Goal: Task Accomplishment & Management: Manage account settings

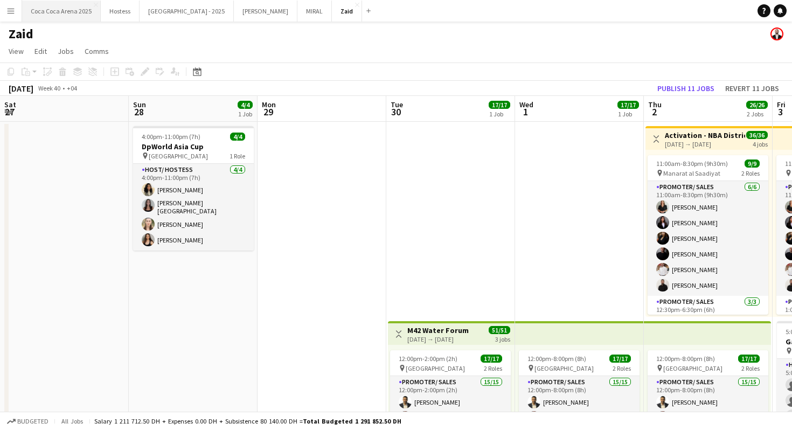
scroll to position [174, 0]
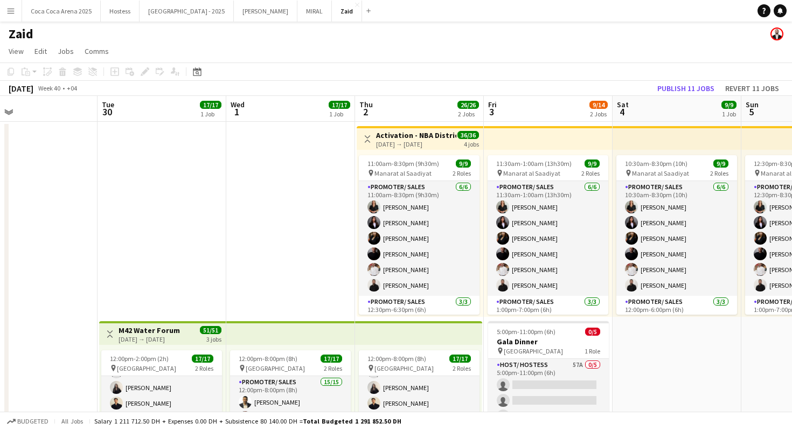
click at [12, 15] on button "Menu" at bounding box center [11, 11] width 22 height 22
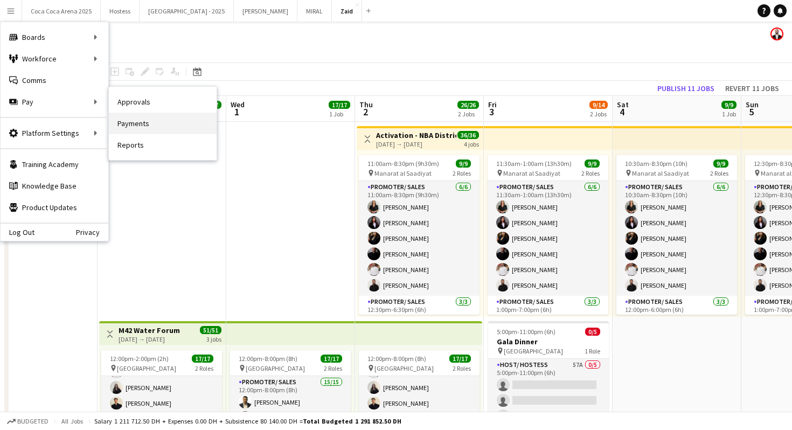
click at [161, 124] on link "Payments" at bounding box center [163, 124] width 108 height 22
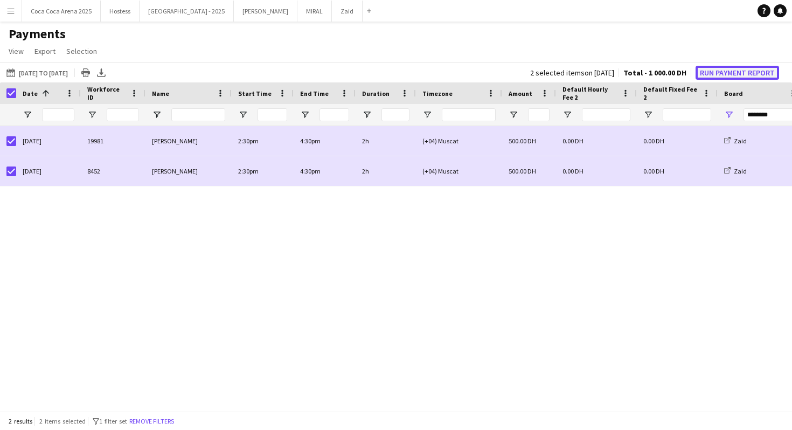
click at [712, 69] on button "Run Payment Report" at bounding box center [738, 73] width 84 height 14
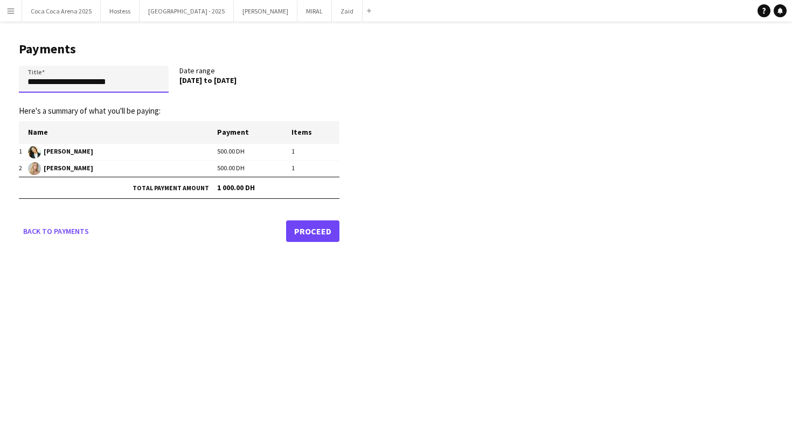
click at [137, 80] on input "**********" at bounding box center [94, 79] width 150 height 27
paste input "**********"
click at [44, 82] on input "**********" at bounding box center [94, 79] width 150 height 27
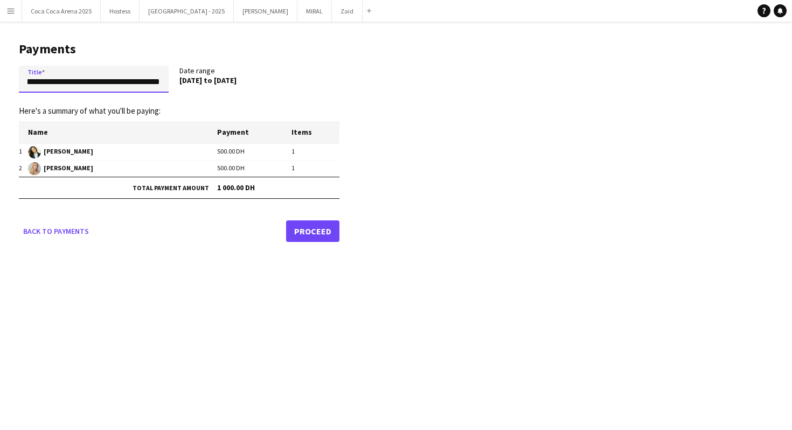
scroll to position [0, 18]
type input "**********"
click at [315, 241] on main "**********" at bounding box center [175, 140] width 350 height 237
click at [311, 237] on link "Proceed" at bounding box center [312, 231] width 53 height 22
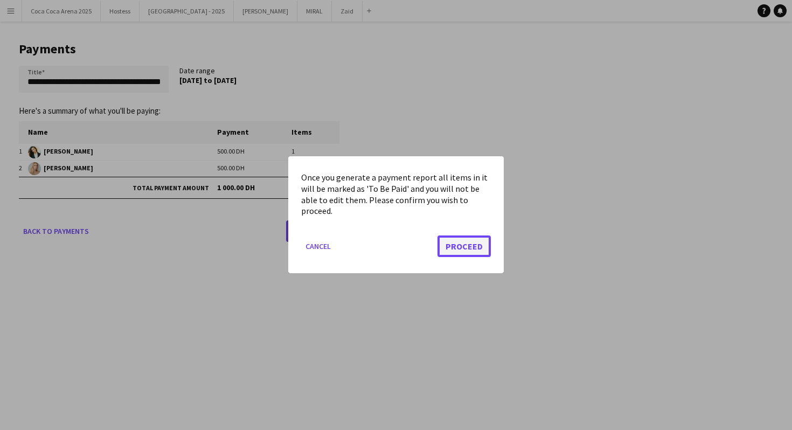
click at [464, 245] on button "Proceed" at bounding box center [464, 247] width 53 height 22
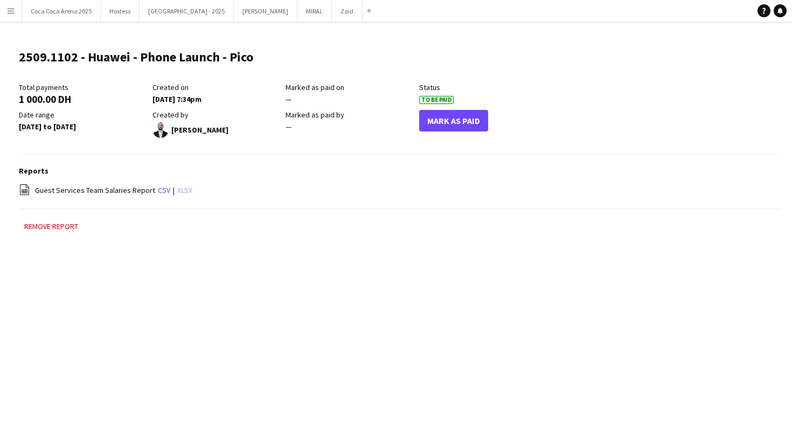
click at [177, 190] on link "xlsx" at bounding box center [184, 190] width 15 height 10
click at [8, 17] on button "Menu" at bounding box center [11, 11] width 22 height 22
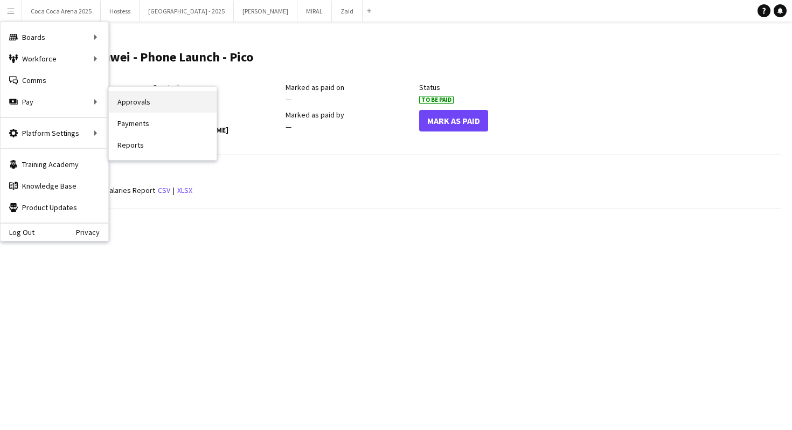
click at [138, 102] on link "Approvals" at bounding box center [163, 102] width 108 height 22
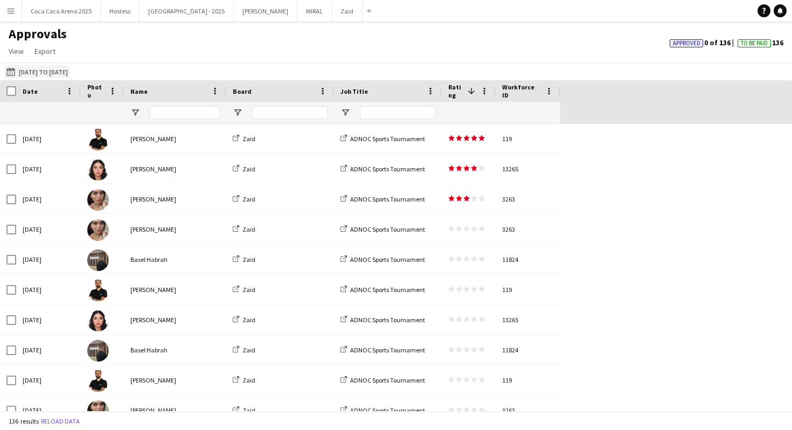
click at [70, 71] on button "[DATE] to [DATE] [DATE] to [DATE]" at bounding box center [37, 71] width 66 height 13
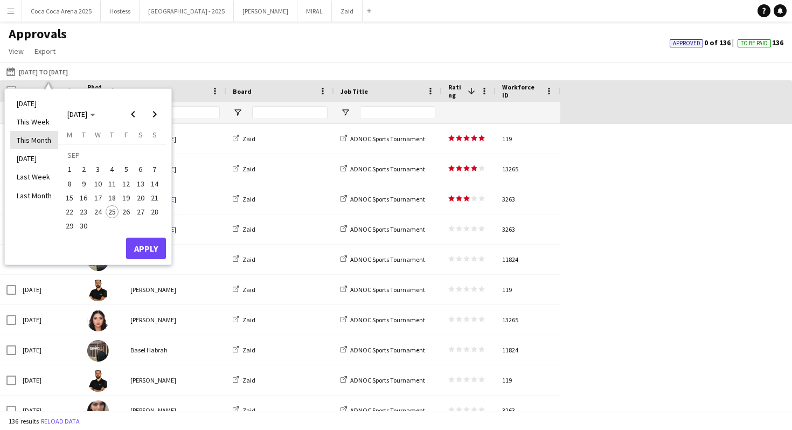
click at [44, 135] on li "This Month" at bounding box center [34, 140] width 48 height 18
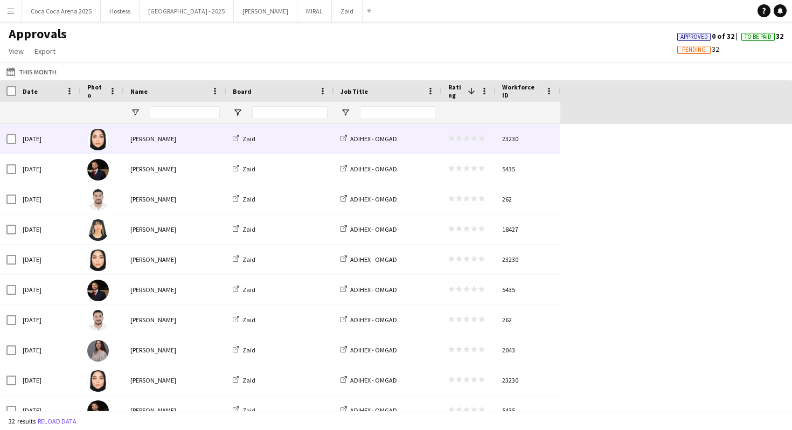
click at [478, 143] on div "star star star star star star star star star star" at bounding box center [469, 139] width 54 height 30
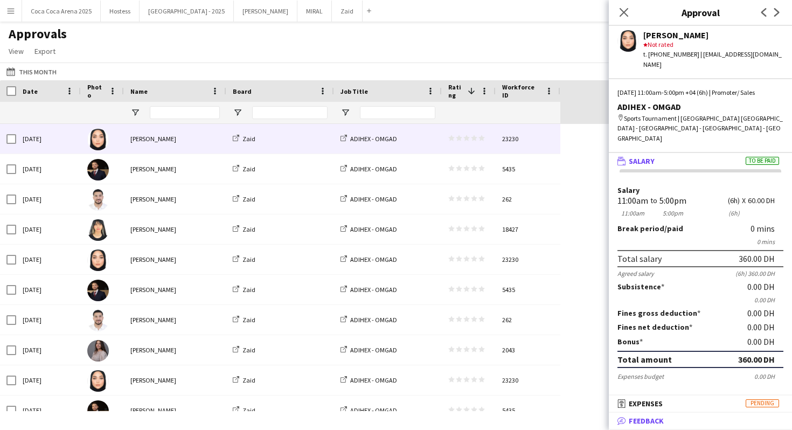
click at [689, 426] on mat-expansion-panel-header "bubble-pencil Feedback" at bounding box center [700, 421] width 183 height 16
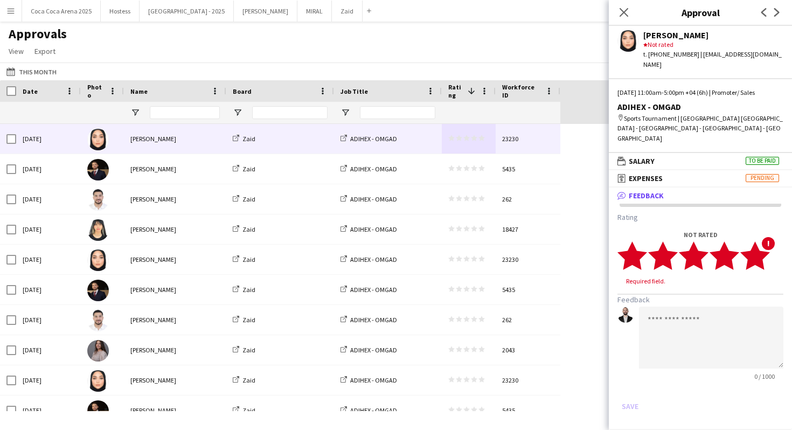
click at [759, 241] on polygon at bounding box center [755, 255] width 30 height 28
click at [752, 241] on polygon at bounding box center [755, 255] width 30 height 28
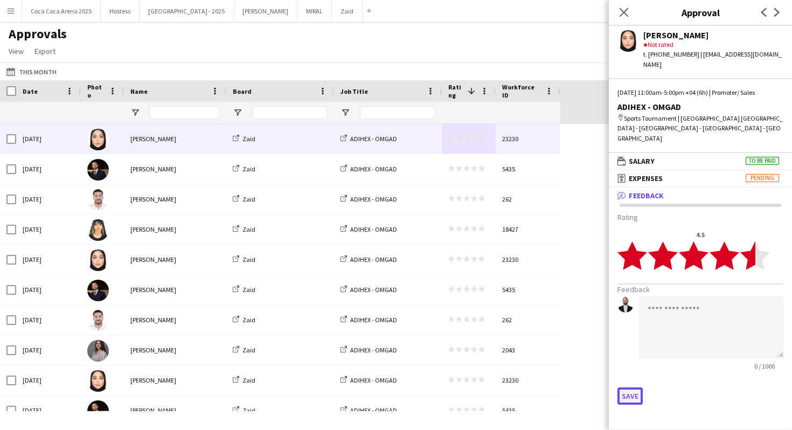
click at [627, 387] on button "Save" at bounding box center [630, 395] width 25 height 17
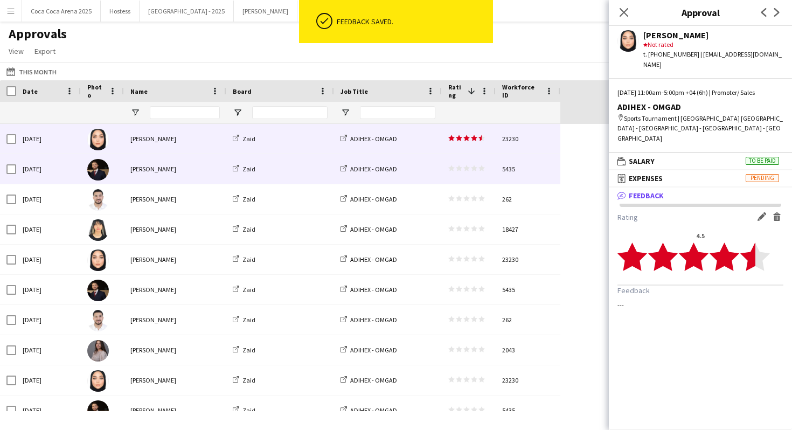
click at [519, 170] on div "5435" at bounding box center [528, 169] width 65 height 30
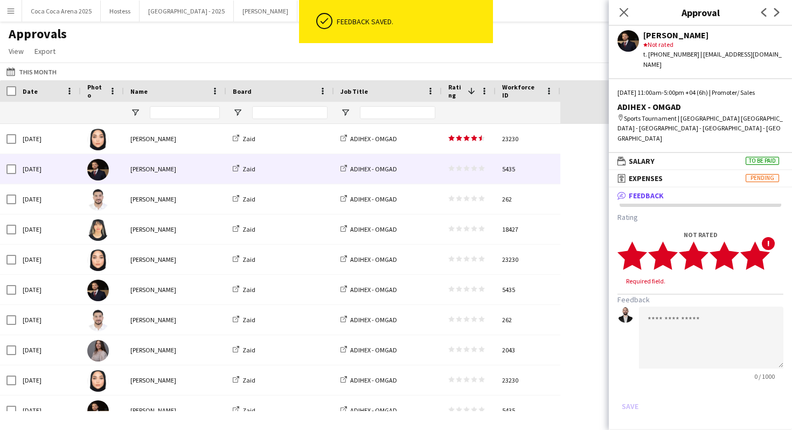
click at [758, 241] on polygon at bounding box center [755, 255] width 30 height 28
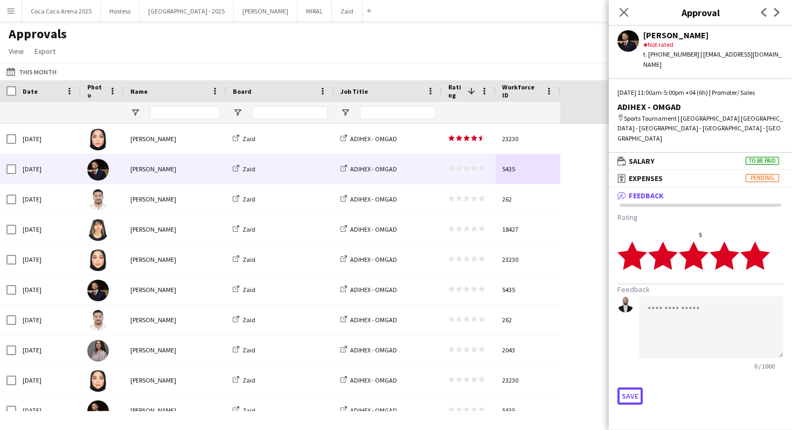
click at [641, 387] on button "Save" at bounding box center [630, 395] width 25 height 17
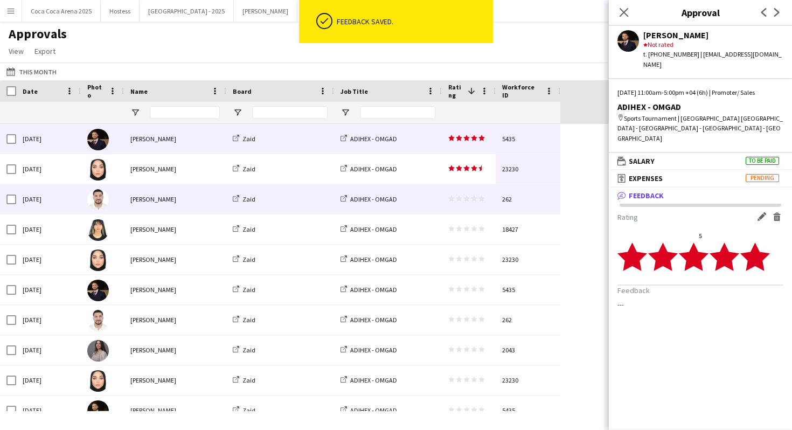
click at [494, 204] on div "star star star star star star star star star star" at bounding box center [469, 199] width 54 height 30
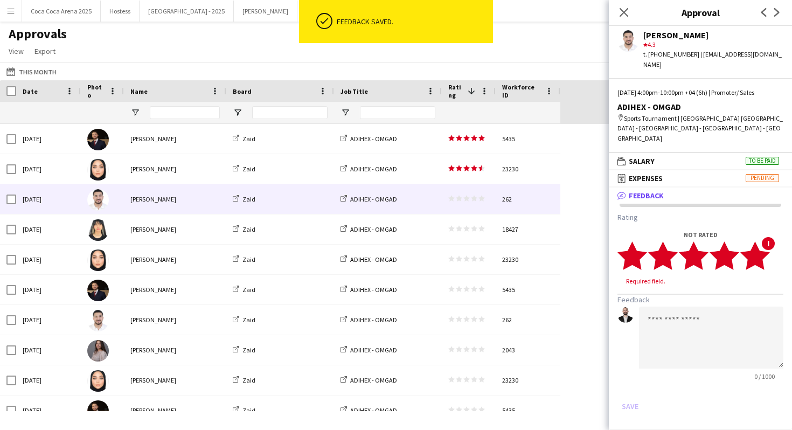
click at [764, 241] on icon "star" at bounding box center [755, 256] width 30 height 30
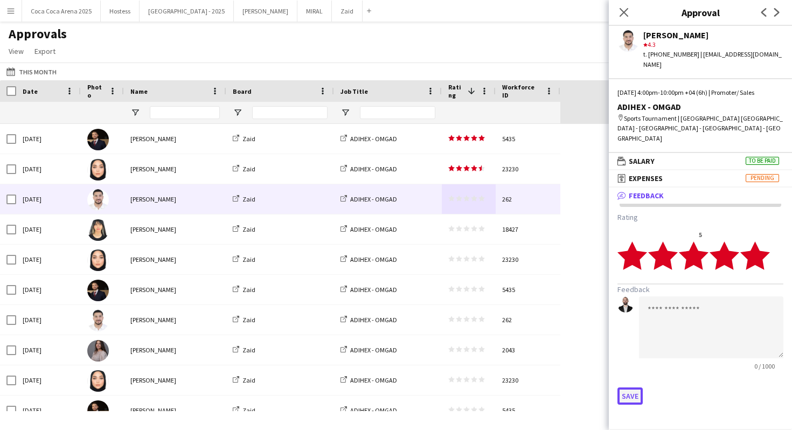
click at [625, 387] on button "Save" at bounding box center [630, 395] width 25 height 17
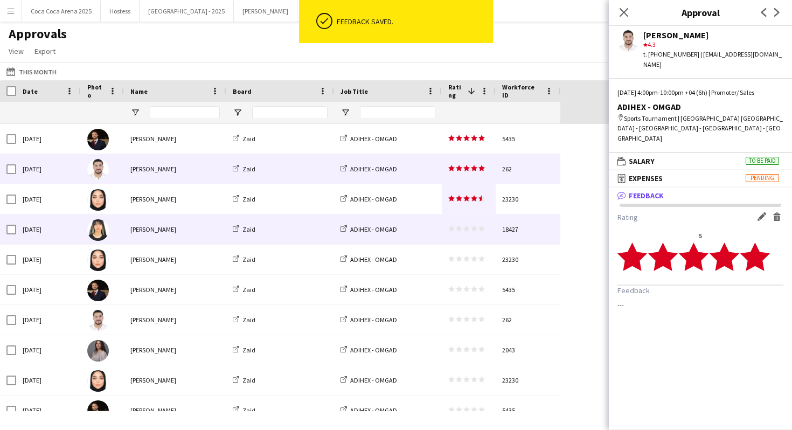
click at [508, 230] on div "18427" at bounding box center [528, 229] width 65 height 30
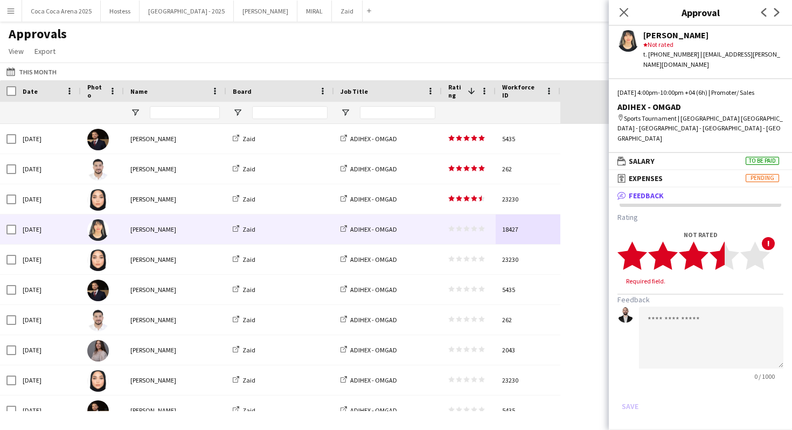
click at [724, 242] on polygon at bounding box center [725, 255] width 30 height 28
click at [634, 387] on button "Save" at bounding box center [630, 395] width 25 height 17
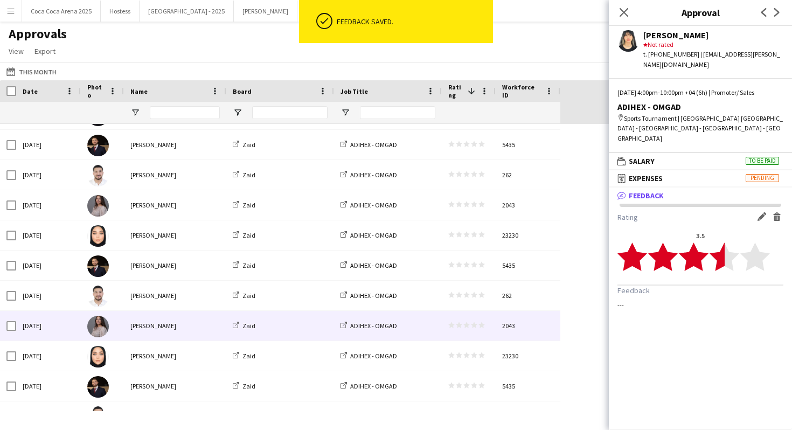
scroll to position [152, 0]
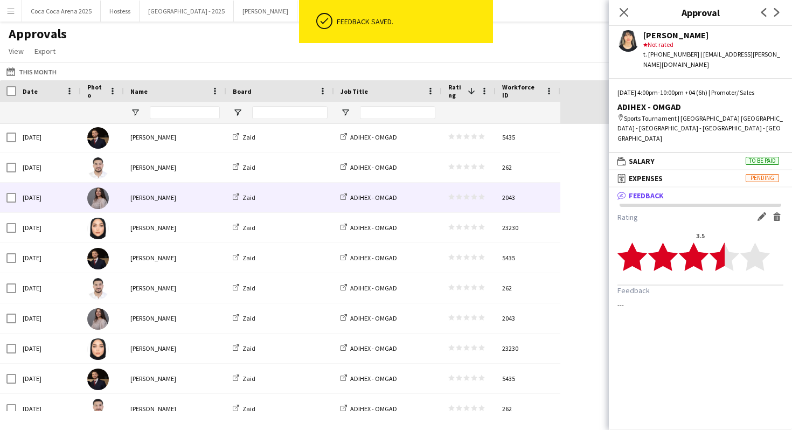
click at [493, 202] on div "star star star star star star star star star star" at bounding box center [469, 198] width 54 height 30
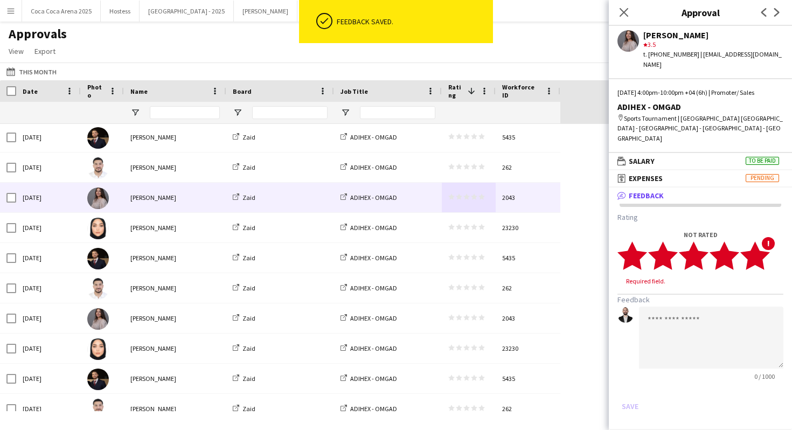
click at [766, 241] on icon "star" at bounding box center [755, 256] width 30 height 30
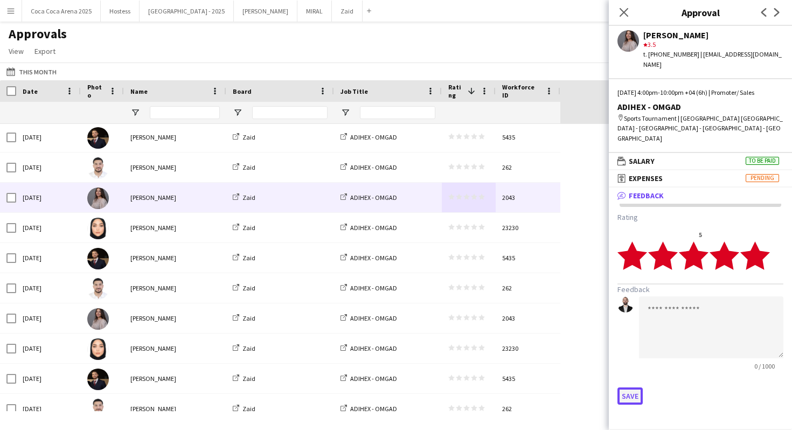
click at [636, 387] on button "Save" at bounding box center [630, 395] width 25 height 17
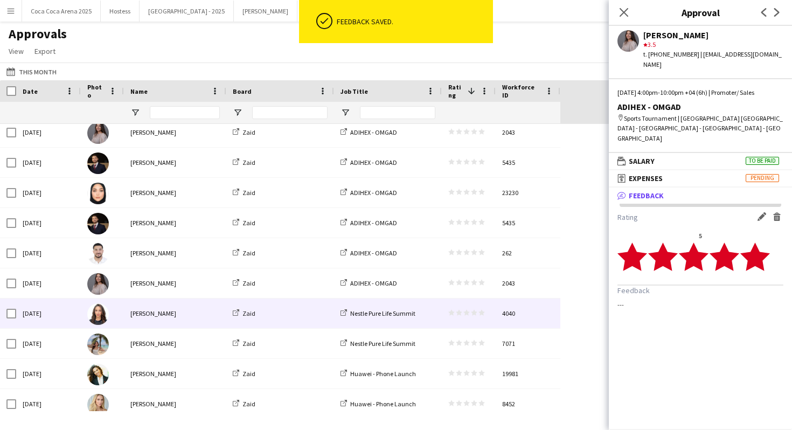
scroll to position [677, 0]
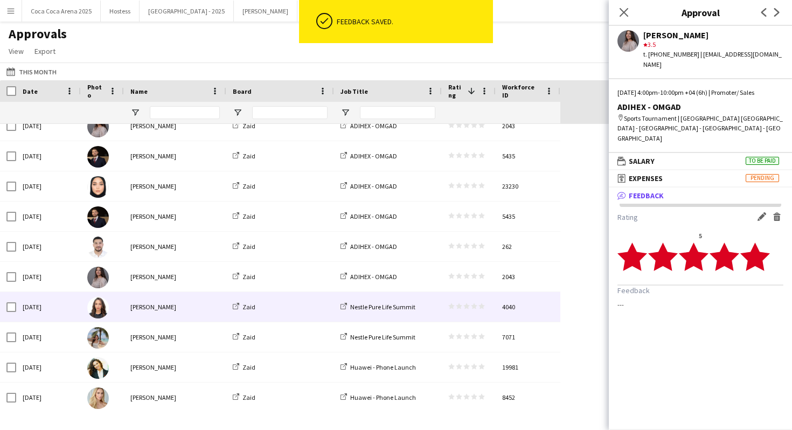
click at [477, 312] on div "star star star star star star star star star star" at bounding box center [469, 307] width 54 height 30
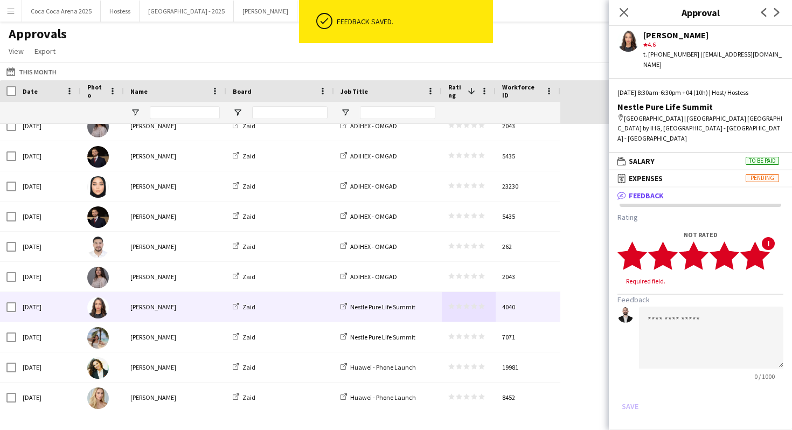
click at [761, 241] on polygon at bounding box center [755, 255] width 30 height 28
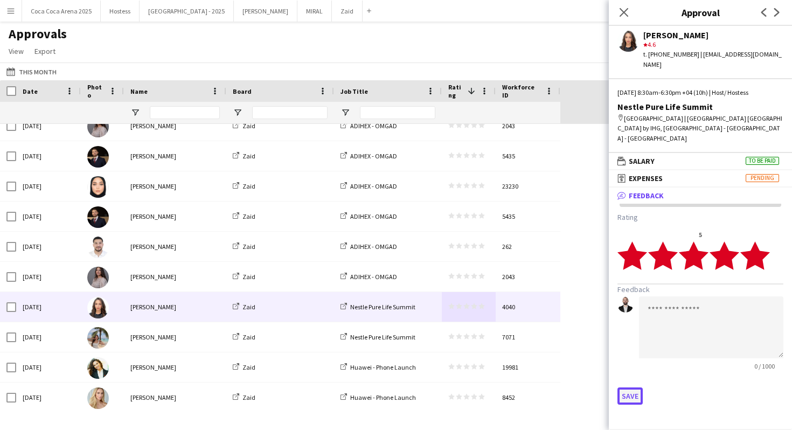
click at [623, 387] on button "Save" at bounding box center [630, 395] width 25 height 17
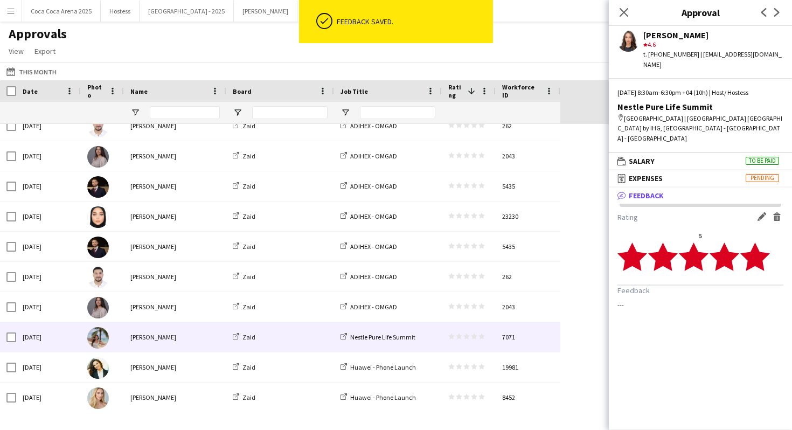
click at [483, 337] on polygon at bounding box center [481, 337] width 6 height 6
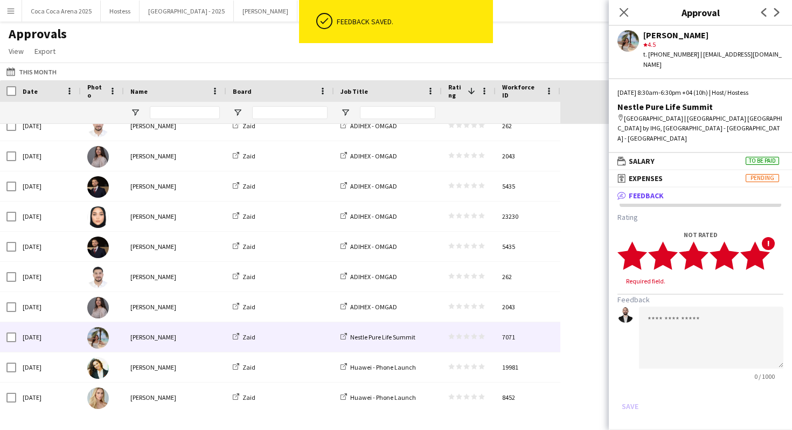
click at [759, 241] on polygon at bounding box center [755, 255] width 30 height 28
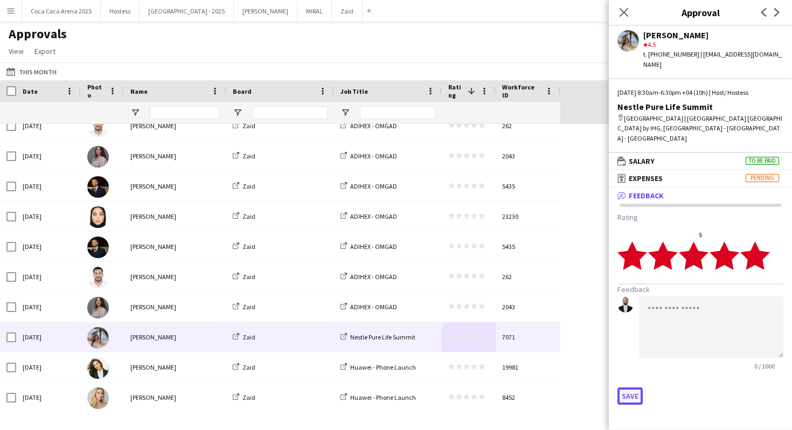
click at [625, 387] on button "Save" at bounding box center [630, 395] width 25 height 17
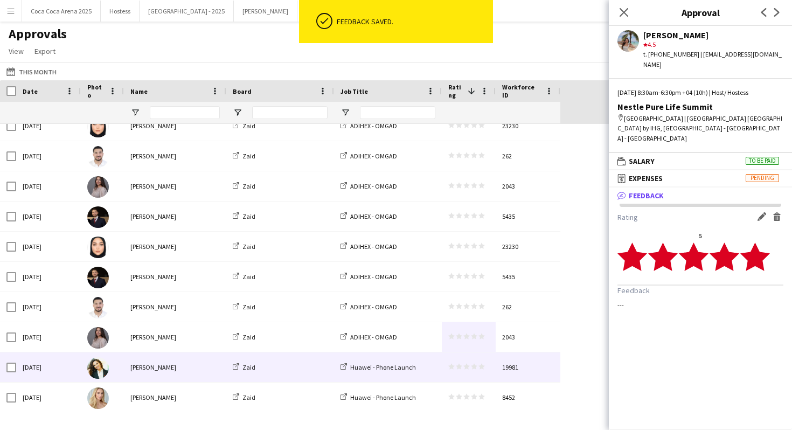
click at [478, 363] on div "star star star star star star star star star star" at bounding box center [469, 367] width 54 height 30
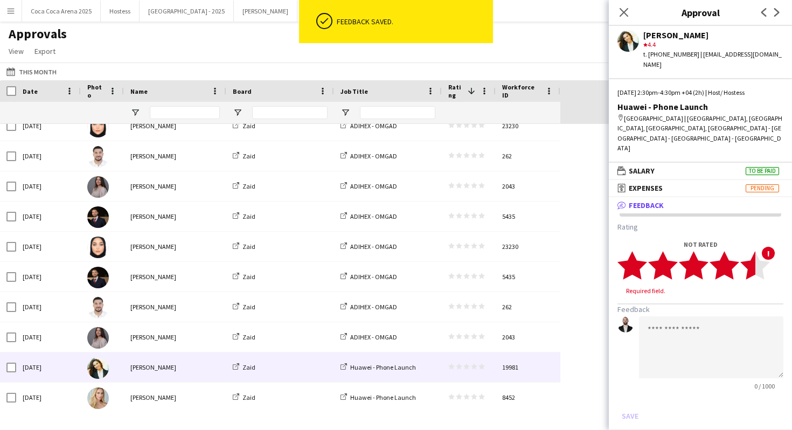
click at [755, 251] on polygon at bounding box center [755, 265] width 30 height 28
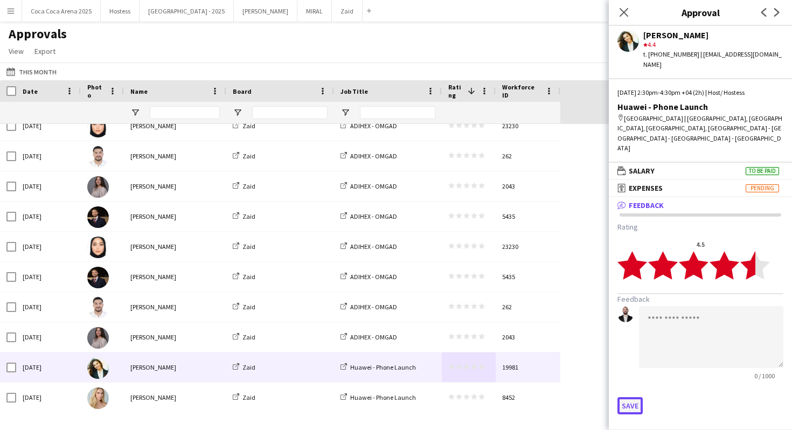
click at [636, 397] on button "Save" at bounding box center [630, 405] width 25 height 17
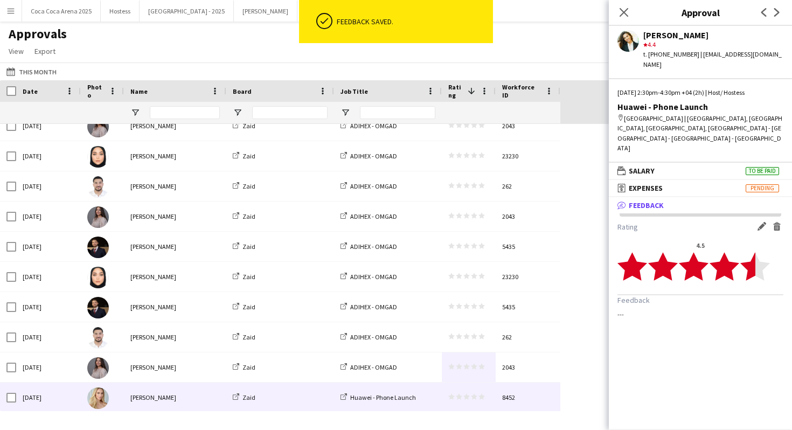
click at [488, 399] on div "star star star star star star star star star star" at bounding box center [469, 398] width 54 height 30
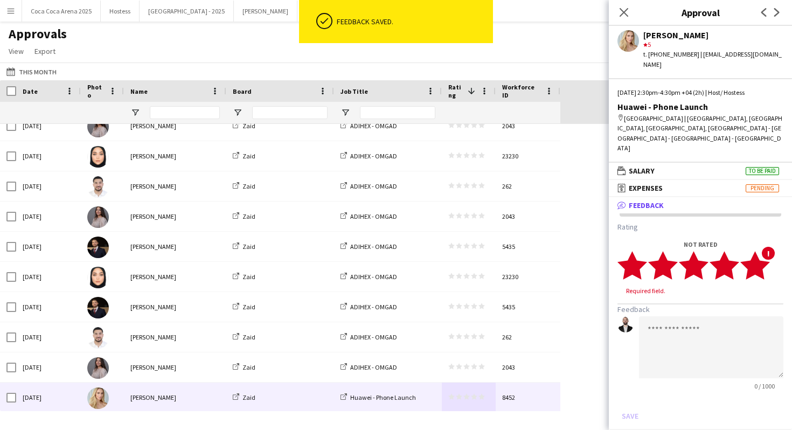
click at [764, 251] on icon "star" at bounding box center [755, 266] width 30 height 30
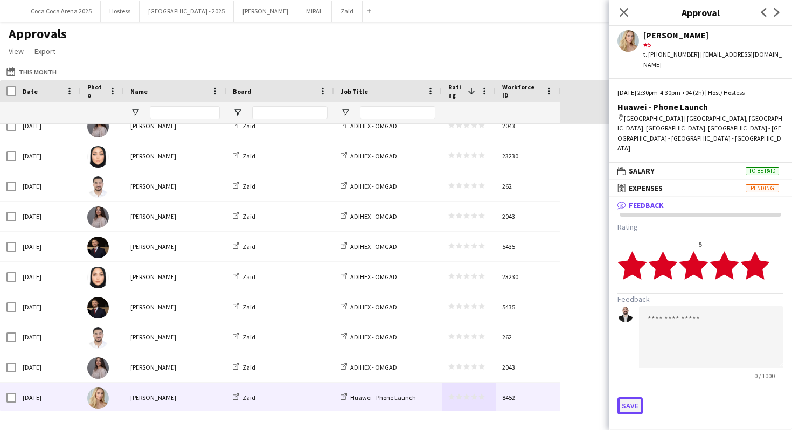
click at [628, 397] on button "Save" at bounding box center [630, 405] width 25 height 17
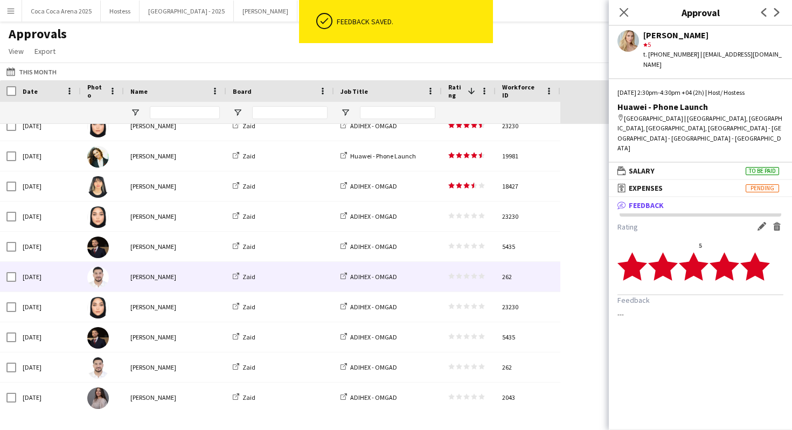
scroll to position [0, 0]
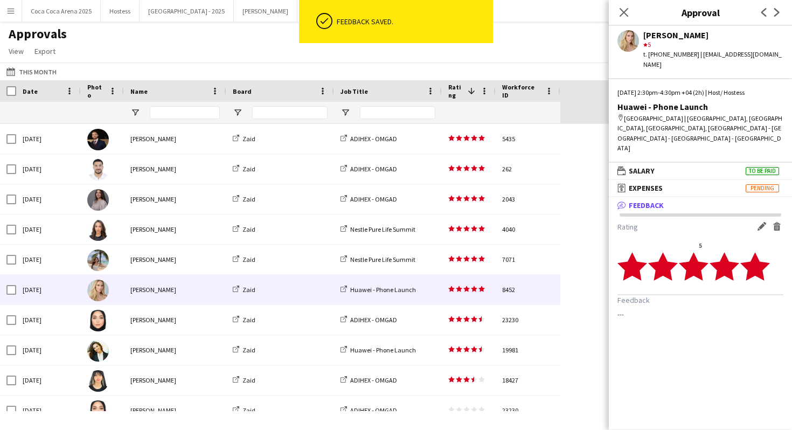
click at [36, 65] on div "[DATE] to [DATE] This Month [DATE] This Week This Month [DATE] Last Week Last M…" at bounding box center [396, 72] width 792 height 18
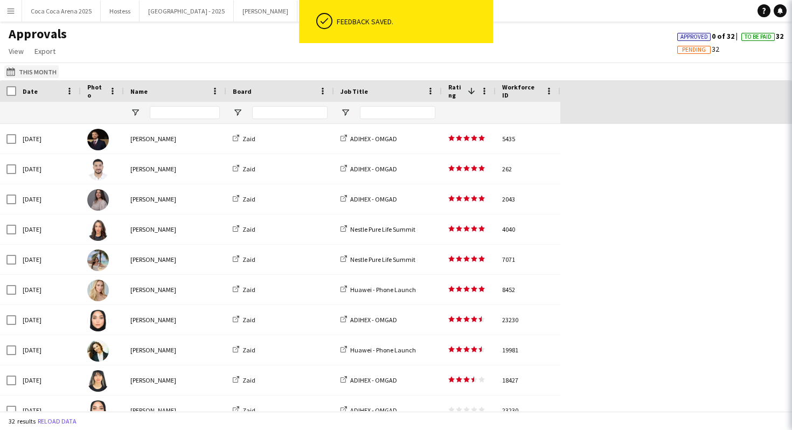
click at [37, 69] on button "[DATE] to [DATE] This Month" at bounding box center [31, 71] width 54 height 13
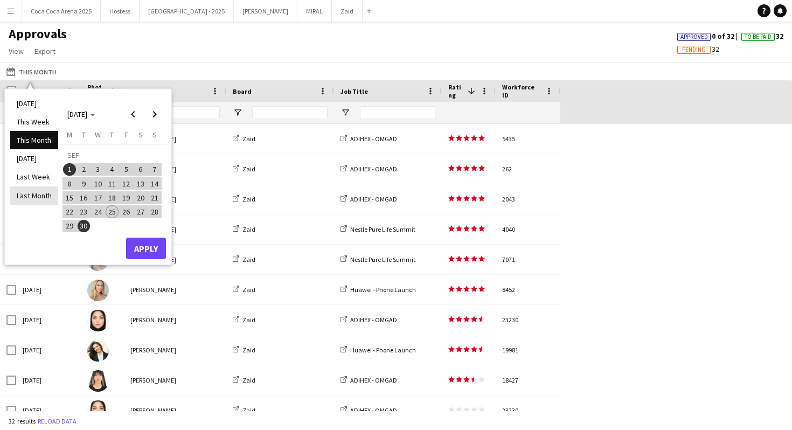
click at [45, 189] on li "Last Month" at bounding box center [34, 195] width 48 height 18
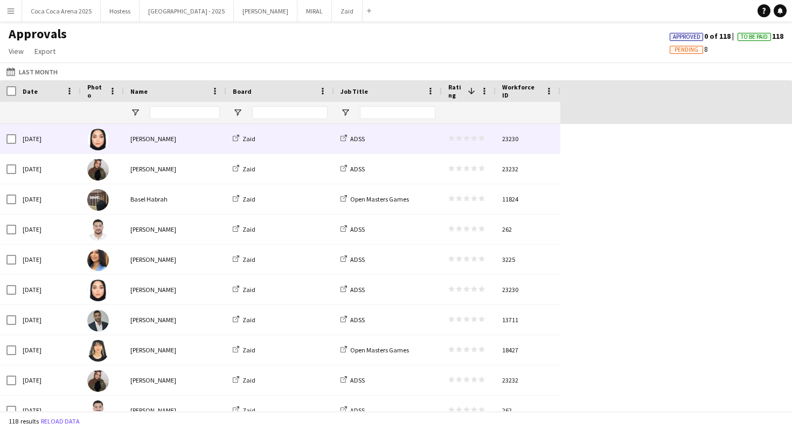
click at [454, 134] on div "star star star star star star star star star star" at bounding box center [469, 139] width 54 height 30
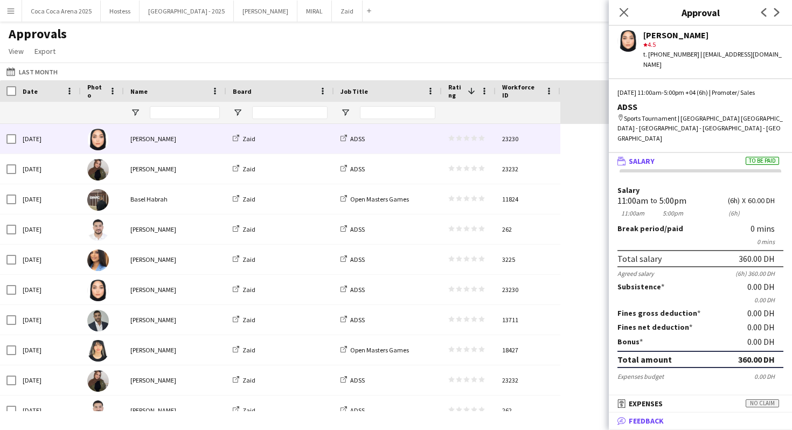
click at [707, 416] on mat-panel-title "bubble-pencil Feedback" at bounding box center [698, 421] width 179 height 10
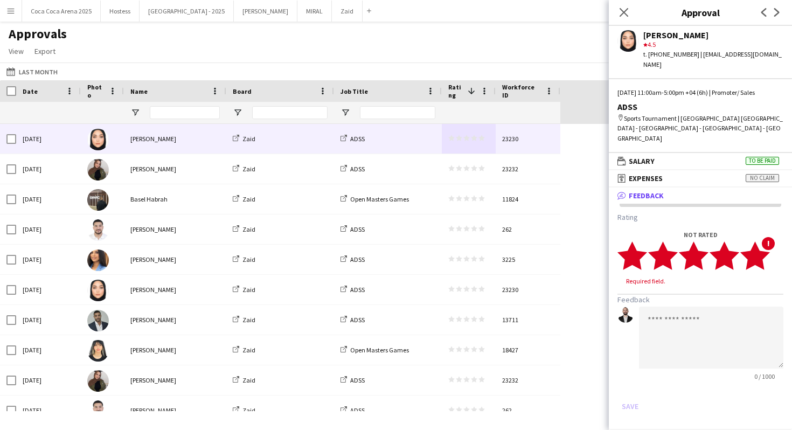
click at [768, 246] on icon "star" at bounding box center [755, 256] width 30 height 30
click at [626, 387] on button "Save" at bounding box center [630, 395] width 25 height 17
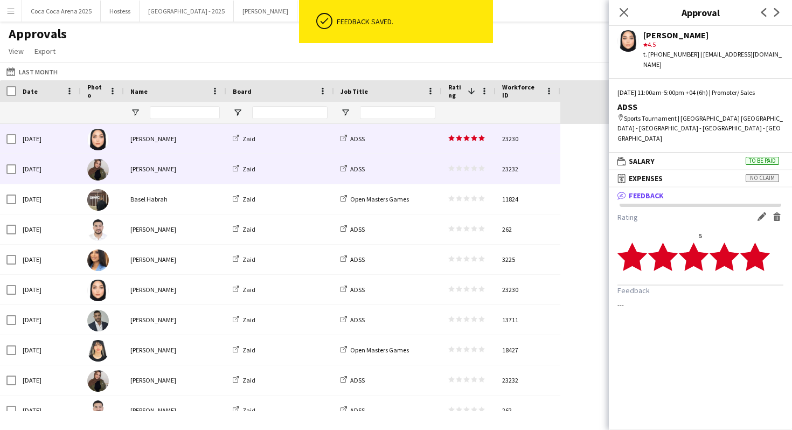
click at [477, 171] on span "star star star star star" at bounding box center [466, 168] width 37 height 6
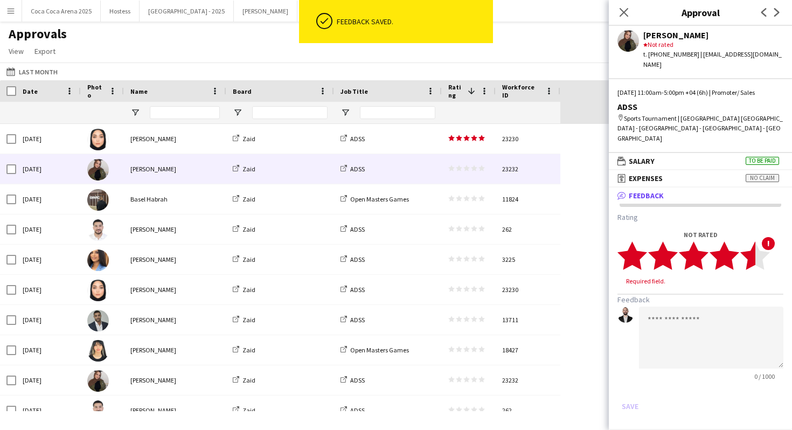
click at [764, 241] on polygon at bounding box center [755, 255] width 30 height 28
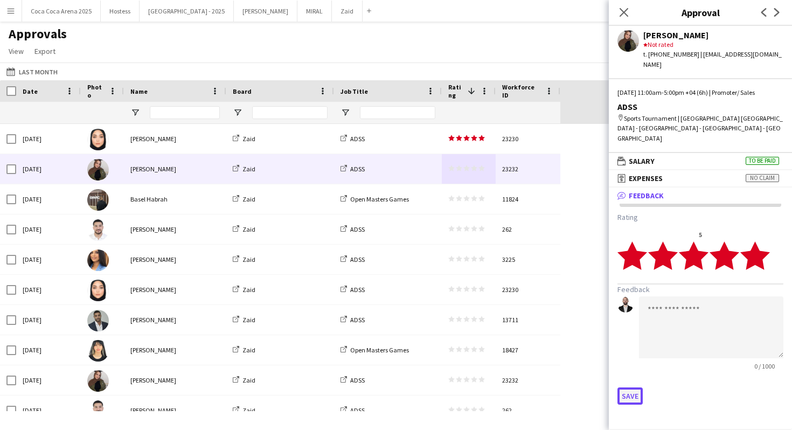
click at [639, 387] on button "Save" at bounding box center [630, 395] width 25 height 17
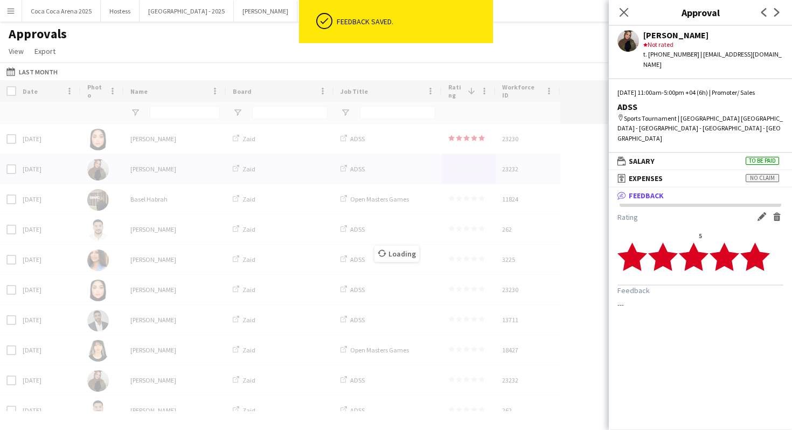
click at [621, 366] on mat-expansion-panel "bubble-pencil Feedback Rating Edit feedback Delete feedback 5 star star star st…" at bounding box center [700, 309] width 183 height 242
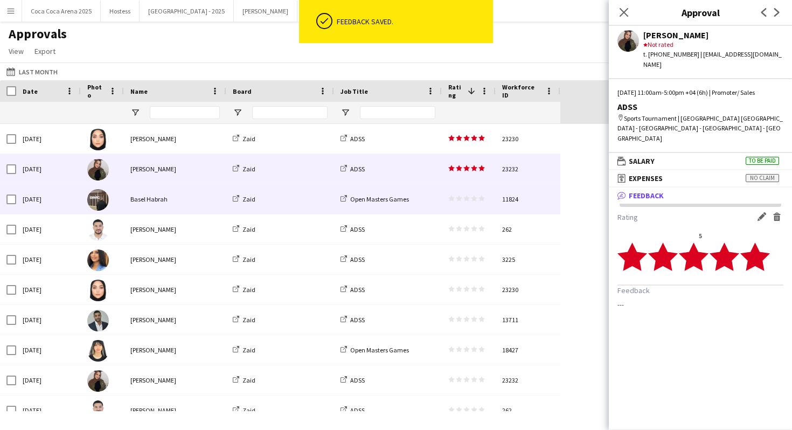
click at [460, 198] on polygon at bounding box center [459, 199] width 6 height 6
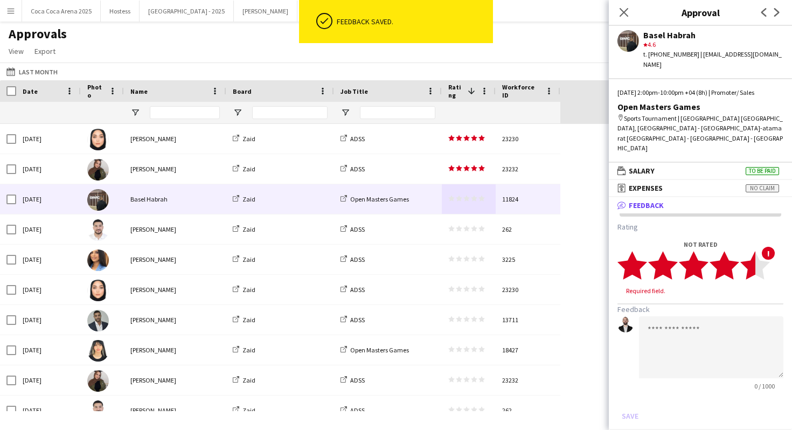
click at [750, 251] on polygon at bounding box center [755, 265] width 30 height 28
click at [626, 397] on button "Save" at bounding box center [630, 405] width 25 height 17
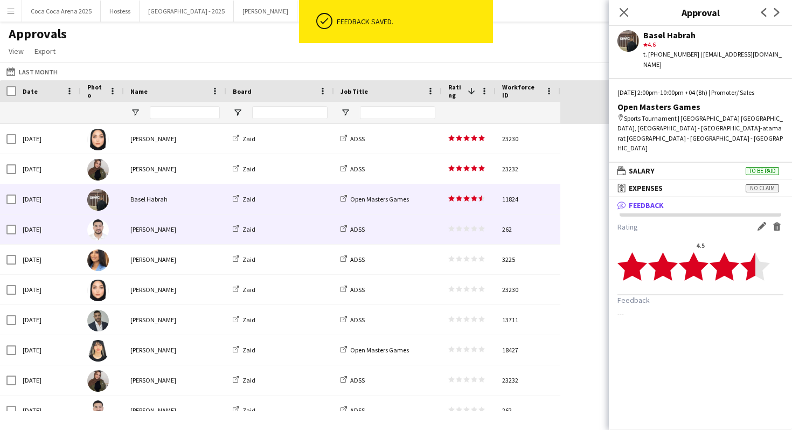
click at [482, 232] on app-approvals-table-rating-cell "star star star star star star star star star star" at bounding box center [466, 229] width 37 height 8
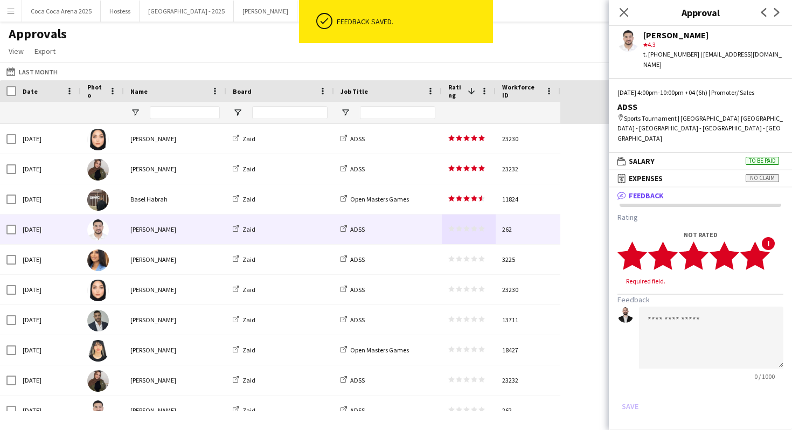
click at [768, 253] on icon "star" at bounding box center [755, 256] width 30 height 30
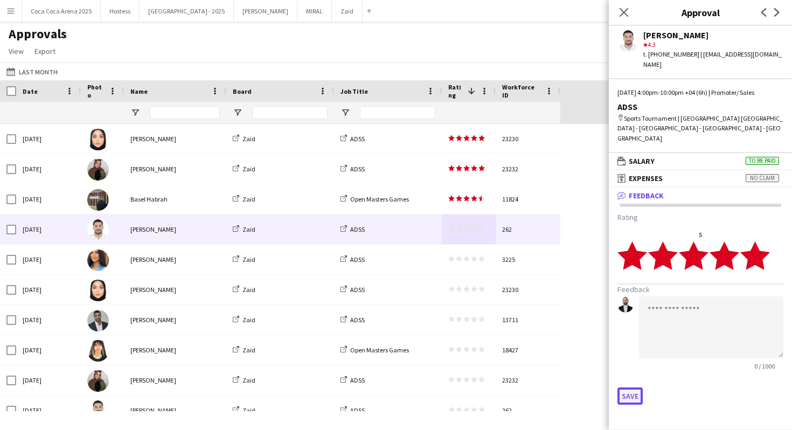
click at [634, 387] on button "Save" at bounding box center [630, 395] width 25 height 17
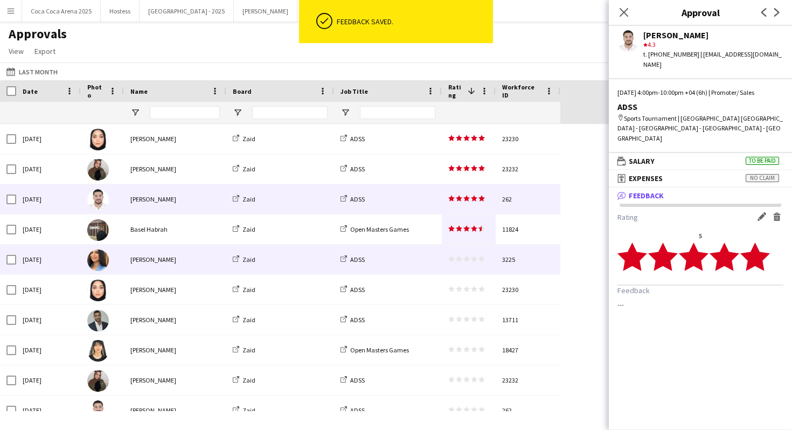
click at [475, 258] on polygon at bounding box center [474, 259] width 6 height 6
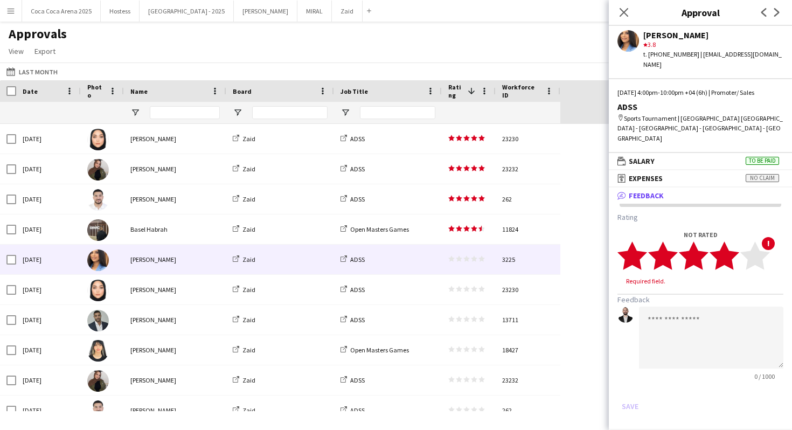
click at [734, 241] on icon "star" at bounding box center [725, 256] width 30 height 30
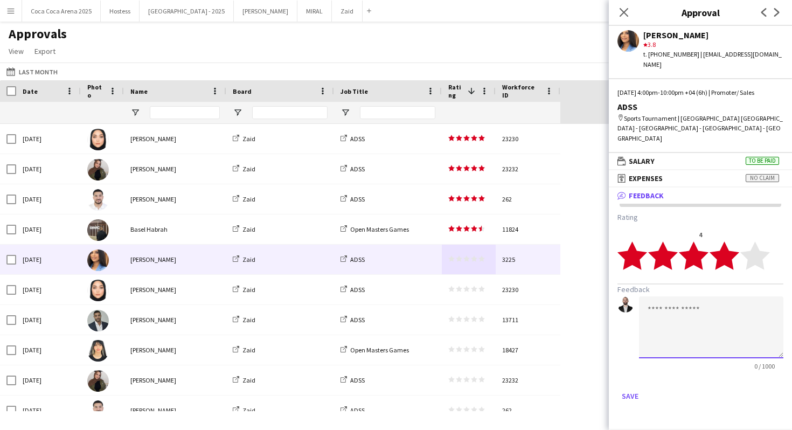
click at [722, 296] on textarea at bounding box center [711, 327] width 144 height 62
type textarea "**********"
click at [632, 387] on button "Save" at bounding box center [630, 395] width 25 height 17
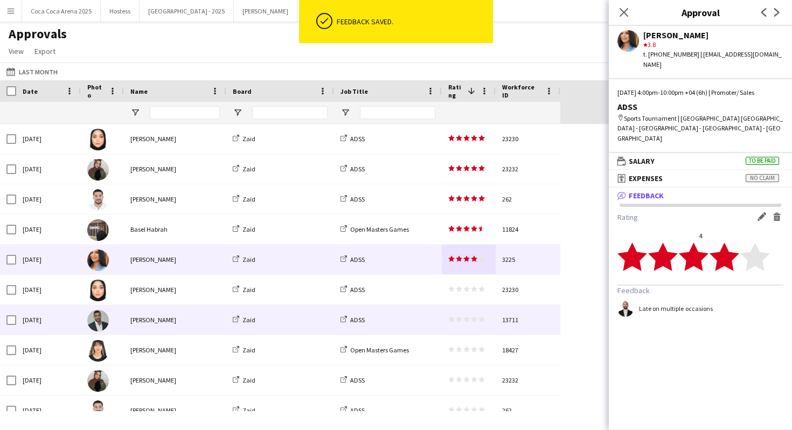
click at [491, 320] on div "star star star star star star star star star star" at bounding box center [469, 320] width 54 height 30
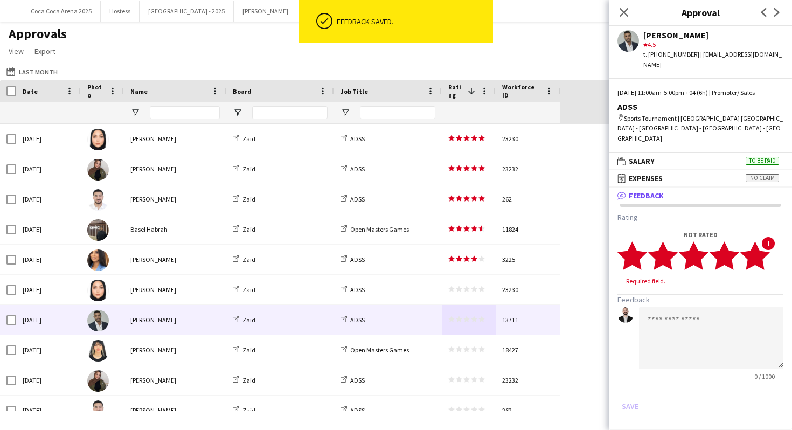
click at [758, 241] on polygon at bounding box center [755, 255] width 30 height 28
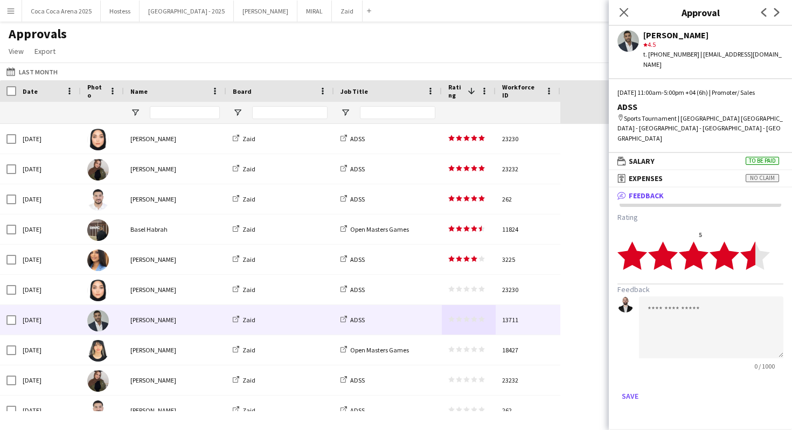
click at [752, 241] on polygon at bounding box center [755, 255] width 30 height 28
click at [636, 387] on button "Save" at bounding box center [630, 395] width 25 height 17
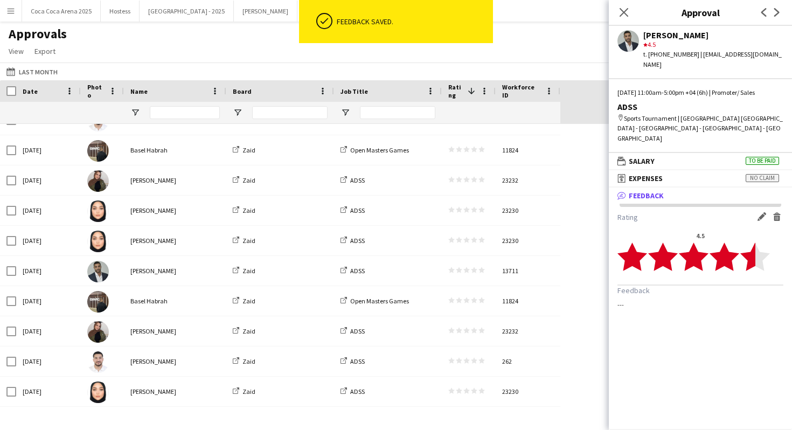
scroll to position [1361, 0]
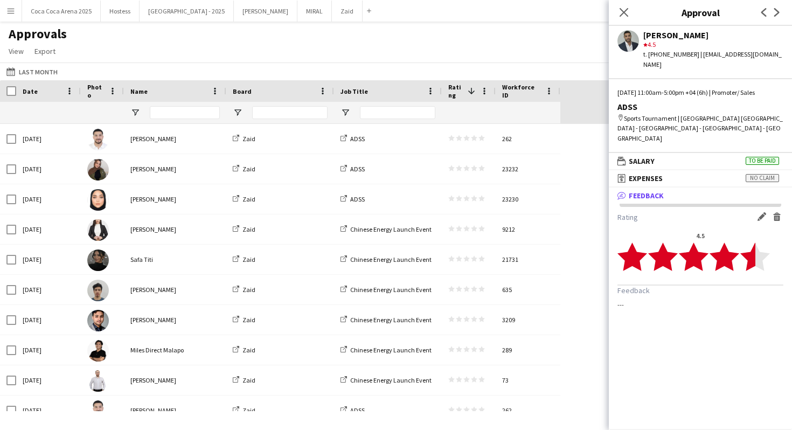
click at [351, 112] on div at bounding box center [388, 113] width 108 height 22
click at [347, 112] on span "Open Filter Menu" at bounding box center [346, 113] width 10 height 10
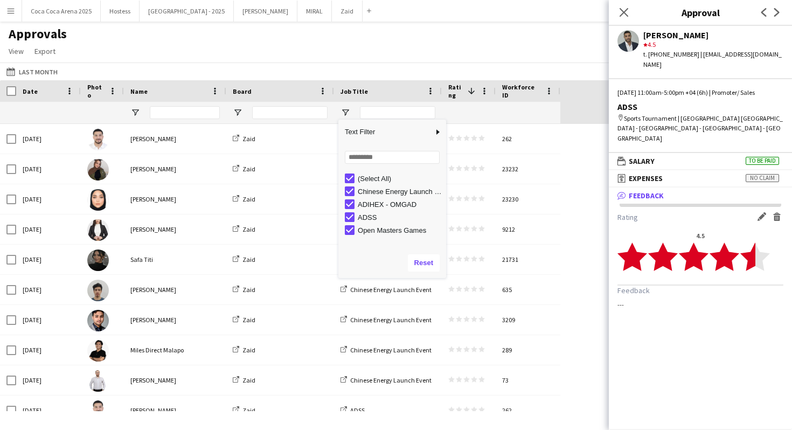
click at [388, 177] on div "(Select All)" at bounding box center [400, 179] width 85 height 8
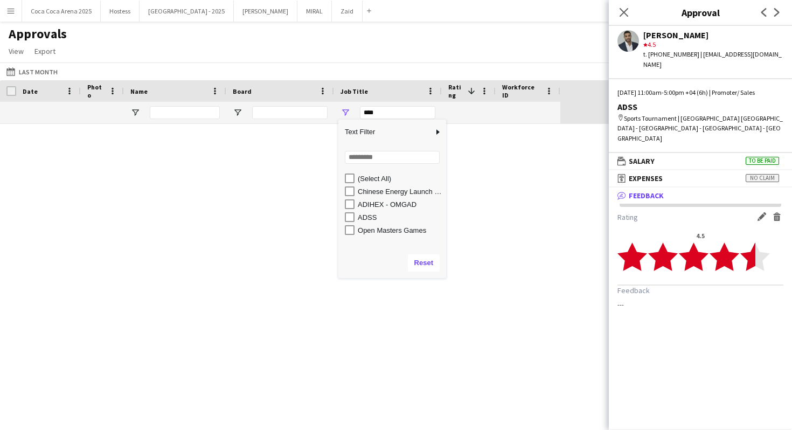
click at [388, 186] on div "Chinese Energy Launch Event" at bounding box center [395, 191] width 101 height 13
click at [388, 191] on div "Chinese Energy Launch Event" at bounding box center [400, 192] width 85 height 8
type input "**********"
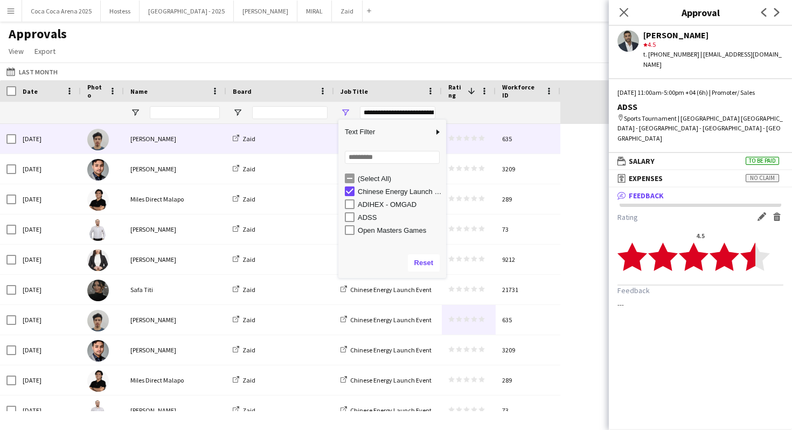
click at [301, 140] on div "Zaid" at bounding box center [280, 139] width 108 height 30
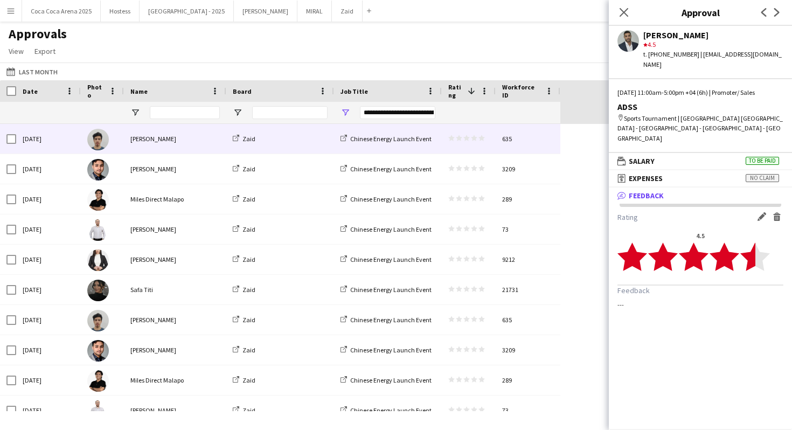
click at [471, 145] on div "star star star star star star star star star star" at bounding box center [469, 139] width 54 height 30
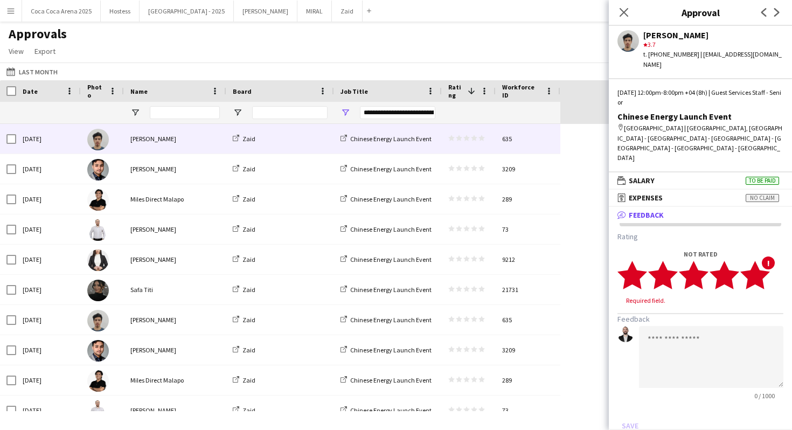
click at [761, 261] on polygon at bounding box center [755, 275] width 30 height 28
click at [628, 407] on button "Save" at bounding box center [630, 415] width 25 height 17
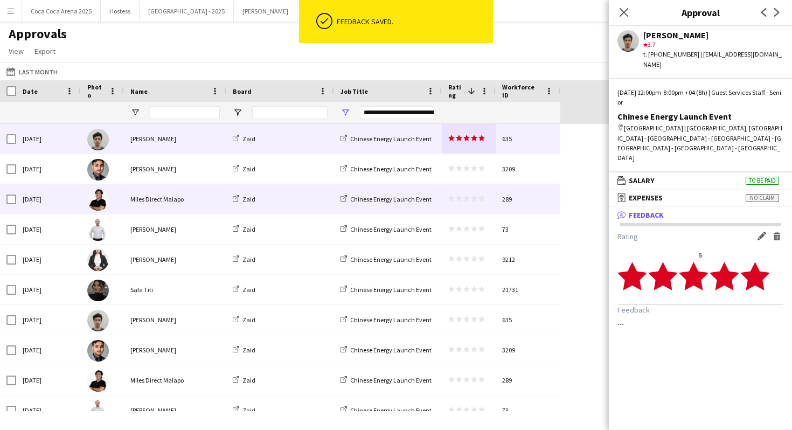
click at [488, 185] on div "star star star star star star star star star star" at bounding box center [469, 199] width 54 height 30
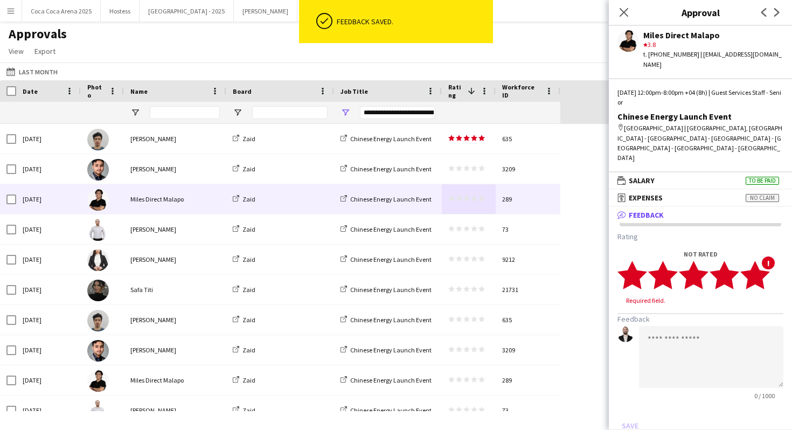
click at [762, 261] on icon "star" at bounding box center [755, 275] width 30 height 30
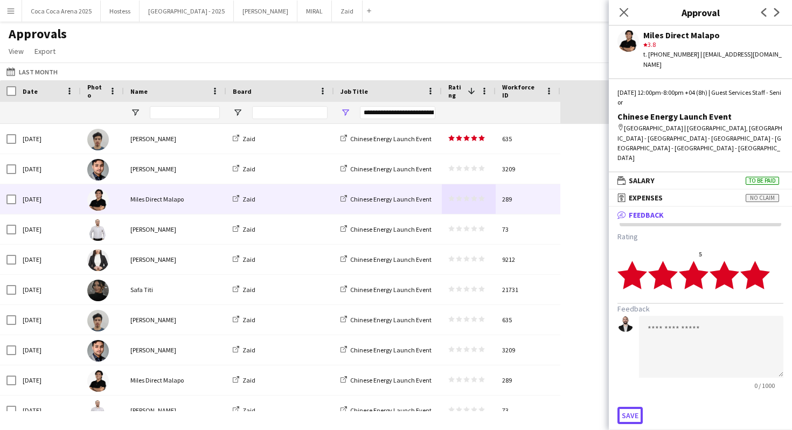
click at [628, 407] on button "Save" at bounding box center [630, 415] width 25 height 17
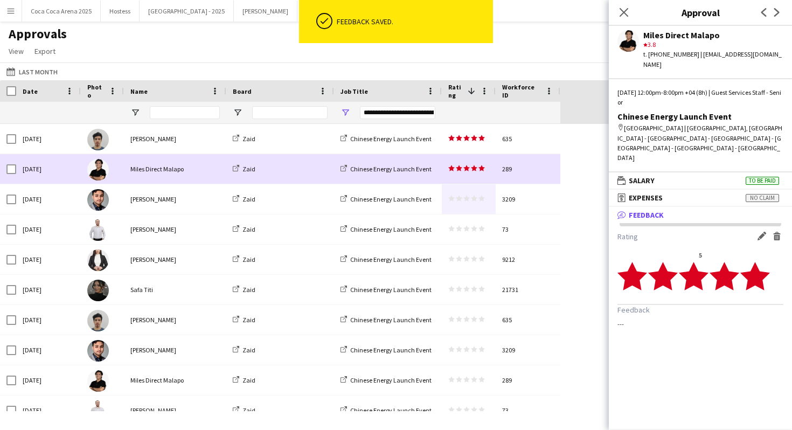
click at [481, 168] on polygon at bounding box center [481, 168] width 6 height 6
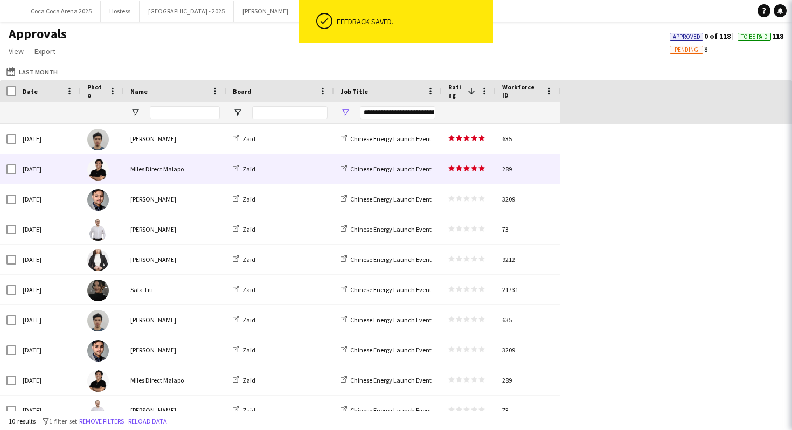
click at [496, 198] on div "3209" at bounding box center [528, 199] width 65 height 30
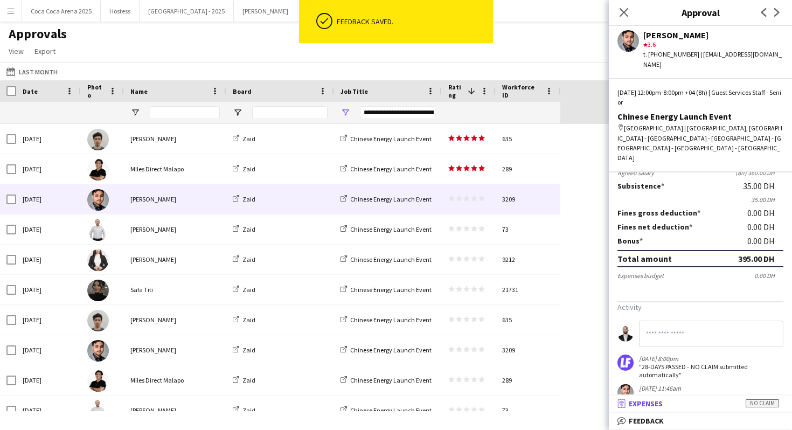
click at [674, 410] on mat-expansion-panel-header "receipt Expenses No claim" at bounding box center [700, 404] width 183 height 16
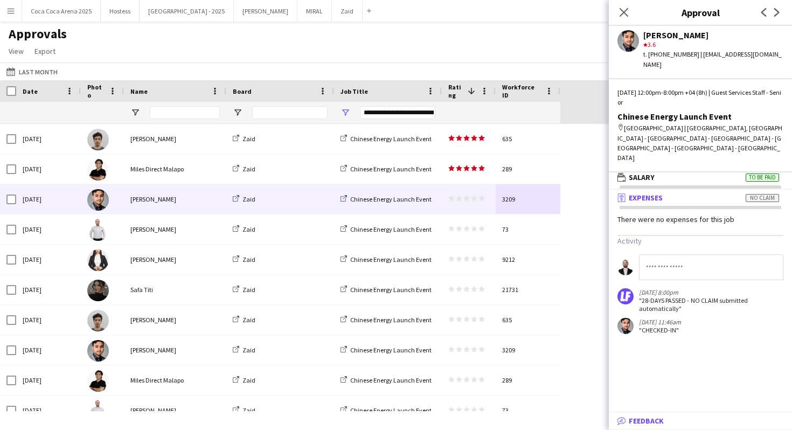
click at [671, 421] on mat-panel-title "bubble-pencil Feedback" at bounding box center [698, 421] width 179 height 10
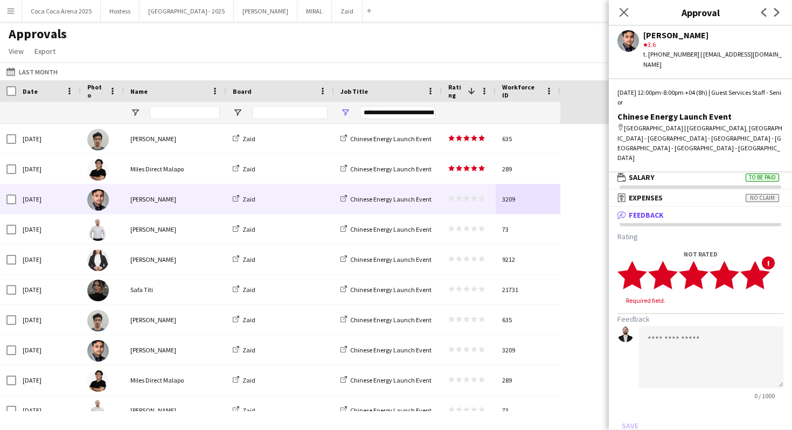
click at [764, 261] on polygon at bounding box center [755, 275] width 30 height 28
click at [628, 407] on button "Save" at bounding box center [630, 415] width 25 height 17
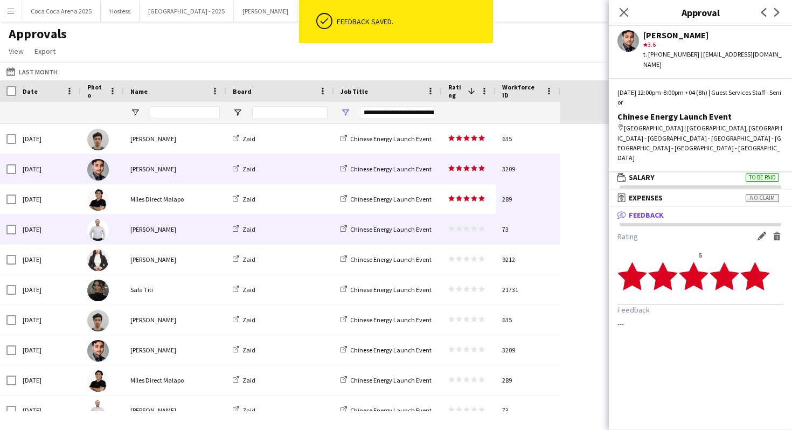
click at [501, 233] on div "73" at bounding box center [528, 229] width 65 height 30
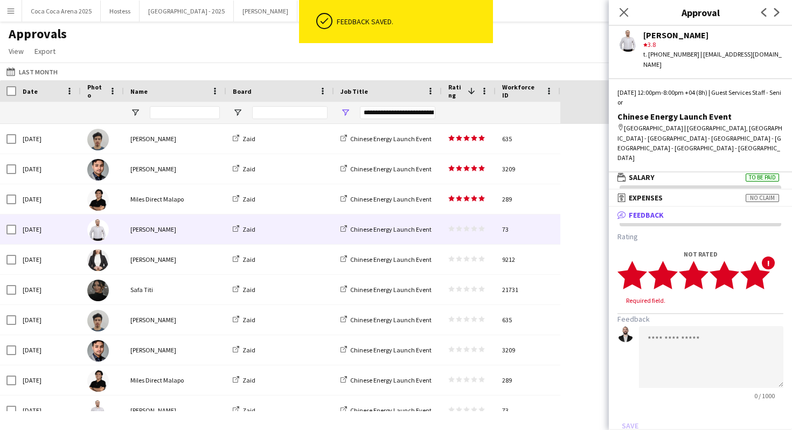
click at [760, 261] on polygon at bounding box center [755, 275] width 30 height 28
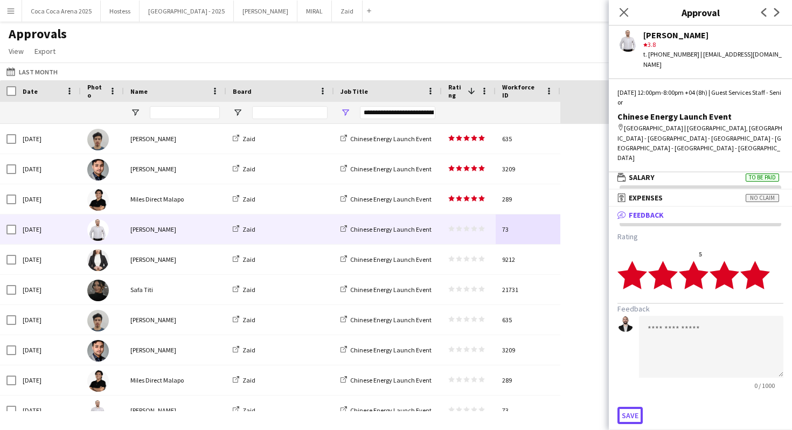
click at [635, 407] on button "Save" at bounding box center [630, 415] width 25 height 17
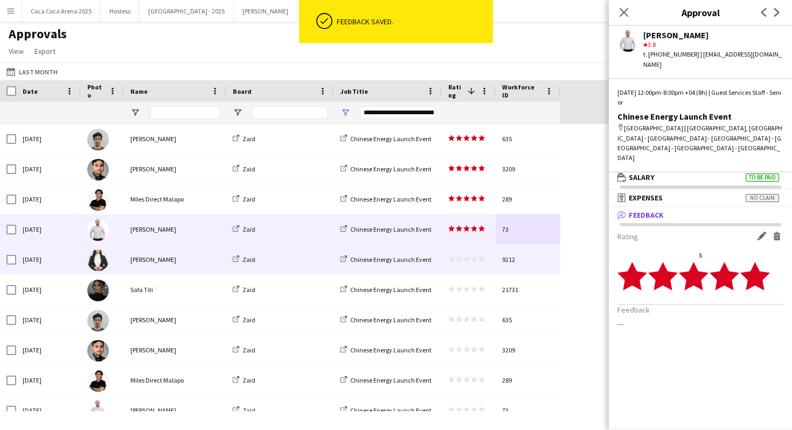
click at [503, 274] on div "[DATE] [PERSON_NAME] [PERSON_NAME] Chinese Energy Launch Event star star star s…" at bounding box center [280, 260] width 560 height 30
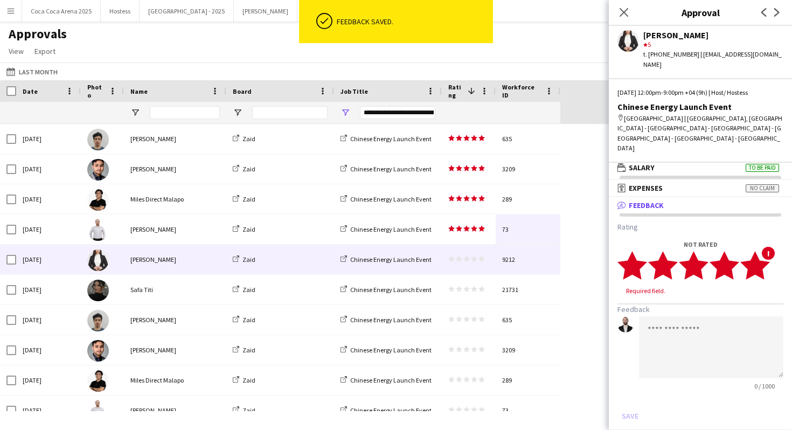
click at [762, 251] on polygon at bounding box center [755, 265] width 30 height 28
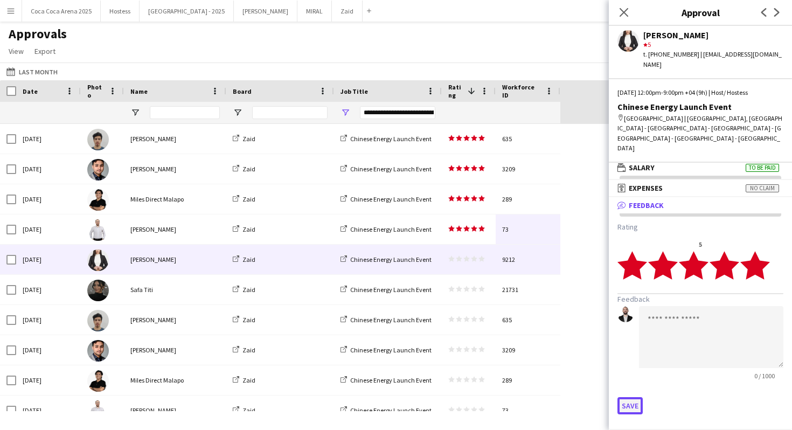
click at [631, 397] on button "Save" at bounding box center [630, 405] width 25 height 17
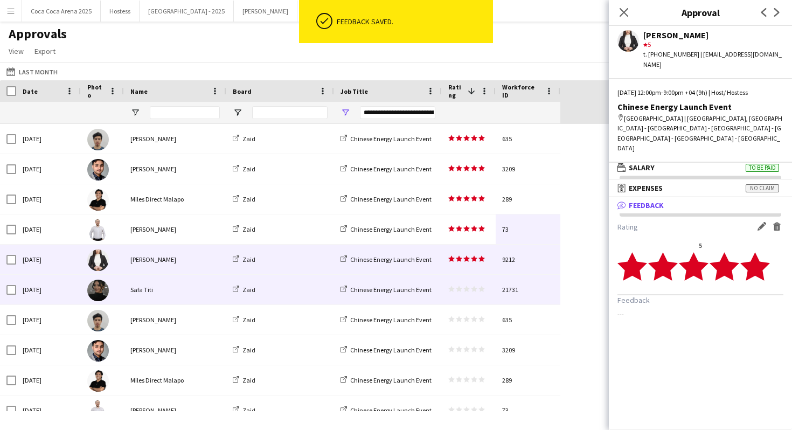
click at [506, 295] on div "21731" at bounding box center [528, 290] width 65 height 30
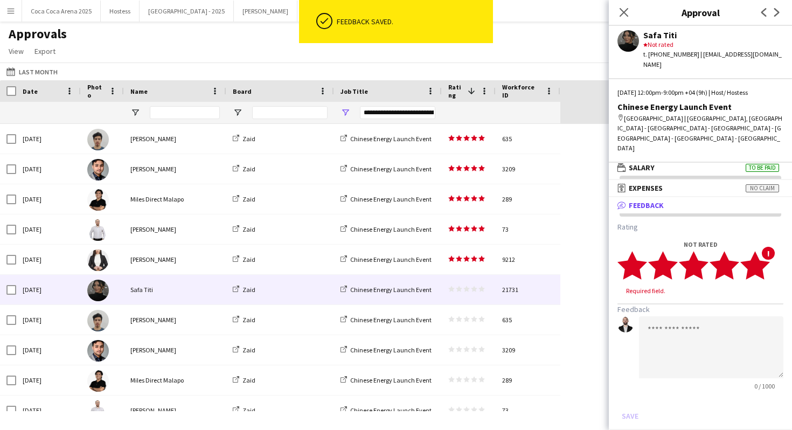
click at [761, 251] on polygon at bounding box center [755, 265] width 30 height 28
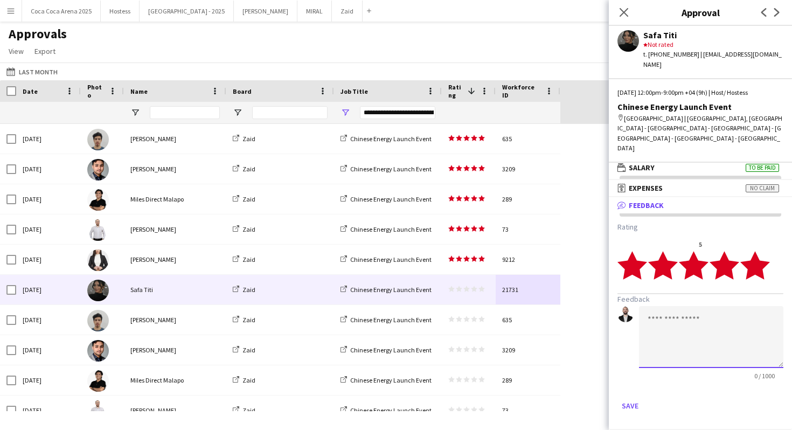
click at [650, 314] on textarea at bounding box center [711, 337] width 144 height 62
type textarea "**********"
click at [630, 397] on button "Save" at bounding box center [630, 405] width 25 height 17
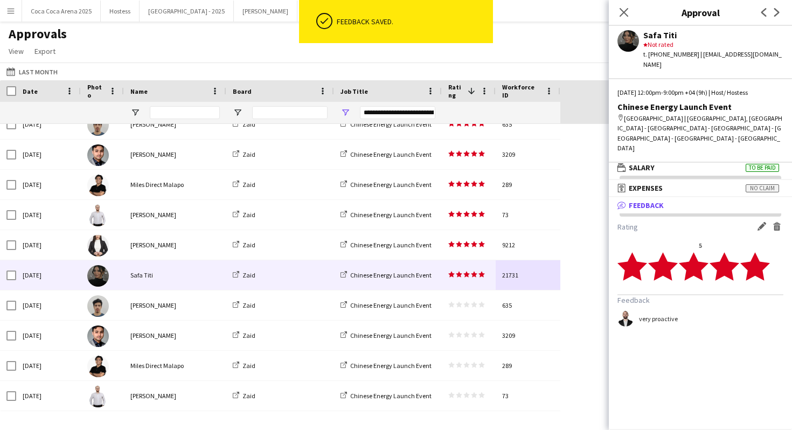
click at [351, 117] on div "**********" at bounding box center [388, 113] width 108 height 22
click at [348, 114] on span "Open Filter Menu" at bounding box center [346, 113] width 10 height 10
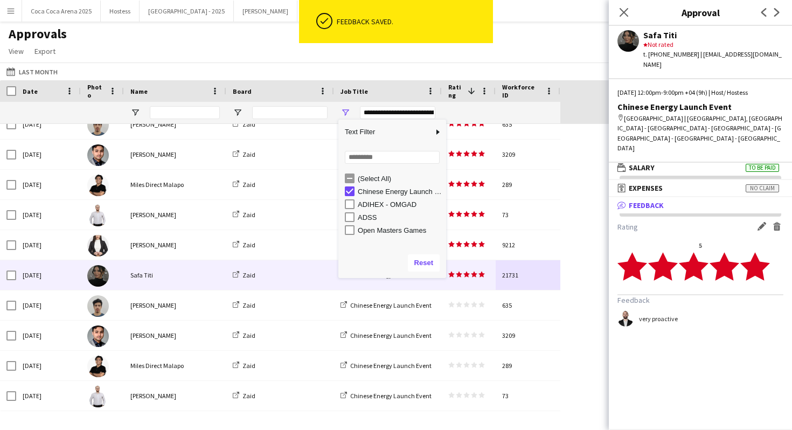
click at [373, 203] on div "ADIHEX - OMGAD" at bounding box center [400, 204] width 85 height 8
click at [373, 201] on div "ADIHEX - OMGAD" at bounding box center [400, 204] width 85 height 8
click at [374, 196] on div "Chinese Energy Launch Event" at bounding box center [395, 191] width 101 height 13
click at [374, 192] on div "Chinese Energy Launch Event" at bounding box center [400, 192] width 85 height 8
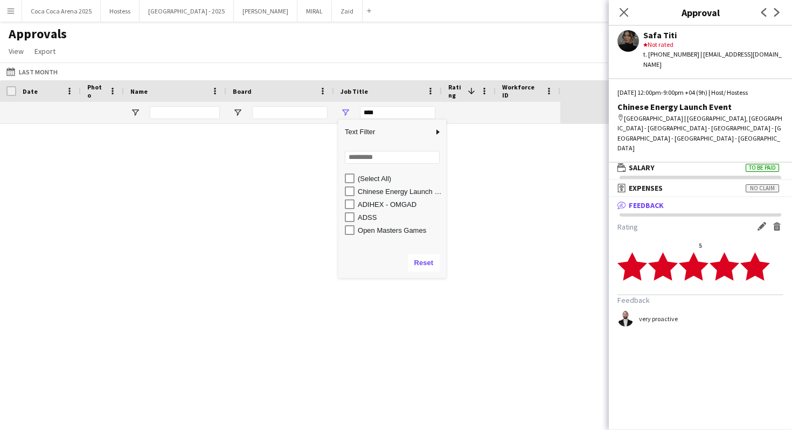
click at [378, 234] on div "Open Masters Games" at bounding box center [400, 230] width 85 height 8
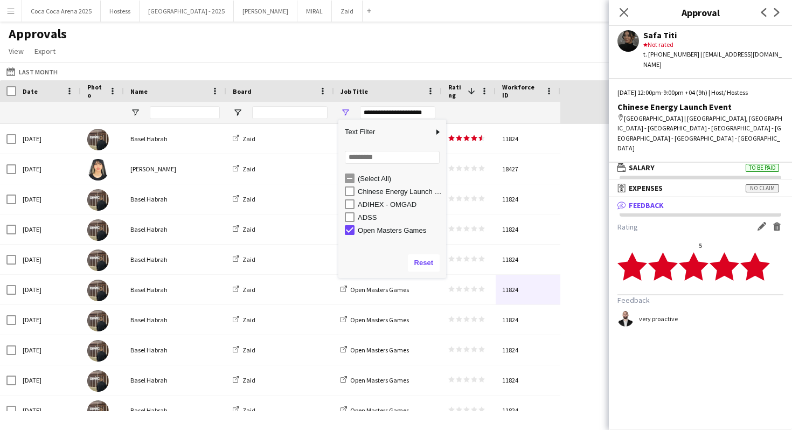
click at [377, 229] on div "Open Masters Games" at bounding box center [400, 230] width 85 height 8
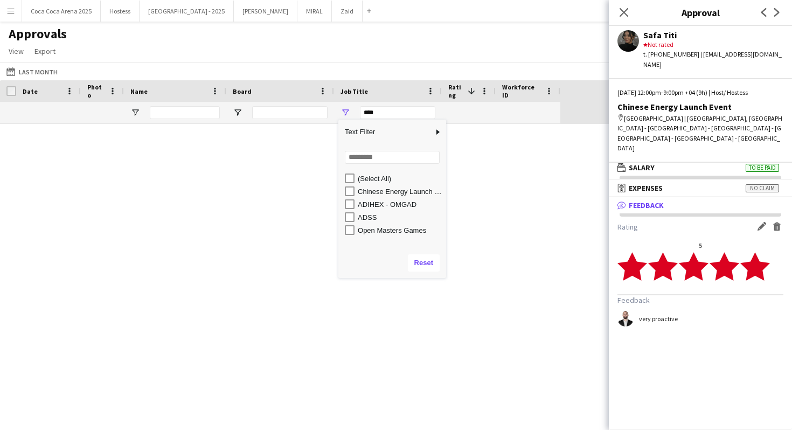
click at [373, 216] on div "ADSS" at bounding box center [400, 217] width 85 height 8
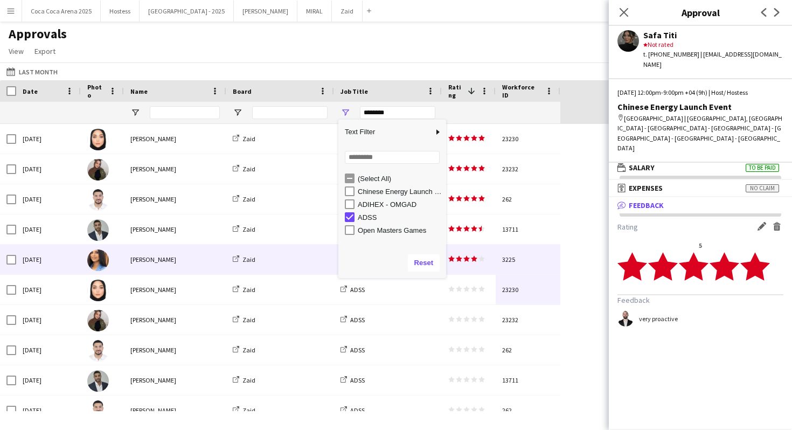
click at [320, 257] on div "Zaid" at bounding box center [280, 260] width 108 height 30
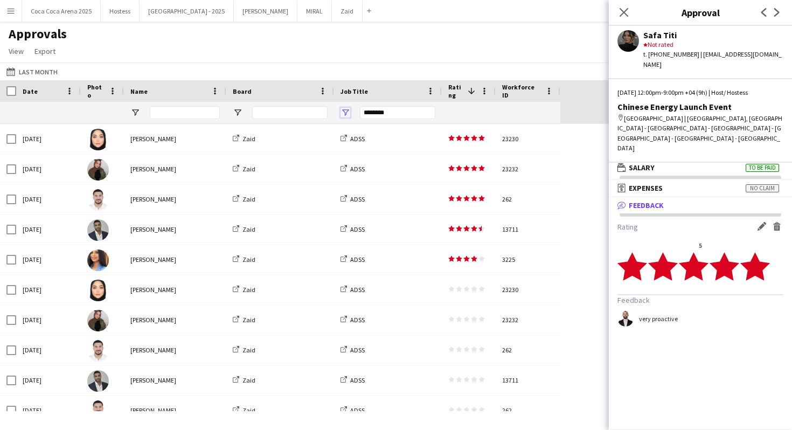
click at [346, 115] on span "Open Filter Menu" at bounding box center [346, 113] width 10 height 10
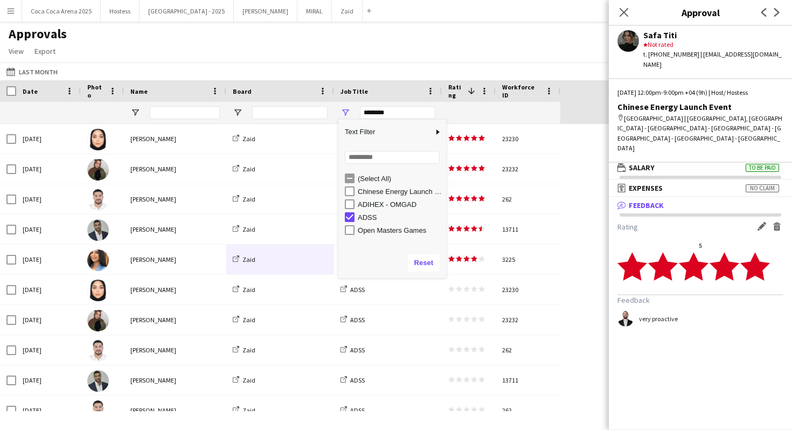
click at [368, 215] on div "ADSS" at bounding box center [400, 217] width 85 height 8
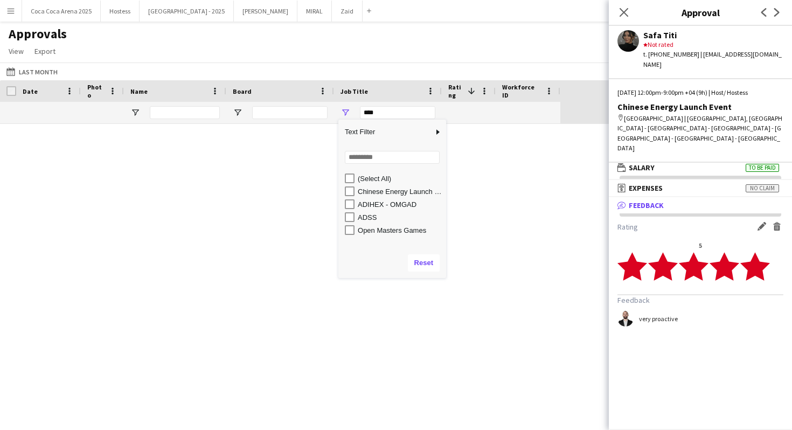
click at [368, 204] on div "ADIHEX - OMGAD" at bounding box center [400, 204] width 85 height 8
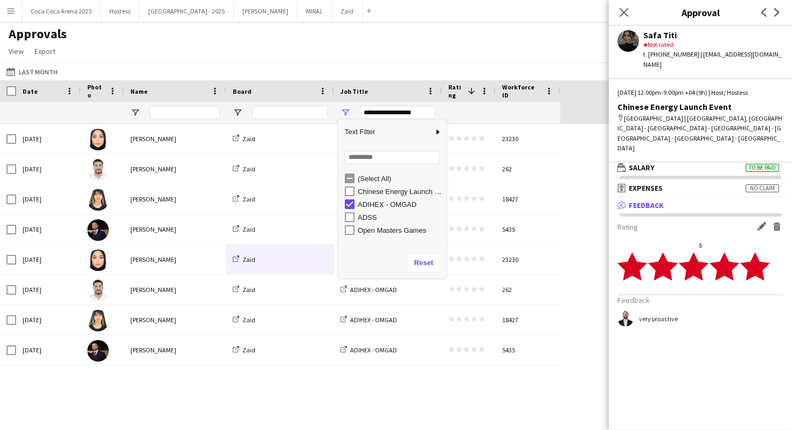
click at [368, 204] on div "ADIHEX - OMGAD" at bounding box center [400, 204] width 85 height 8
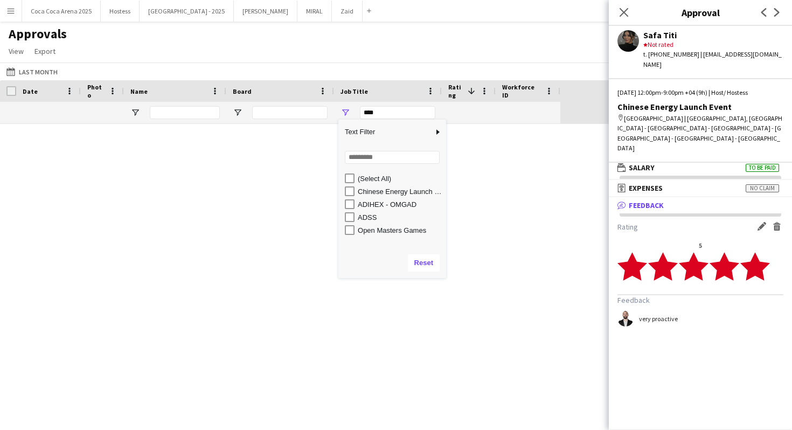
click at [368, 204] on div "ADIHEX - OMGAD" at bounding box center [400, 204] width 85 height 8
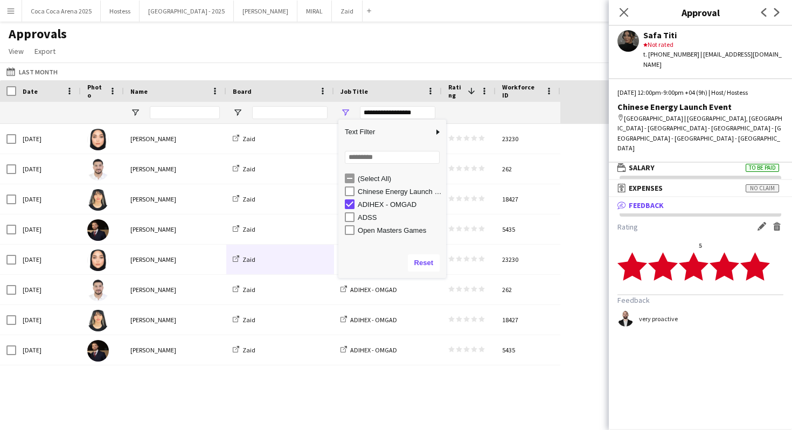
click at [417, 368] on div "[DATE] [PERSON_NAME] Zaid ADIHEX - OMGAD star star star star star star star sta…" at bounding box center [396, 267] width 792 height 287
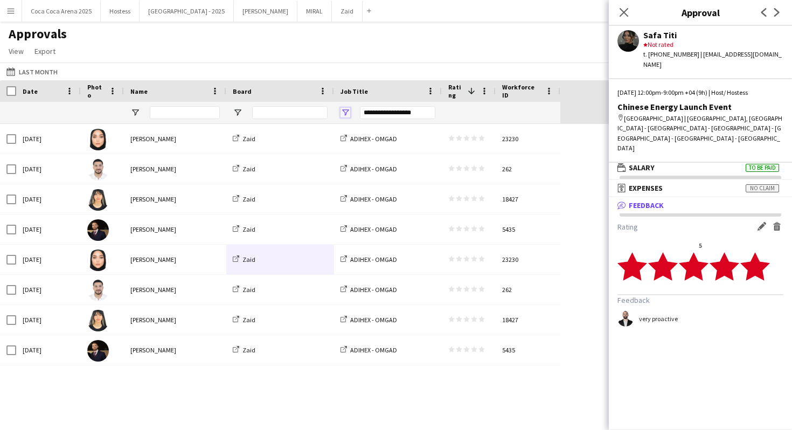
click at [349, 109] on span "Open Filter Menu" at bounding box center [346, 113] width 10 height 10
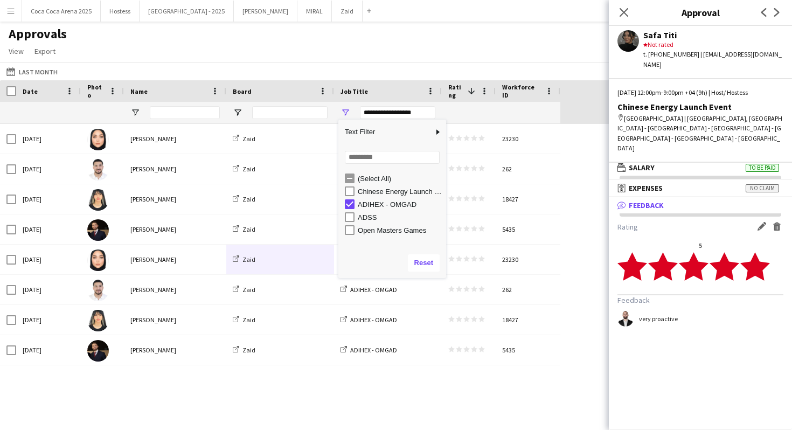
click at [374, 203] on div "ADIHEX - OMGAD" at bounding box center [400, 204] width 85 height 8
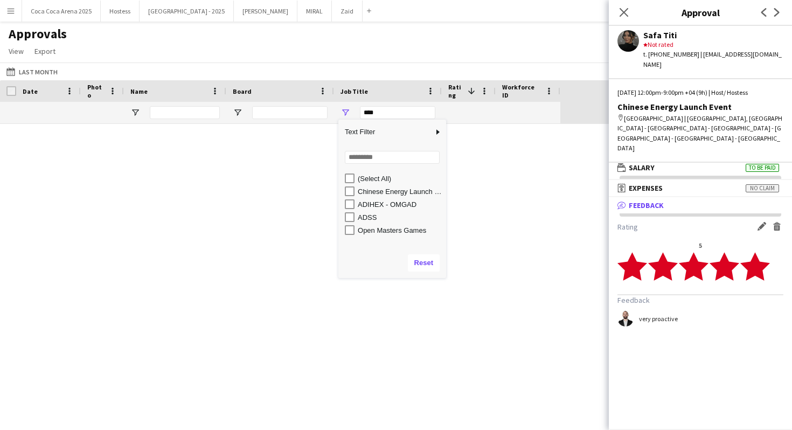
click at [383, 228] on div "Open Masters Games" at bounding box center [400, 230] width 85 height 8
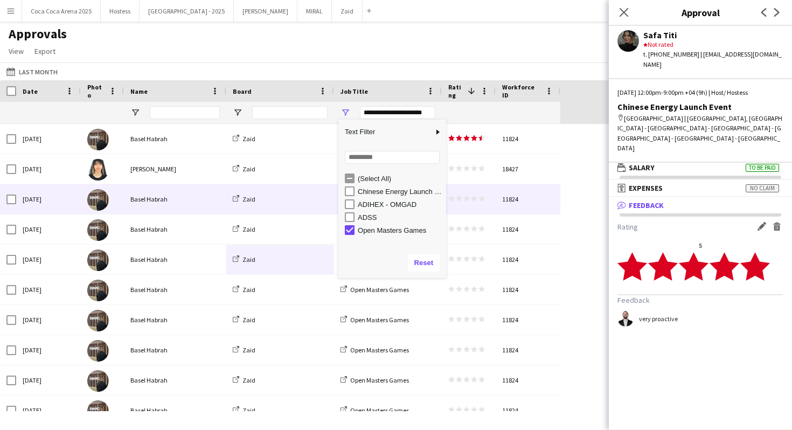
click at [310, 211] on div "Zaid" at bounding box center [280, 199] width 108 height 30
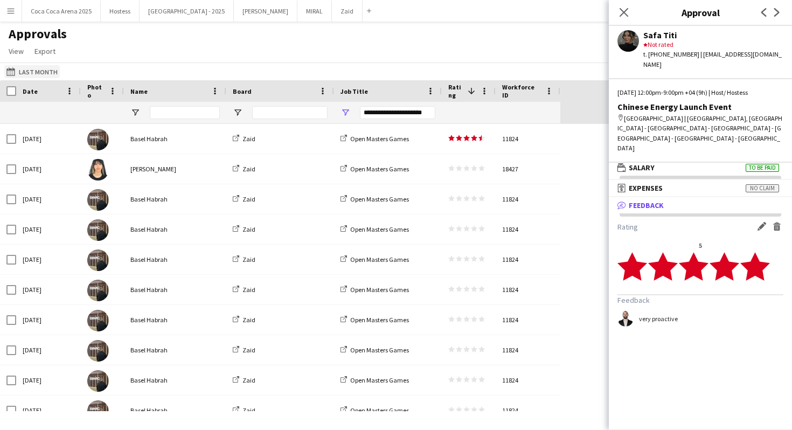
click at [48, 71] on button "[DATE] to [DATE] Last Month" at bounding box center [31, 71] width 55 height 13
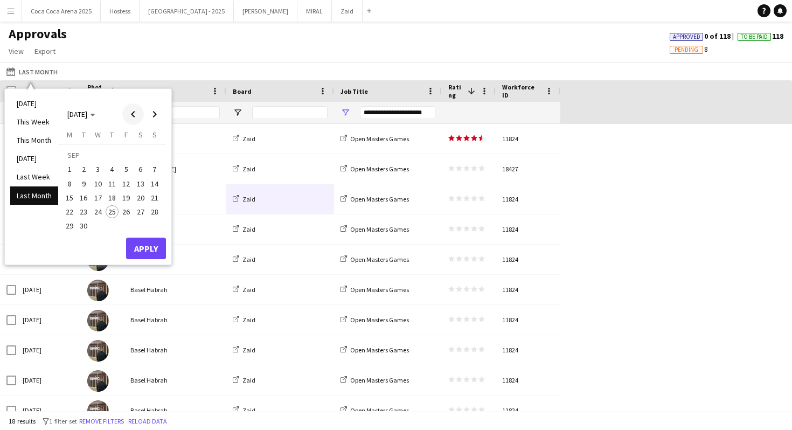
click at [128, 117] on span "Previous month" at bounding box center [133, 114] width 22 height 22
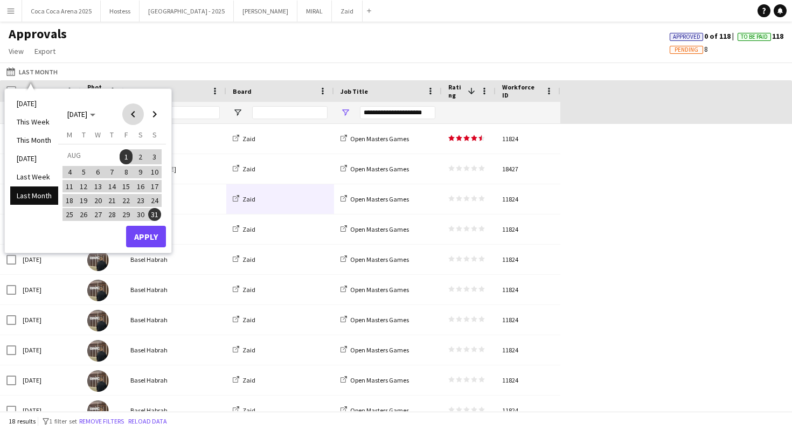
click at [127, 121] on span "Previous month" at bounding box center [133, 114] width 22 height 22
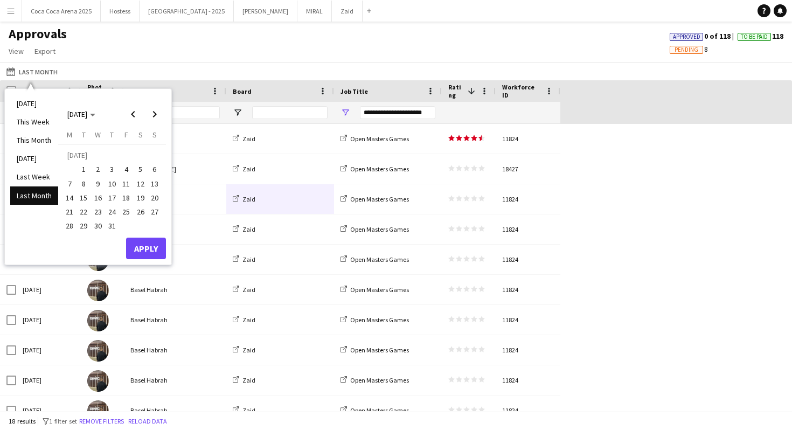
click at [81, 165] on span "1" at bounding box center [84, 169] width 13 height 13
click at [115, 231] on span "31" at bounding box center [112, 226] width 13 height 13
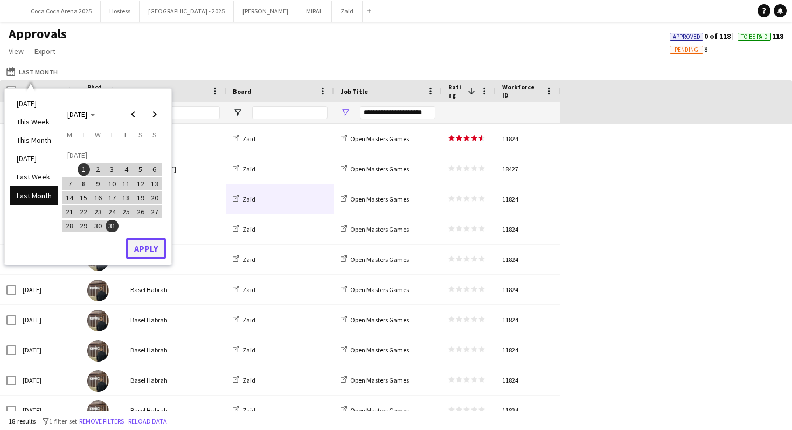
click at [159, 255] on button "Apply" at bounding box center [146, 249] width 40 height 22
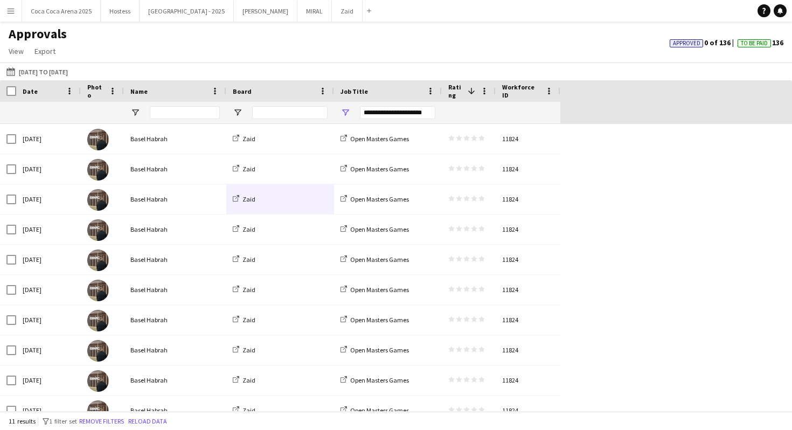
click at [338, 109] on div "**********" at bounding box center [388, 113] width 108 height 22
click at [341, 109] on span "Open Filter Menu" at bounding box center [346, 113] width 10 height 10
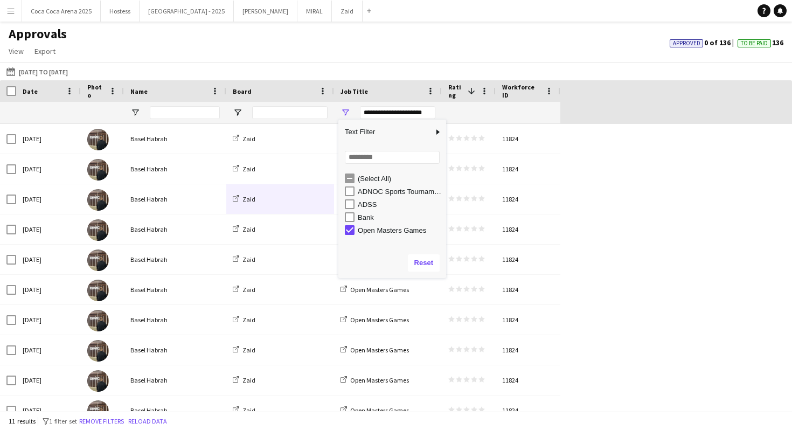
click at [366, 215] on div "Bank" at bounding box center [400, 217] width 85 height 8
click at [365, 232] on div "Open Masters Games" at bounding box center [400, 230] width 85 height 8
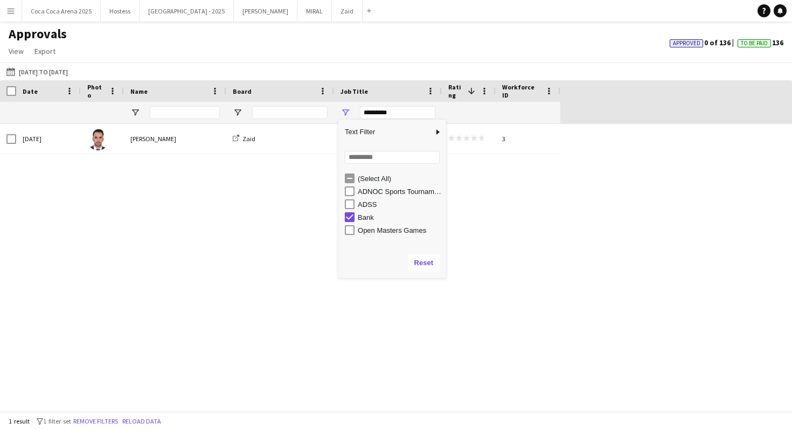
click at [363, 220] on div "Bank" at bounding box center [400, 217] width 85 height 8
click at [363, 205] on div "ADSS" at bounding box center [400, 204] width 85 height 8
type input "********"
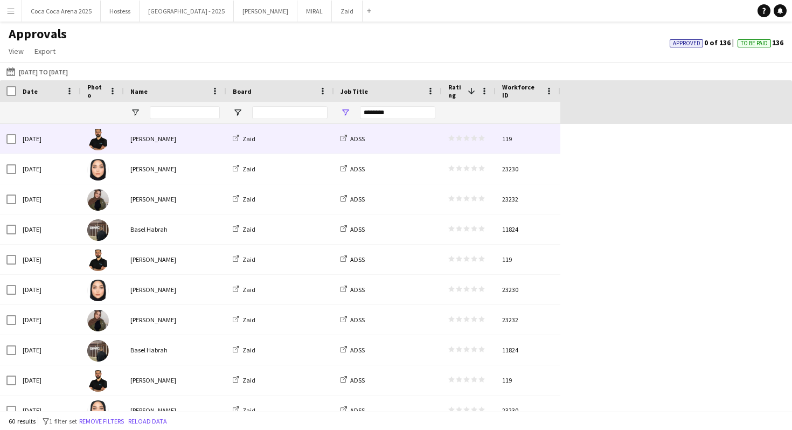
click at [320, 149] on div "Zaid" at bounding box center [280, 139] width 108 height 30
click at [522, 147] on div "119" at bounding box center [528, 139] width 65 height 30
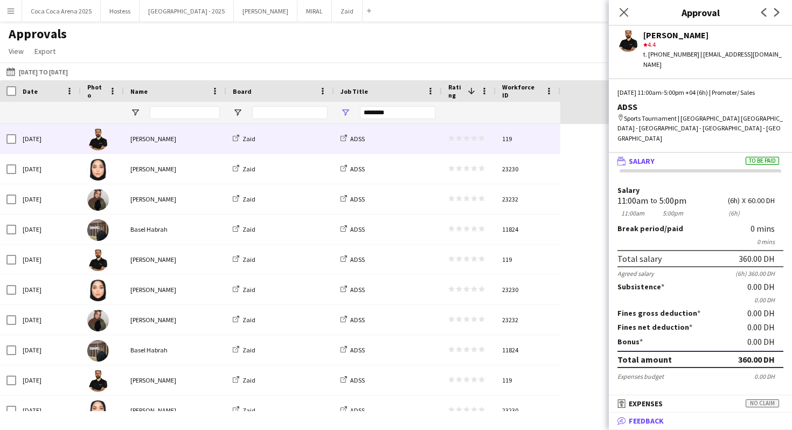
click at [692, 422] on mat-panel-title "bubble-pencil Feedback" at bounding box center [698, 421] width 179 height 10
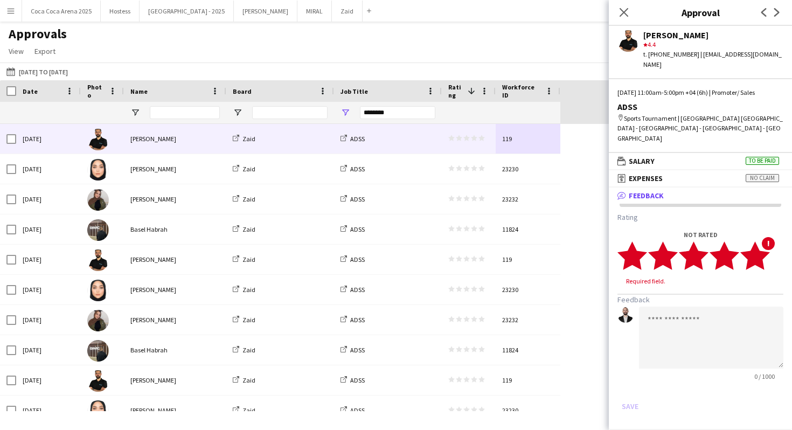
click at [757, 241] on polygon at bounding box center [755, 255] width 30 height 28
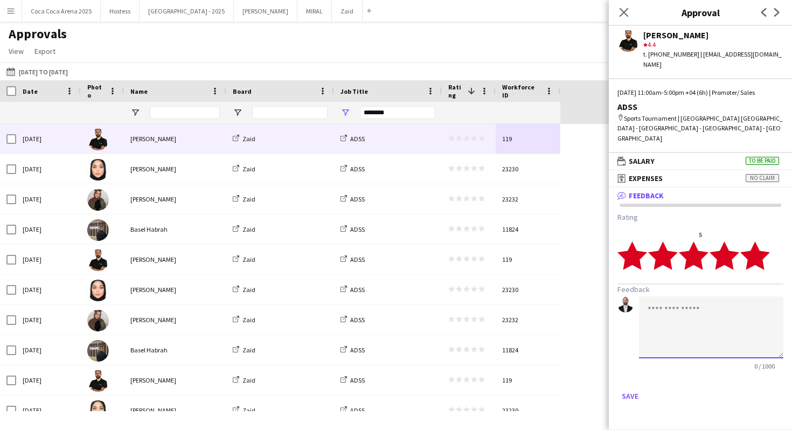
click at [716, 302] on textarea at bounding box center [711, 327] width 144 height 62
type textarea "**********"
click at [628, 387] on button "Save" at bounding box center [630, 395] width 25 height 17
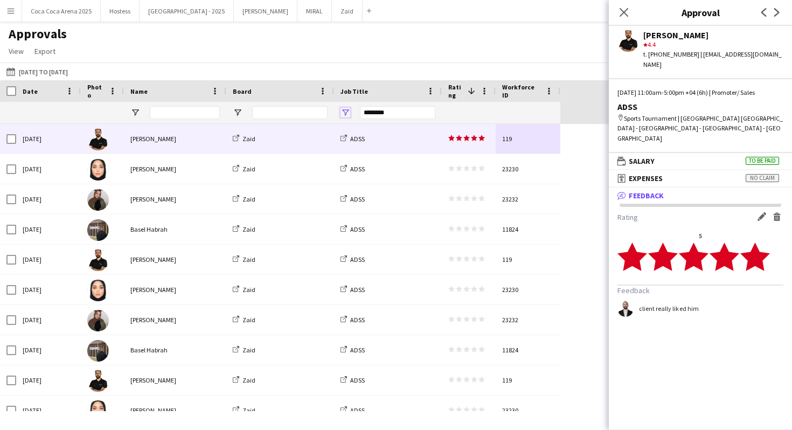
click at [345, 112] on span "Open Filter Menu" at bounding box center [346, 113] width 10 height 10
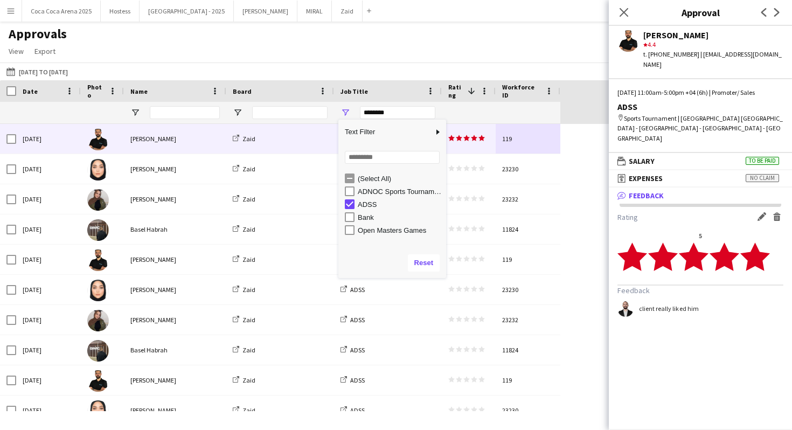
click at [366, 202] on div "ADSS" at bounding box center [400, 204] width 85 height 8
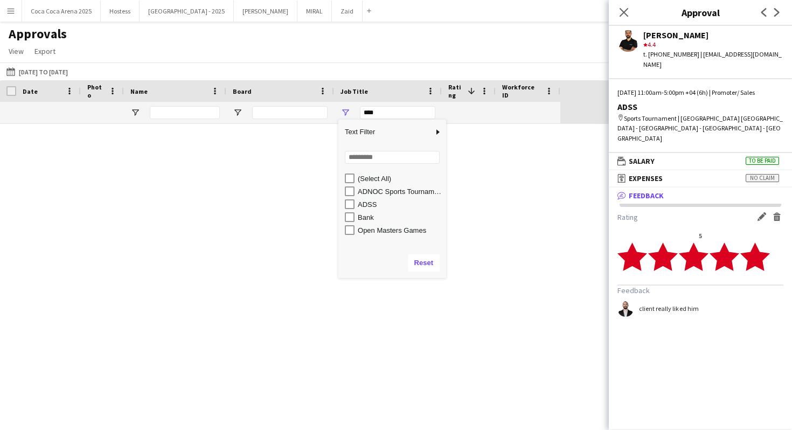
click at [366, 196] on div "ADNOC Sports Tournament" at bounding box center [395, 191] width 101 height 13
click at [365, 191] on div "ADNOC Sports Tournament" at bounding box center [400, 192] width 85 height 8
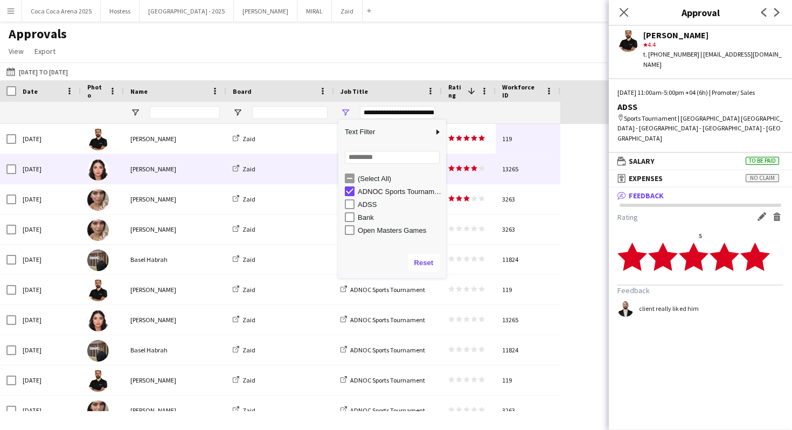
click at [310, 174] on div "Zaid" at bounding box center [280, 169] width 108 height 30
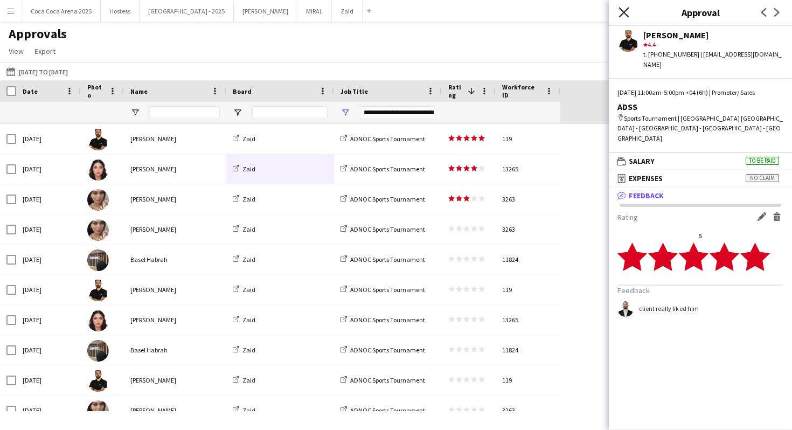
click at [624, 11] on icon at bounding box center [624, 12] width 10 height 10
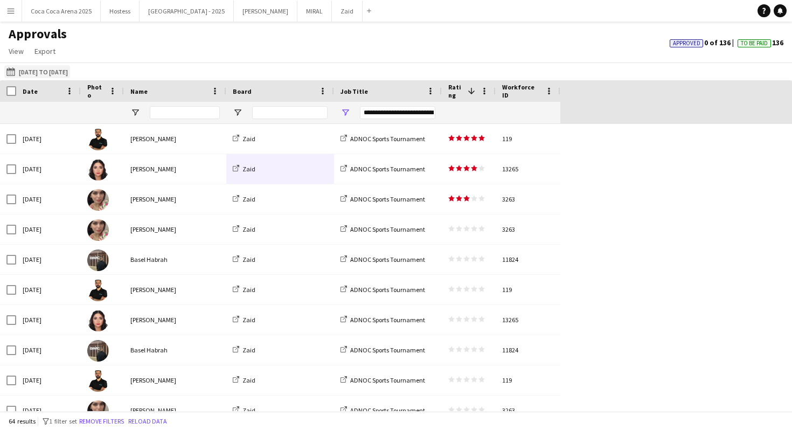
click at [34, 66] on button "[DATE] to [DATE] [DATE] to [DATE]" at bounding box center [37, 71] width 66 height 13
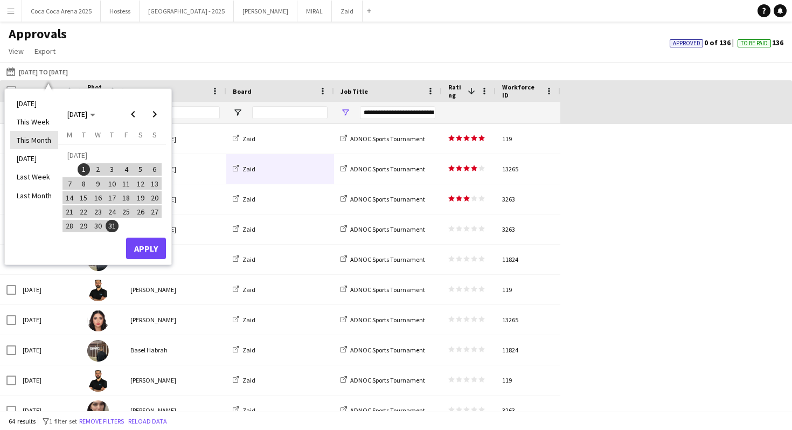
click at [44, 140] on li "This Month" at bounding box center [34, 140] width 48 height 18
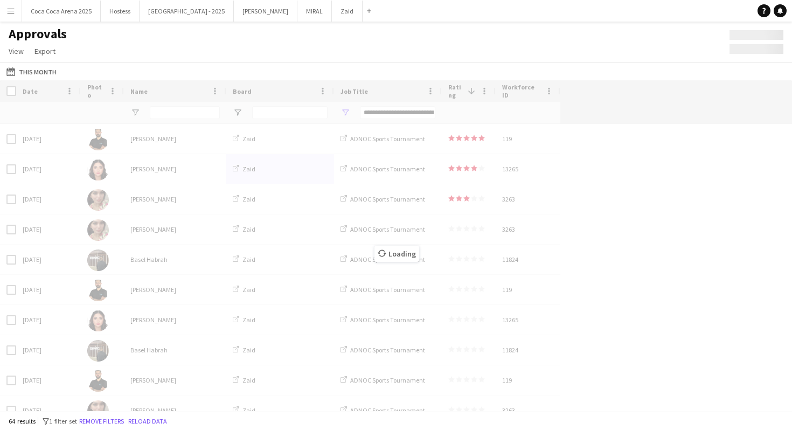
type input "***"
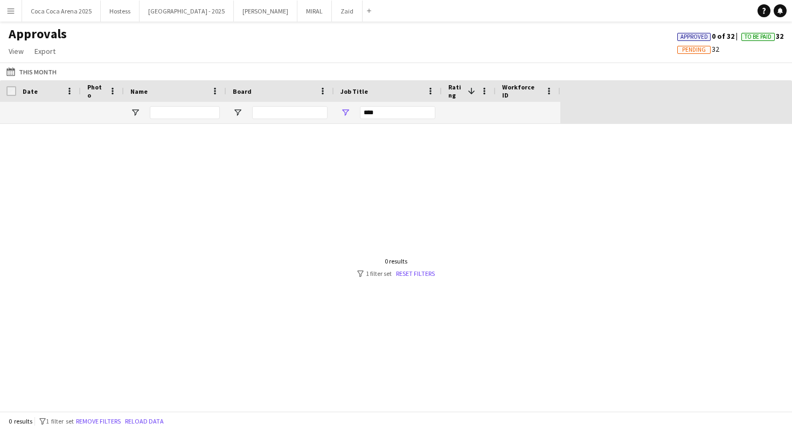
click at [421, 268] on div "0 results filter-1 1 filter set Reset filters" at bounding box center [396, 267] width 78 height 20
click at [422, 274] on link "Reset filters" at bounding box center [415, 273] width 39 height 8
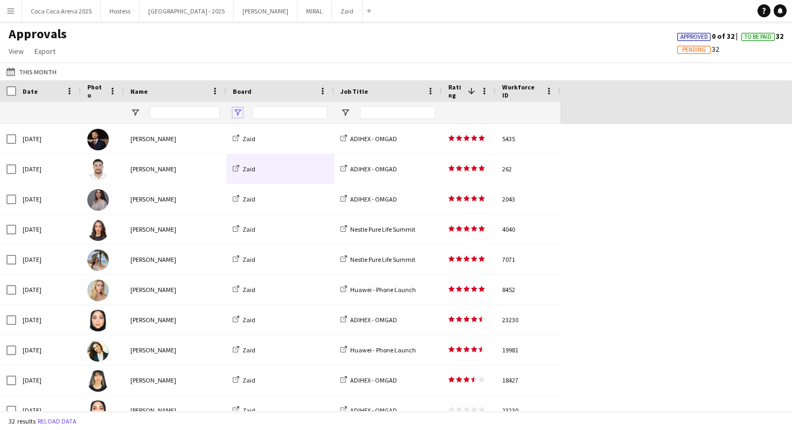
click at [238, 113] on span "Open Filter Menu" at bounding box center [238, 113] width 10 height 10
click at [356, 112] on div at bounding box center [388, 113] width 108 height 22
click at [348, 110] on span "Open Filter Menu" at bounding box center [346, 113] width 10 height 10
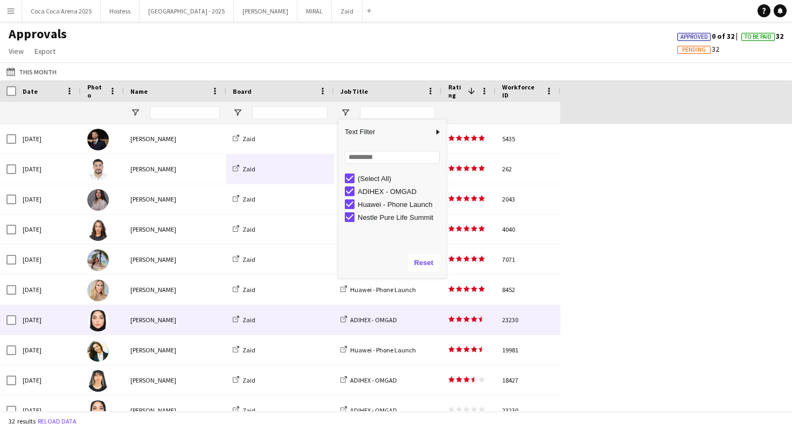
click at [215, 312] on div "[PERSON_NAME]" at bounding box center [175, 320] width 102 height 30
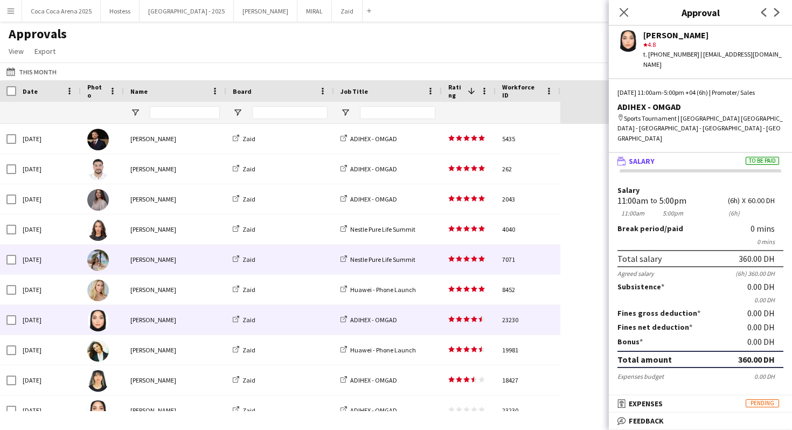
click at [559, 257] on div "7071" at bounding box center [528, 260] width 65 height 30
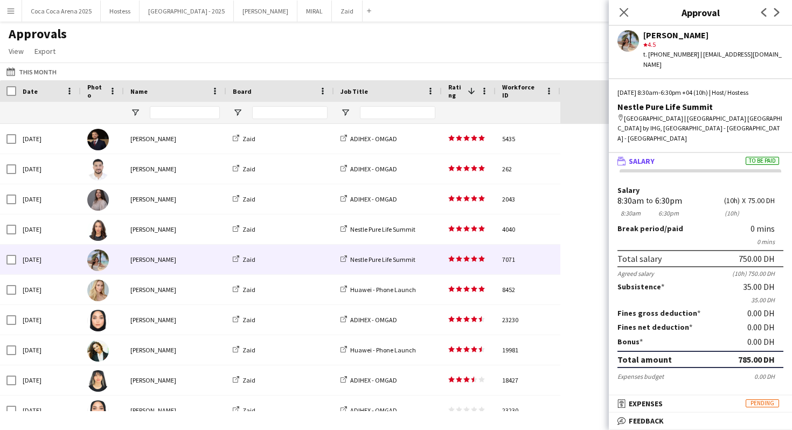
click at [17, 15] on button "Menu" at bounding box center [11, 11] width 22 height 22
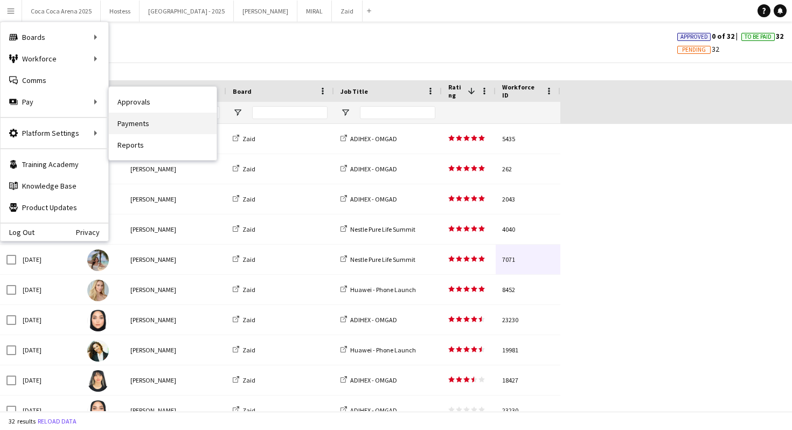
click at [133, 121] on link "Payments" at bounding box center [163, 124] width 108 height 22
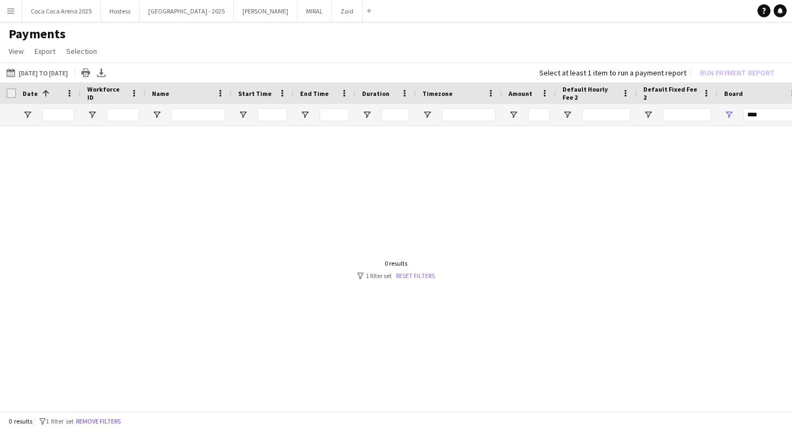
click at [422, 277] on link "Reset filters" at bounding box center [415, 276] width 39 height 8
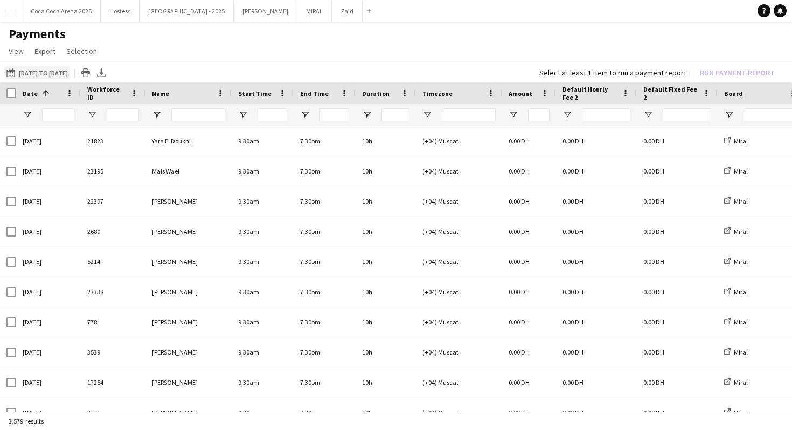
click at [55, 72] on button "[DATE] to [DATE] [DATE] to [DATE]" at bounding box center [37, 72] width 66 height 13
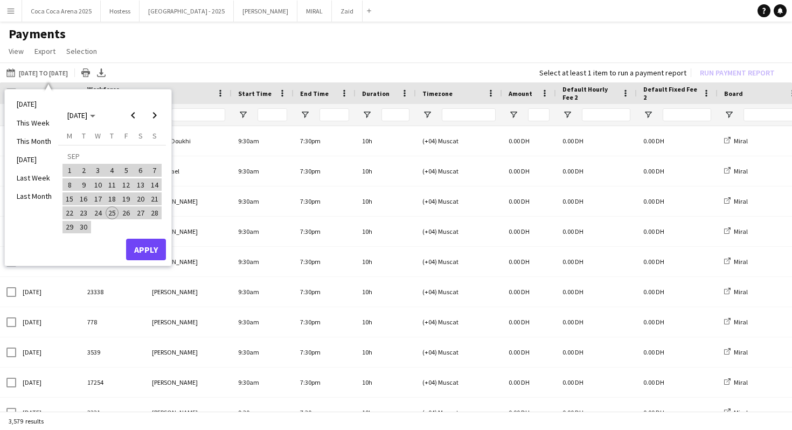
click at [364, 12] on app-navbar "Menu Boards Boards Boards All jobs Status Workforce Workforce My Workforce Recr…" at bounding box center [396, 11] width 792 height 22
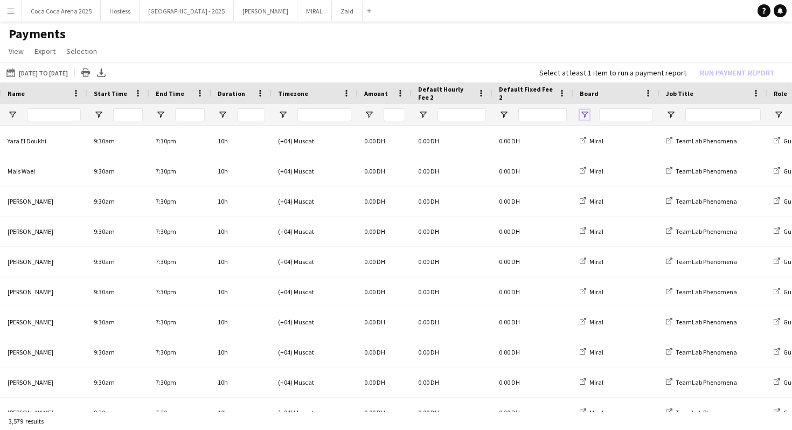
click at [580, 110] on span "Open Filter Menu" at bounding box center [585, 115] width 10 height 10
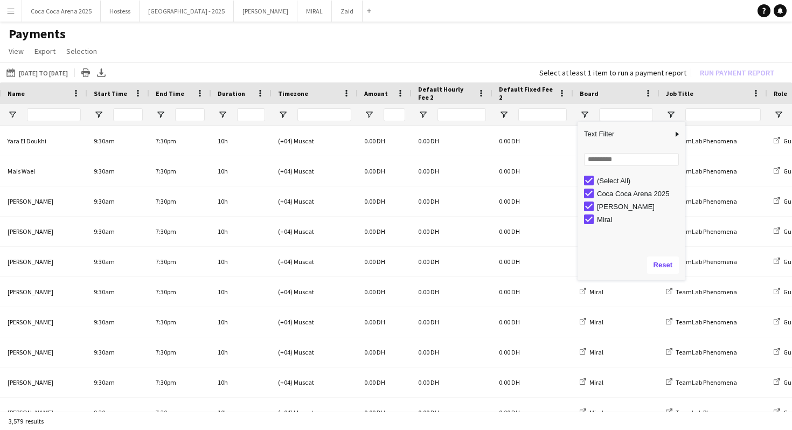
click at [606, 178] on div "(Select All)" at bounding box center [639, 181] width 85 height 8
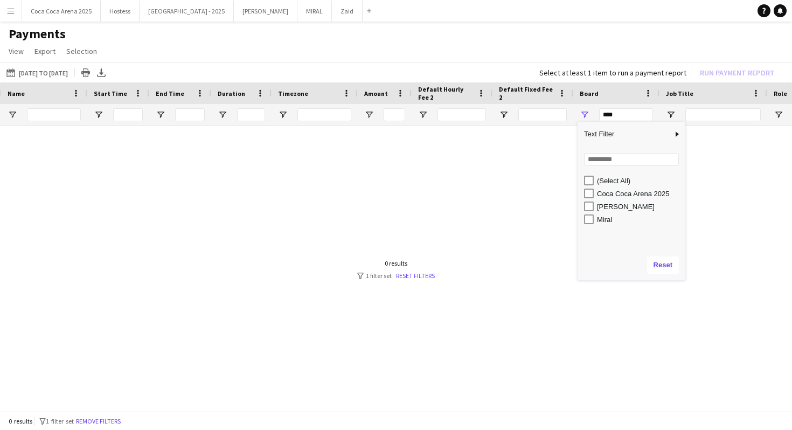
click at [608, 196] on div "Coca Coca Arena 2025" at bounding box center [639, 194] width 85 height 8
type input "**********"
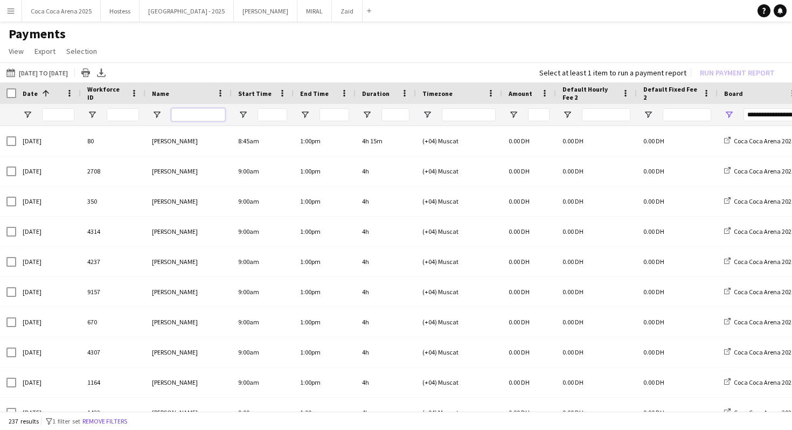
click at [203, 109] on input "Name Filter Input" at bounding box center [198, 114] width 54 height 13
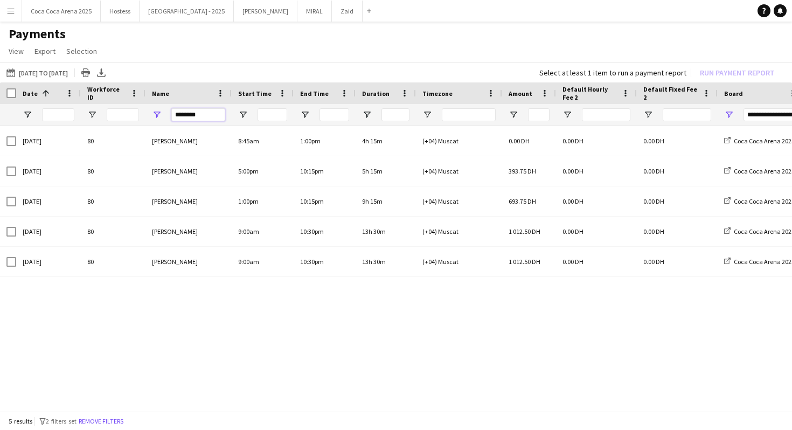
type input "********"
click at [203, 116] on input "********" at bounding box center [198, 114] width 54 height 13
click at [197, 116] on input "********" at bounding box center [198, 114] width 54 height 13
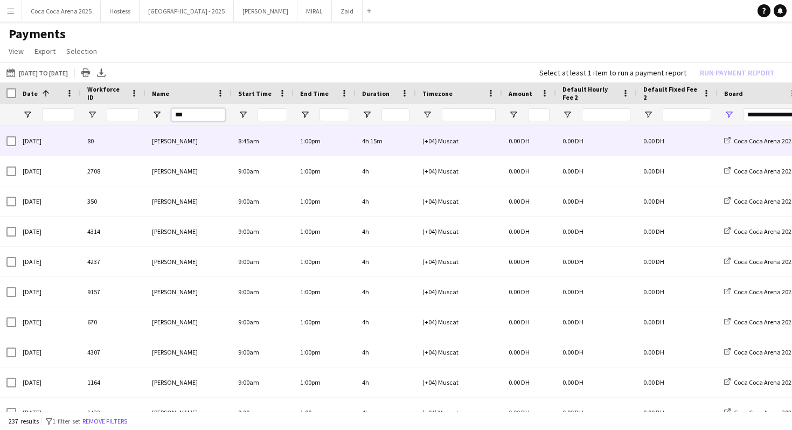
type input "****"
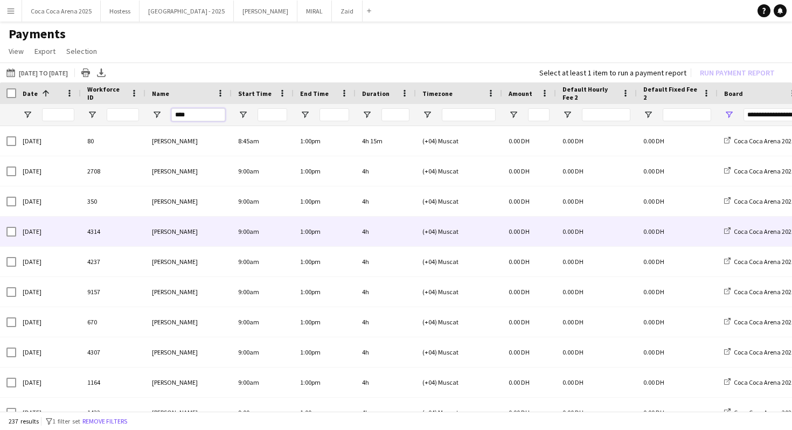
type input "***"
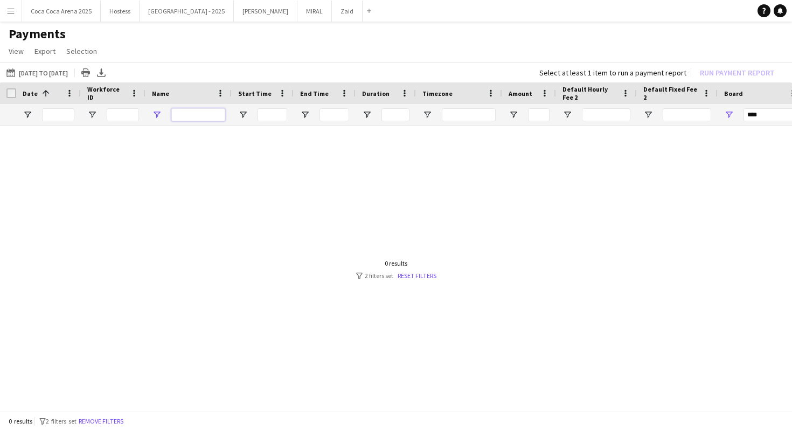
type input "**********"
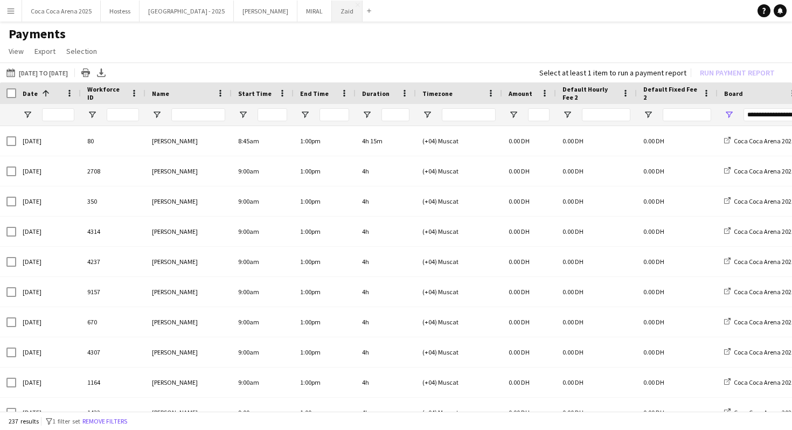
click at [332, 15] on button "Zaid Close" at bounding box center [347, 11] width 31 height 21
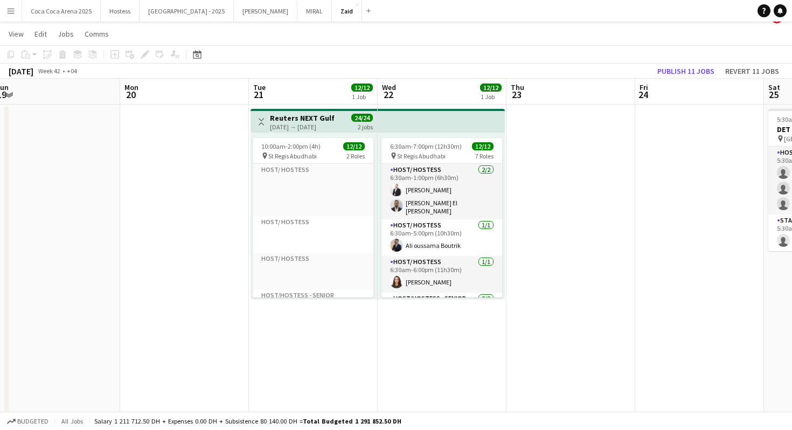
scroll to position [15, 0]
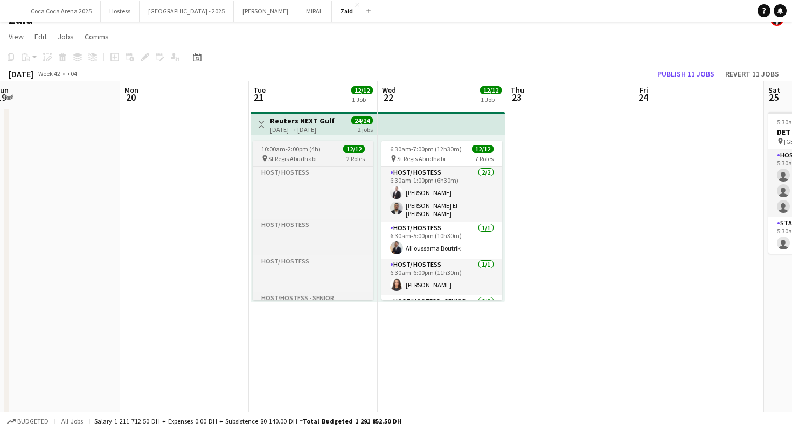
click at [342, 162] on div "pin St Regis Abudhabi 2 Roles" at bounding box center [313, 158] width 121 height 9
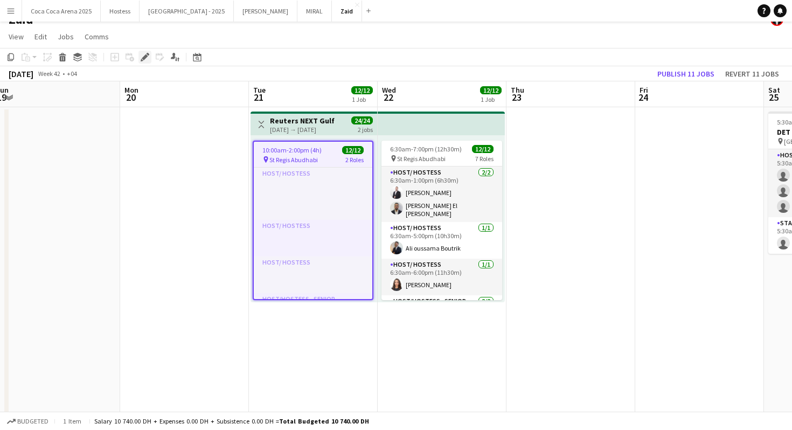
click at [139, 62] on div "Edit" at bounding box center [144, 57] width 13 height 13
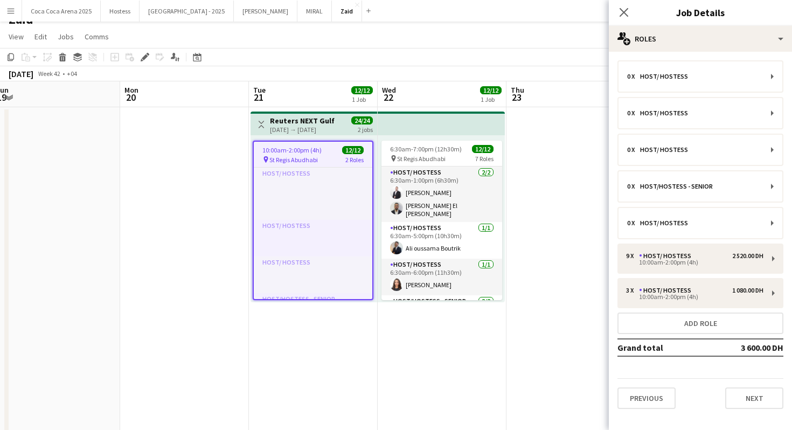
click at [719, 242] on div "0 x Host/ Hostess 0 x Host/ Hostess 0 x Host/ Hostess 0 x Host/Hostess - Senior…" at bounding box center [700, 234] width 183 height 349
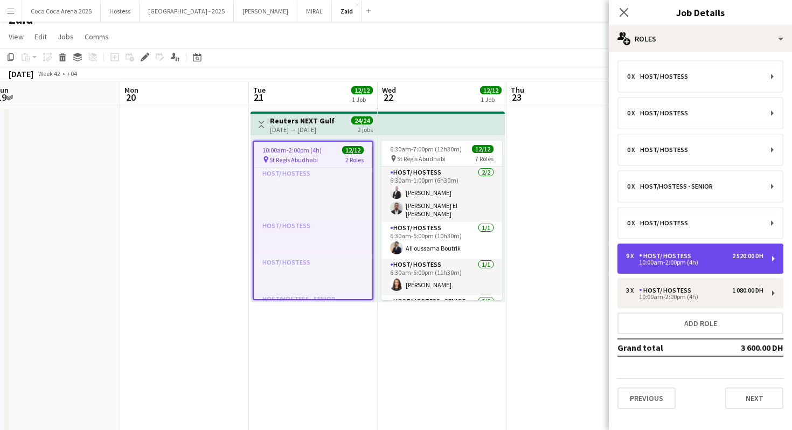
click at [717, 253] on div "9 x Host/ Hostess 2 520.00 DH" at bounding box center [694, 256] width 137 height 8
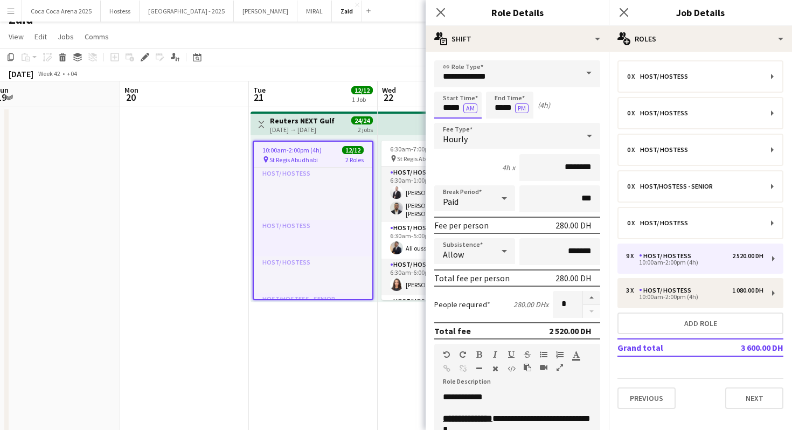
click at [455, 109] on input "*****" at bounding box center [457, 105] width 47 height 27
click at [450, 86] on div at bounding box center [447, 86] width 22 height 11
type input "*****"
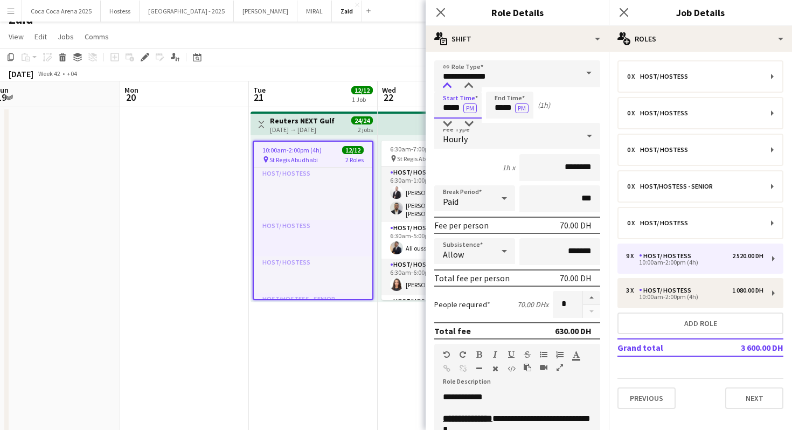
click at [450, 86] on div at bounding box center [447, 86] width 22 height 11
click at [501, 99] on input "*****" at bounding box center [509, 105] width 47 height 27
click at [500, 81] on div at bounding box center [499, 86] width 22 height 11
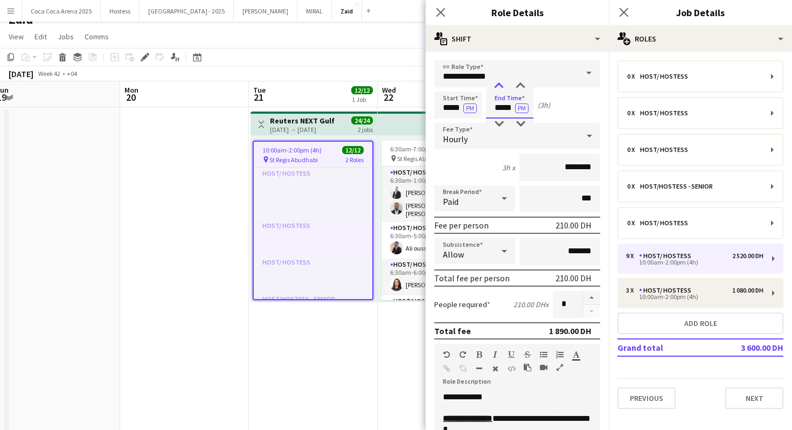
type input "*****"
click at [500, 81] on div at bounding box center [499, 86] width 22 height 11
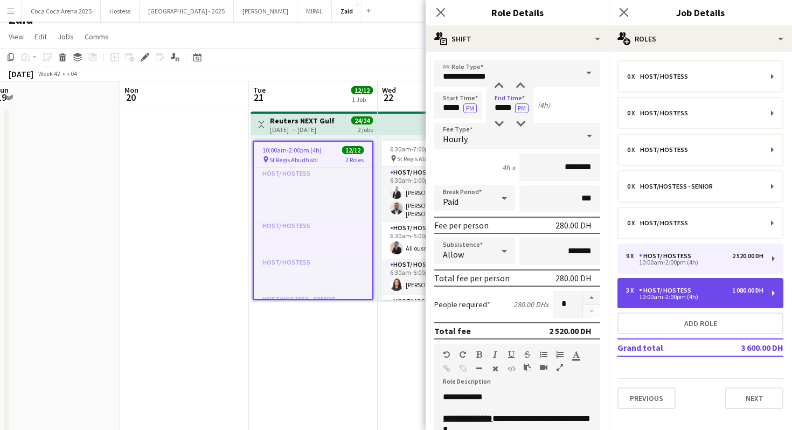
click at [684, 288] on div "Host/ Hostess" at bounding box center [667, 291] width 57 height 8
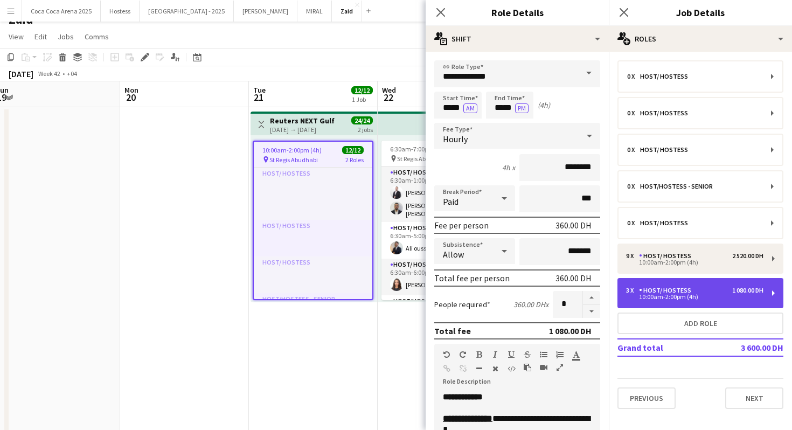
type input "*****"
type input "********"
type input "*"
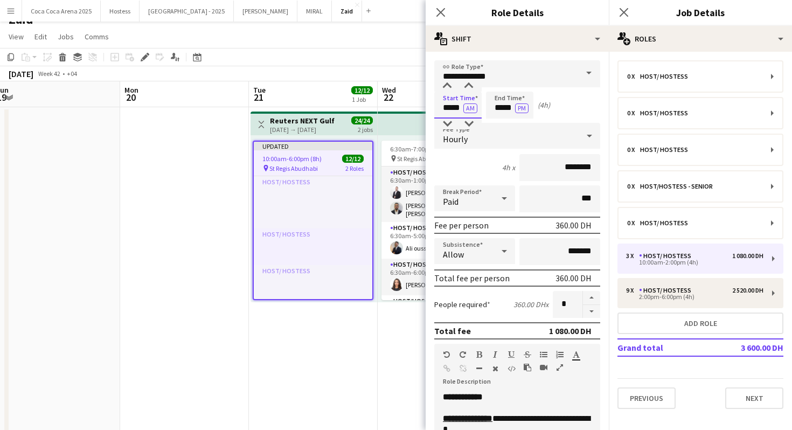
click at [445, 96] on input "*****" at bounding box center [457, 105] width 47 height 27
click at [448, 86] on div at bounding box center [447, 86] width 22 height 11
type input "*****"
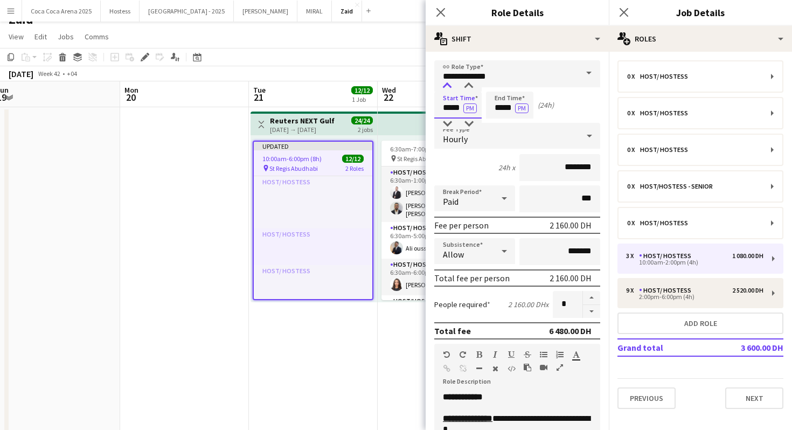
click at [443, 84] on div at bounding box center [447, 86] width 22 height 11
click at [495, 94] on input "*****" at bounding box center [509, 105] width 47 height 27
click at [498, 83] on div at bounding box center [499, 86] width 22 height 11
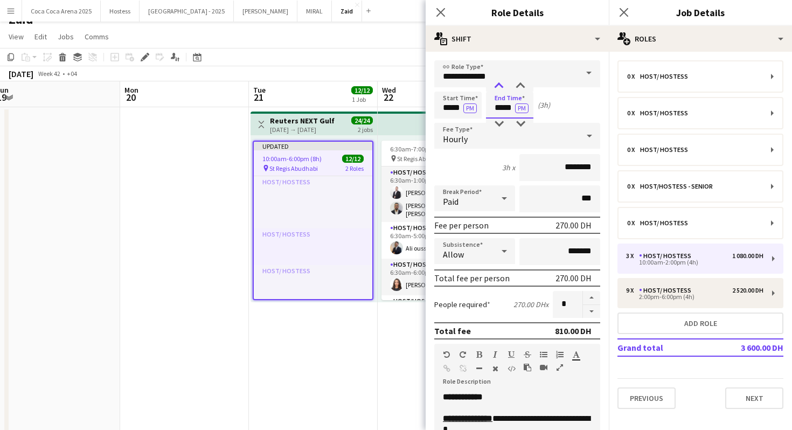
click at [498, 83] on div at bounding box center [499, 86] width 22 height 11
type input "*****"
click at [501, 120] on div at bounding box center [499, 124] width 22 height 11
click at [380, 318] on app-date-cell "6:30am-7:00pm (12h30m) 12/12 pin St Regis Abudhabi 7 Roles Host/ Hostess [DATE]…" at bounding box center [442, 304] width 129 height 394
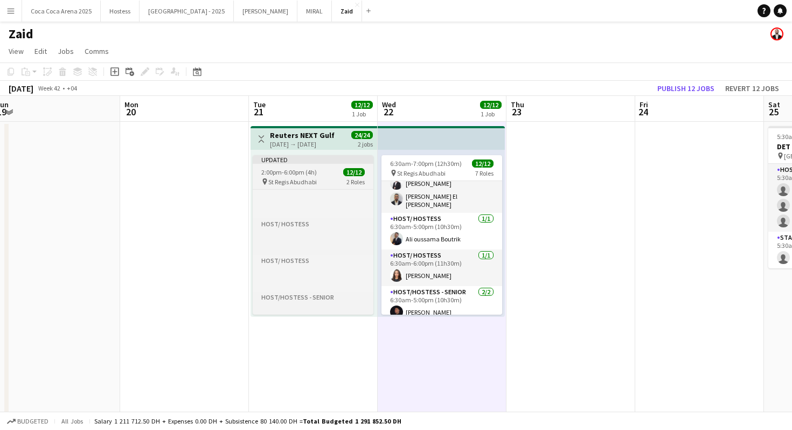
scroll to position [0, 0]
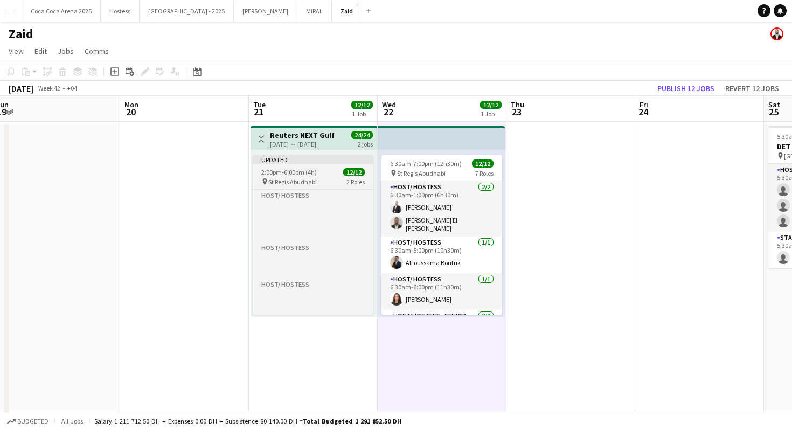
click at [341, 162] on div "Updated" at bounding box center [313, 159] width 121 height 9
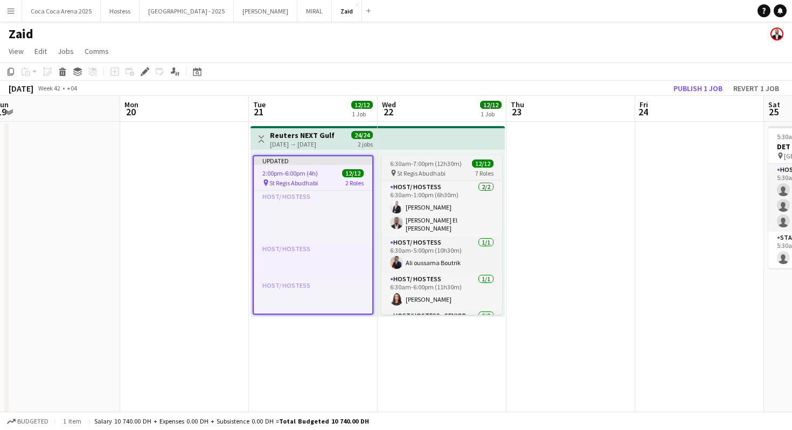
click at [454, 158] on app-job-card "6:30am-7:00pm (12h30m) 12/12 pin St Regis Abudhabi 7 Roles Host/ Hostess [DATE]…" at bounding box center [441, 234] width 121 height 159
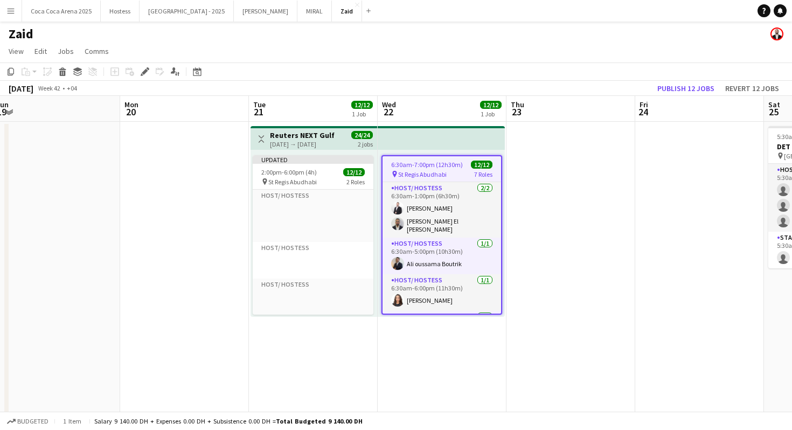
click at [441, 142] on app-top-bar at bounding box center [441, 138] width 127 height 24
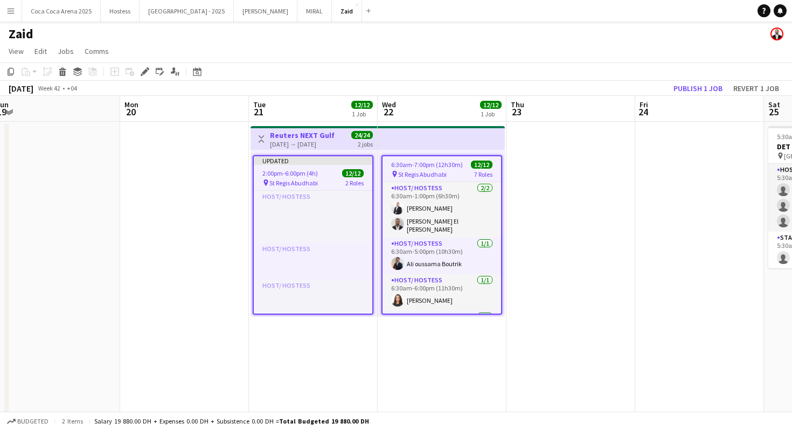
click at [702, 80] on app-toolbar "Copy Paste Paste Command V Paste with crew Command Shift V Paste linked Job [GE…" at bounding box center [396, 72] width 792 height 18
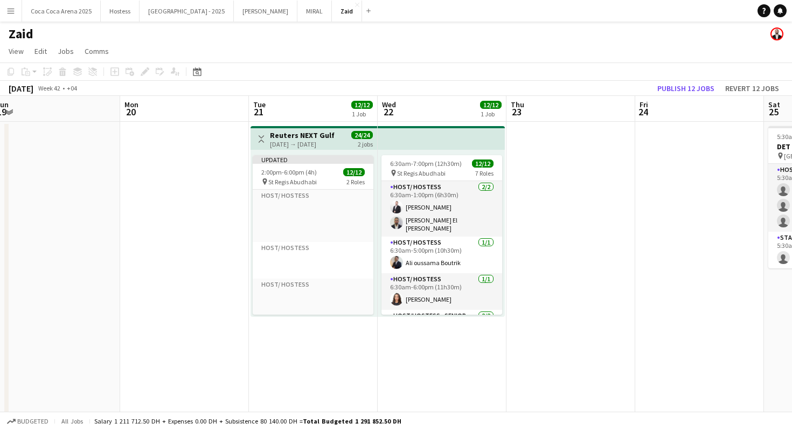
click at [452, 148] on app-top-bar at bounding box center [441, 138] width 127 height 24
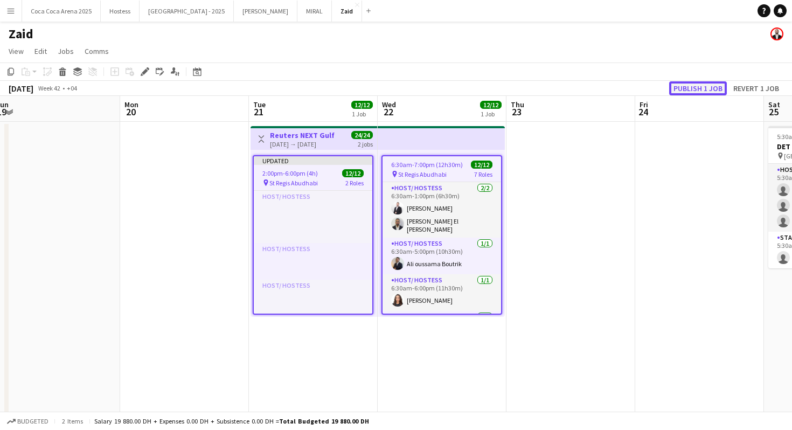
click at [692, 93] on button "Publish 1 job" at bounding box center [698, 88] width 58 height 14
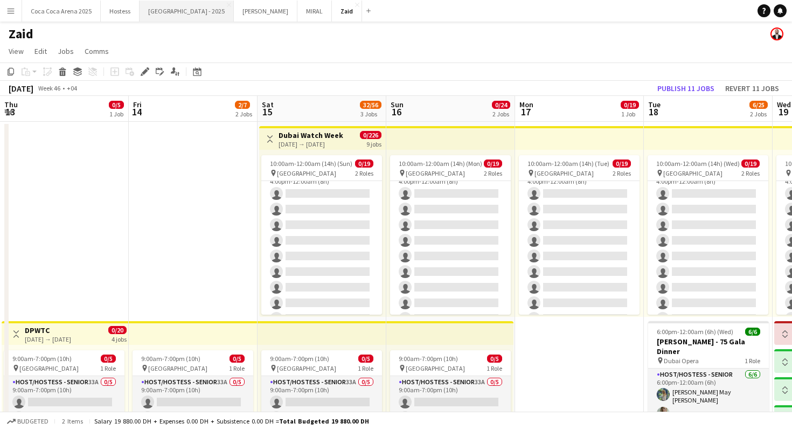
scroll to position [377, 0]
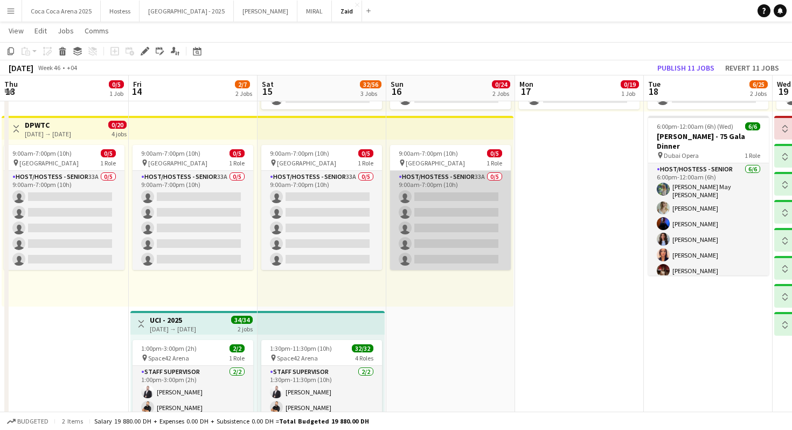
click at [470, 228] on app-card-role "Host/Hostess - Senior 33A 0/5 9:00am-7:00pm (10h) single-neutral-actions single…" at bounding box center [450, 220] width 121 height 99
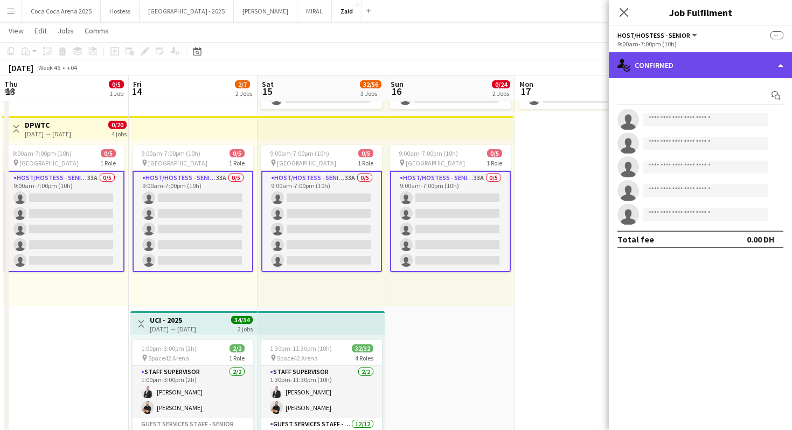
click at [660, 53] on div "single-neutral-actions-check-2 Confirmed" at bounding box center [700, 65] width 183 height 26
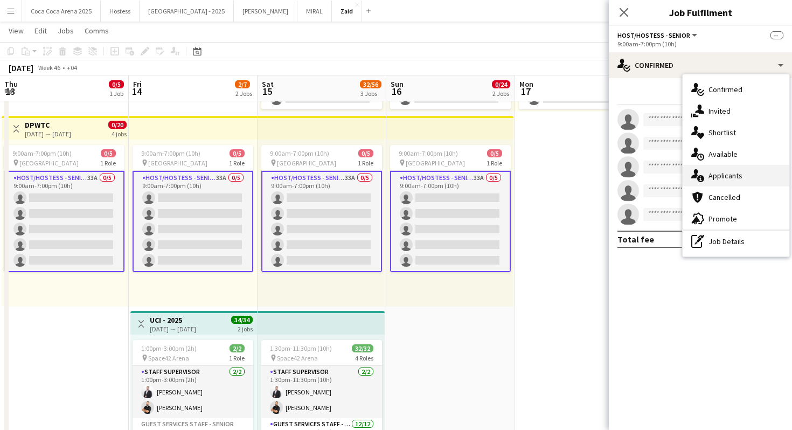
click at [726, 173] on span "Applicants" at bounding box center [726, 176] width 34 height 10
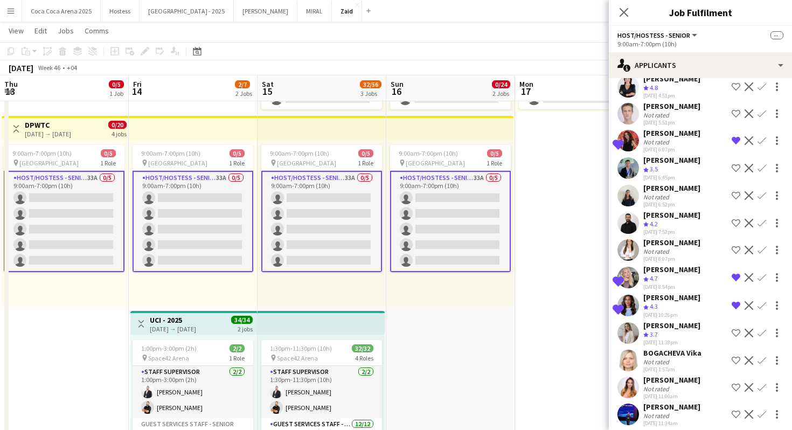
scroll to position [618, 0]
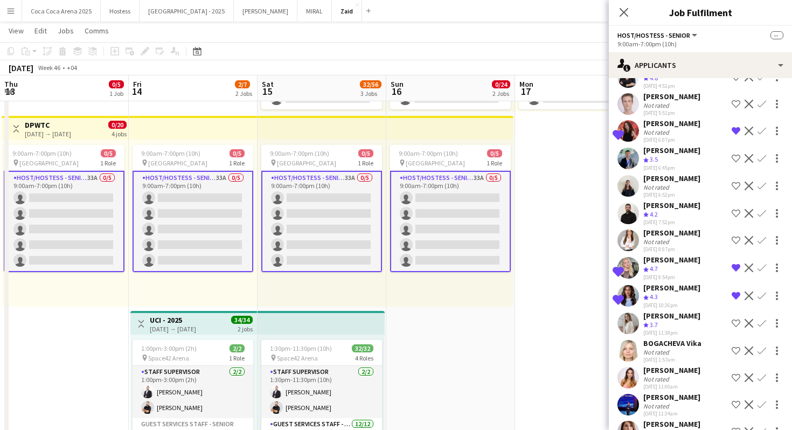
click at [690, 410] on div "[DATE] 11:34am" at bounding box center [671, 413] width 57 height 7
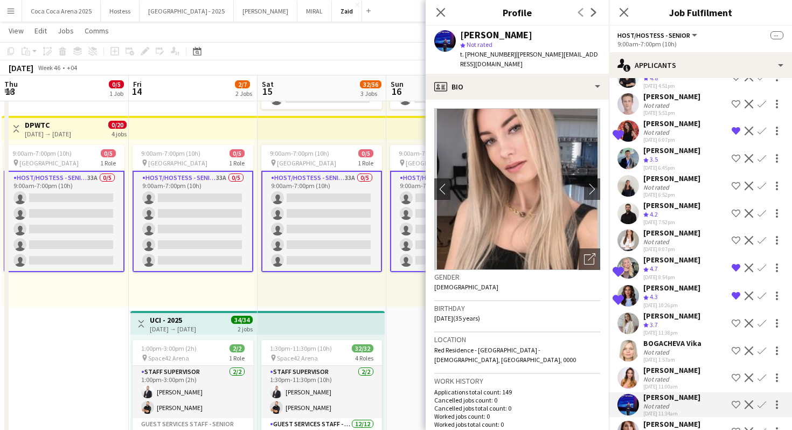
click at [685, 375] on div "Not rated" at bounding box center [671, 379] width 57 height 8
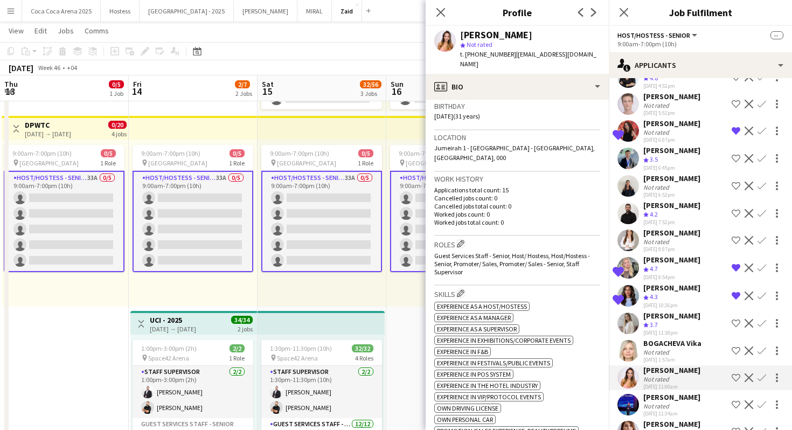
scroll to position [0, 0]
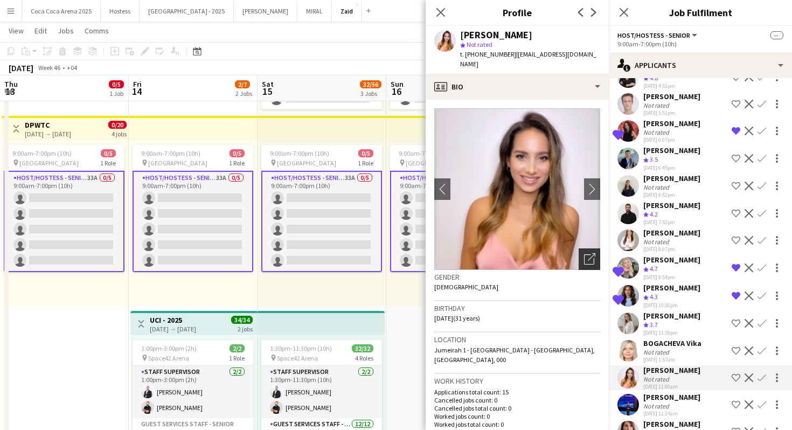
click at [587, 253] on icon "Open photos pop-in" at bounding box center [589, 258] width 11 height 11
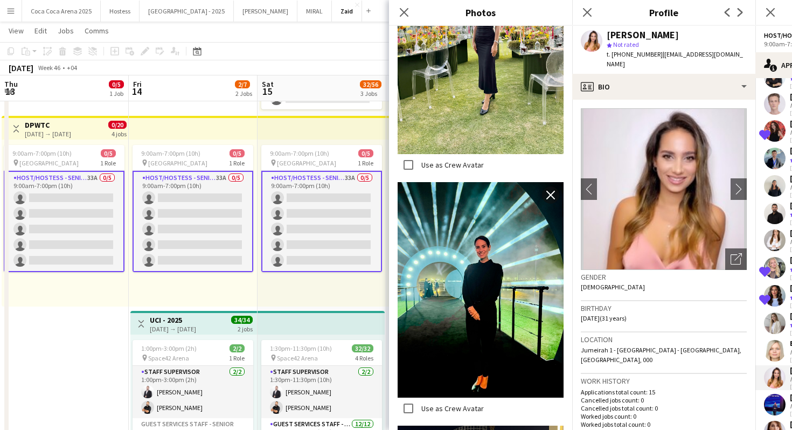
scroll to position [341, 0]
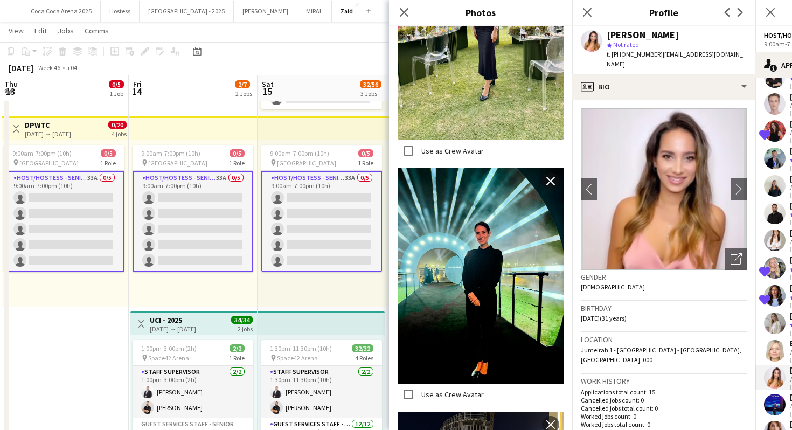
click at [650, 303] on div "Birthday [DEMOGRAPHIC_DATA] (31 years)" at bounding box center [664, 316] width 166 height 31
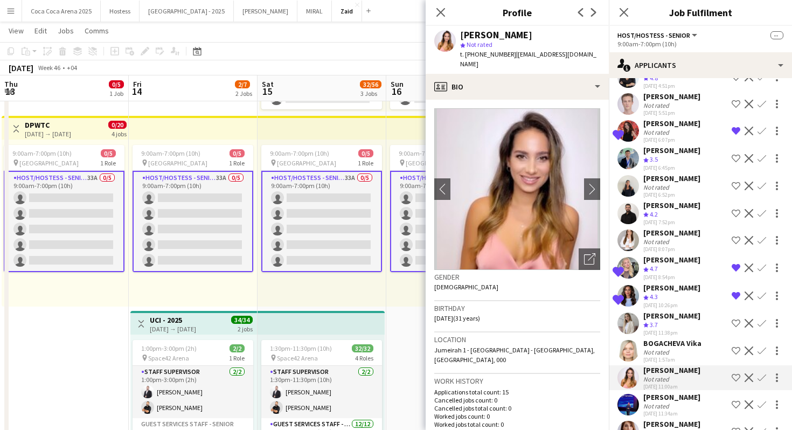
click at [695, 348] on div "Not rated" at bounding box center [672, 352] width 58 height 8
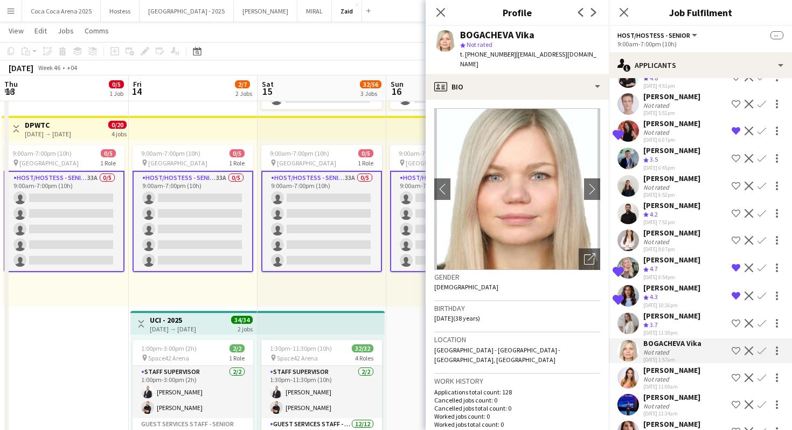
click at [689, 311] on div "[PERSON_NAME]" at bounding box center [671, 316] width 57 height 10
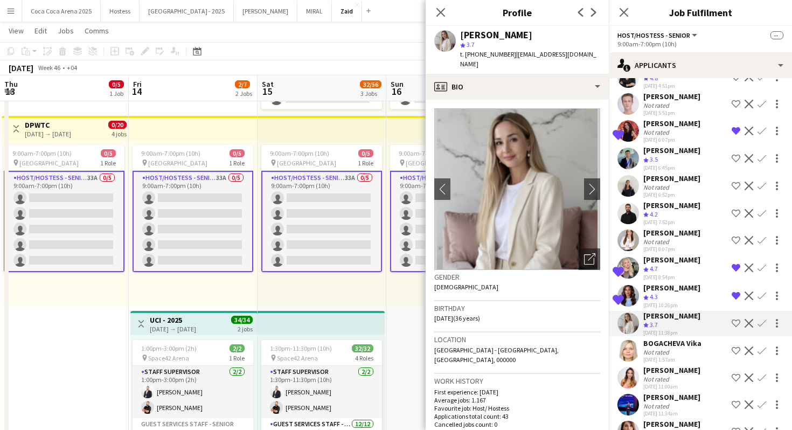
click at [682, 283] on div "[PERSON_NAME]" at bounding box center [671, 288] width 57 height 10
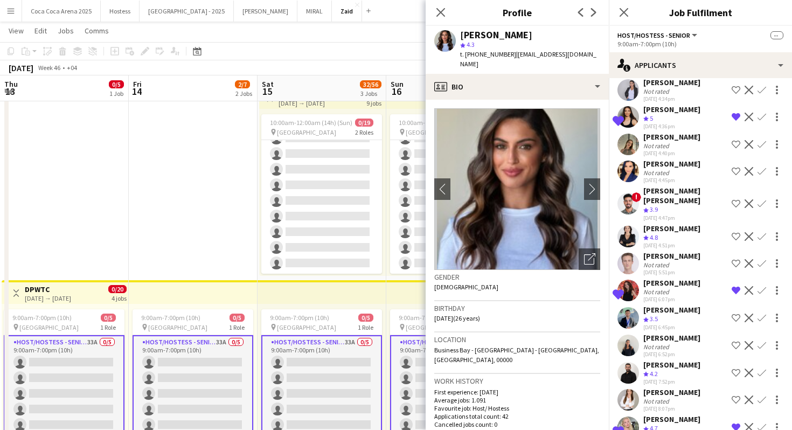
scroll to position [474, 0]
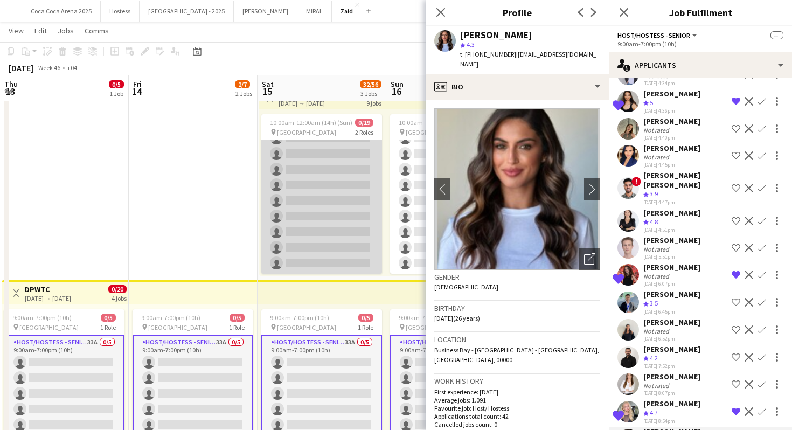
click at [328, 241] on app-card-role "Host/ Hostess 30A 0/15 4:00pm-12:00am (8h) single-neutral-actions single-neutra…" at bounding box center [321, 145] width 121 height 255
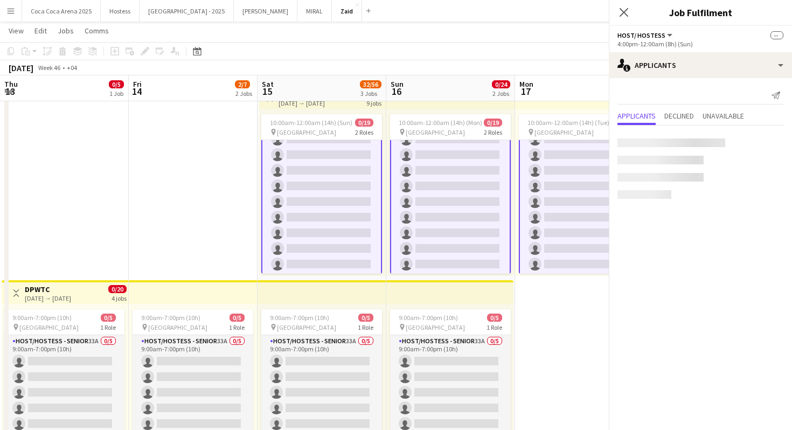
scroll to position [378, 0]
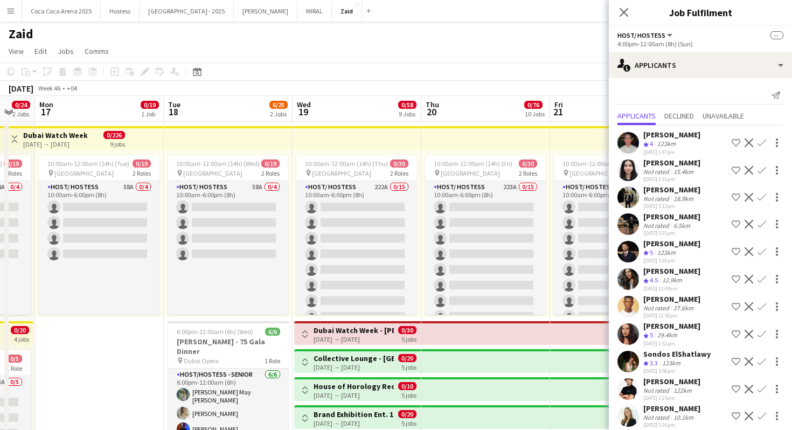
click at [160, 371] on app-date-cell "10:00am-12:00am (14h) (Tue) 0/19 pin [GEOGRAPHIC_DATA] 2 Roles Host/ Hostess 58…" at bounding box center [99, 416] width 129 height 589
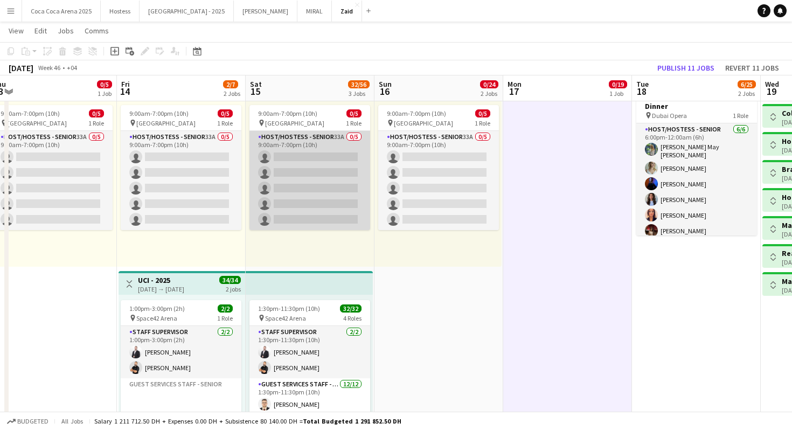
click at [332, 200] on app-card-role "Host/Hostess - Senior 33A 0/5 9:00am-7:00pm (10h) single-neutral-actions single…" at bounding box center [309, 180] width 121 height 99
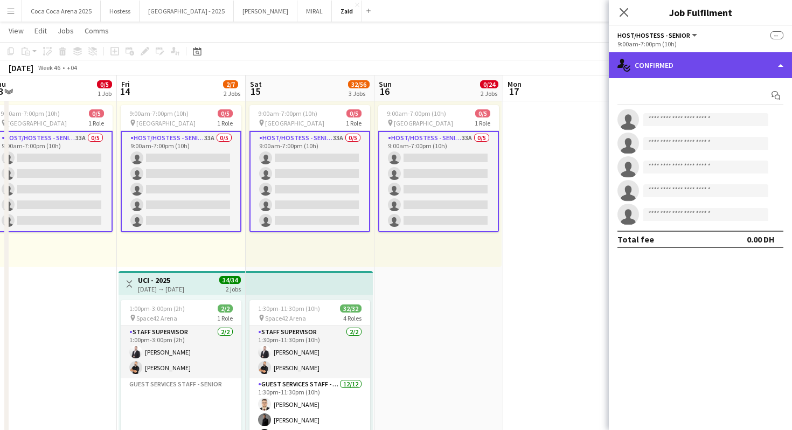
click at [715, 58] on div "single-neutral-actions-check-2 Confirmed" at bounding box center [700, 65] width 183 height 26
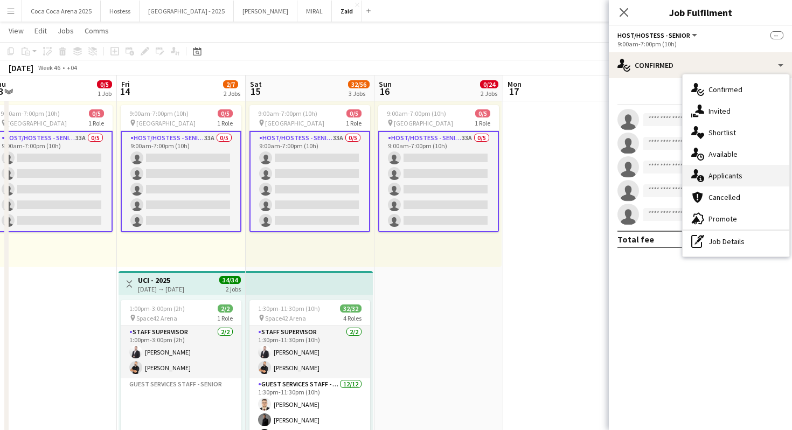
click at [763, 176] on div "single-neutral-actions-information Applicants" at bounding box center [736, 176] width 107 height 22
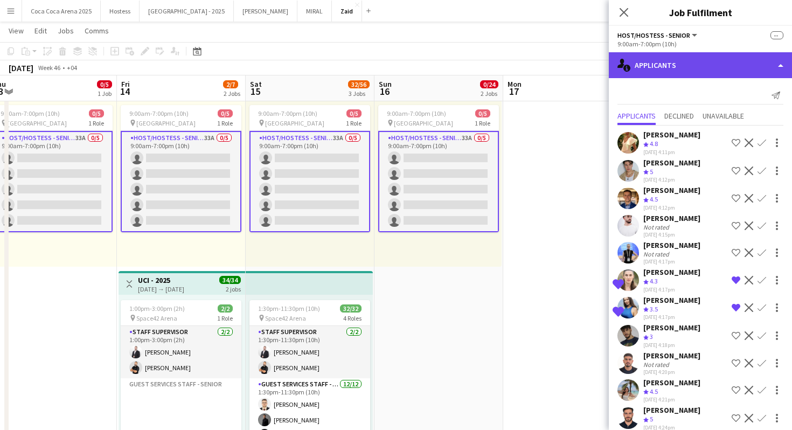
click at [709, 70] on div "single-neutral-actions-information Applicants" at bounding box center [700, 65] width 183 height 26
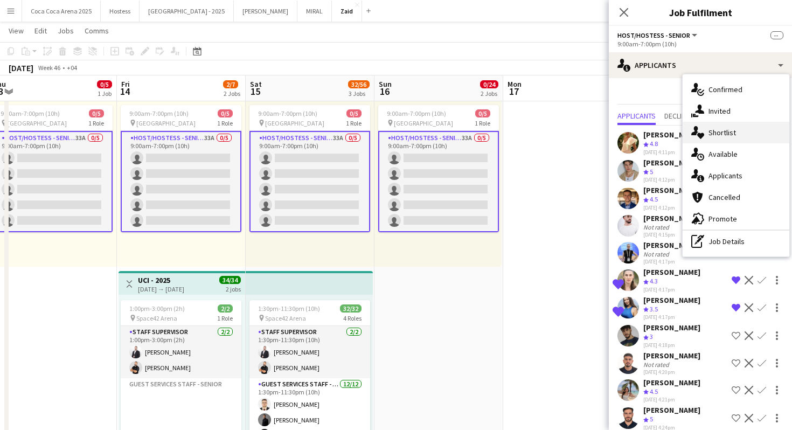
click at [731, 133] on span "Shortlist" at bounding box center [722, 133] width 27 height 10
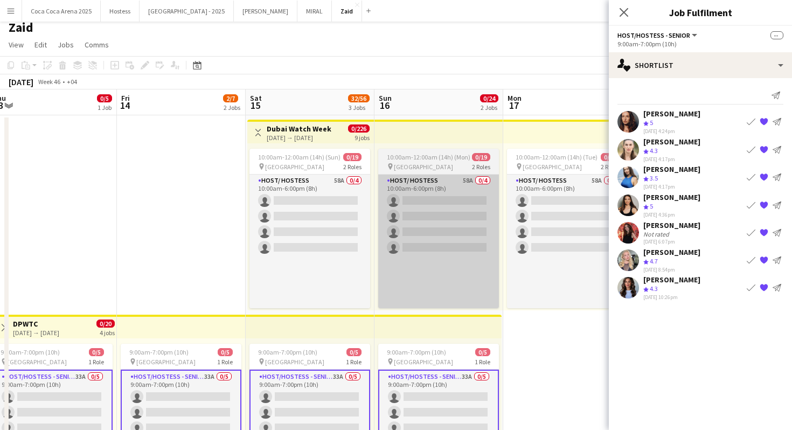
click at [497, 298] on app-card-role "Host/ Hostess 58A 0/4 10:00am-6:00pm (8h) single-neutral-actions single-neutral…" at bounding box center [438, 302] width 121 height 255
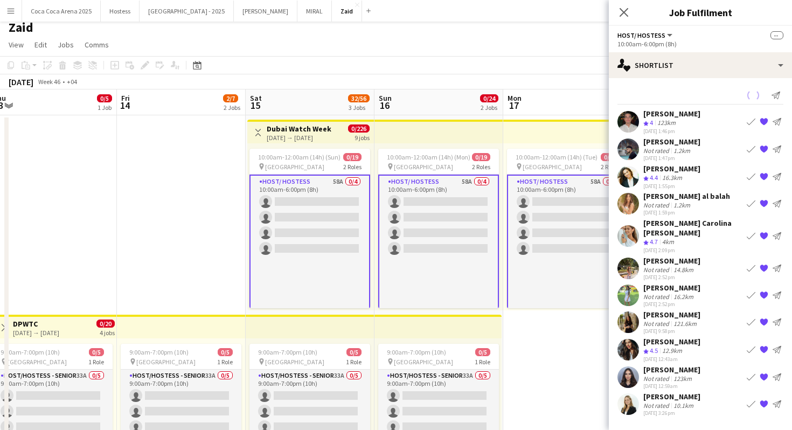
click at [563, 346] on app-date-cell "10:00am-12:00am (14h) (Tue) 0/19 pin [GEOGRAPHIC_DATA] 2 Roles Host/ Hostess 58…" at bounding box center [567, 409] width 129 height 589
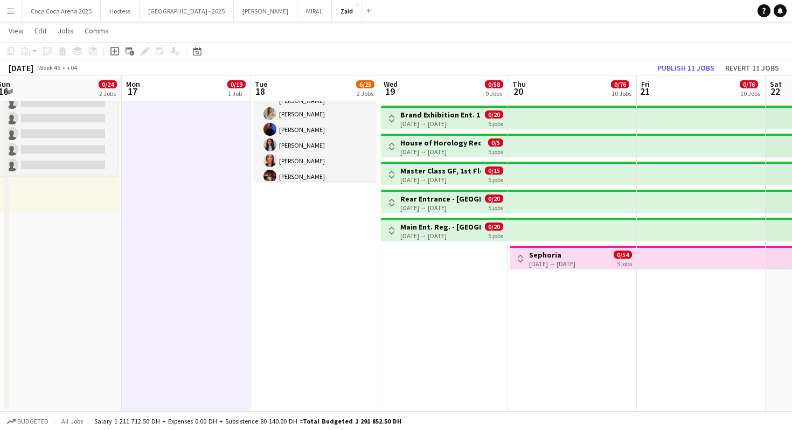
click at [519, 261] on app-icon "Toggle View" at bounding box center [521, 259] width 8 height 8
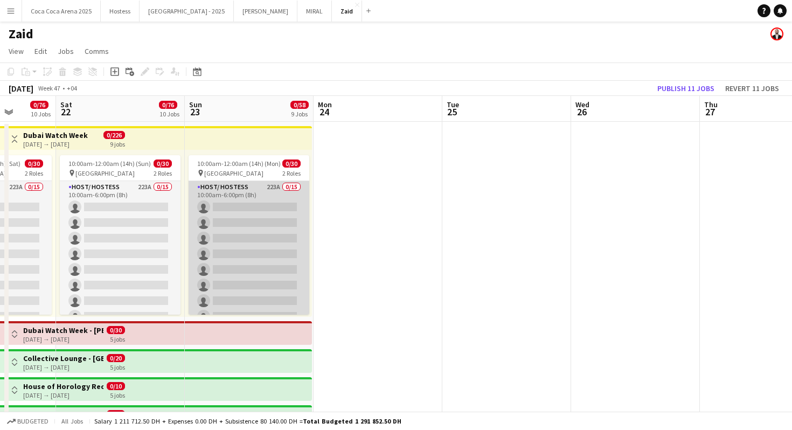
click at [290, 227] on app-card-role "Host/ Hostess 223A 0/15 10:00am-6:00pm (8h) single-neutral-actions single-neutr…" at bounding box center [249, 308] width 121 height 255
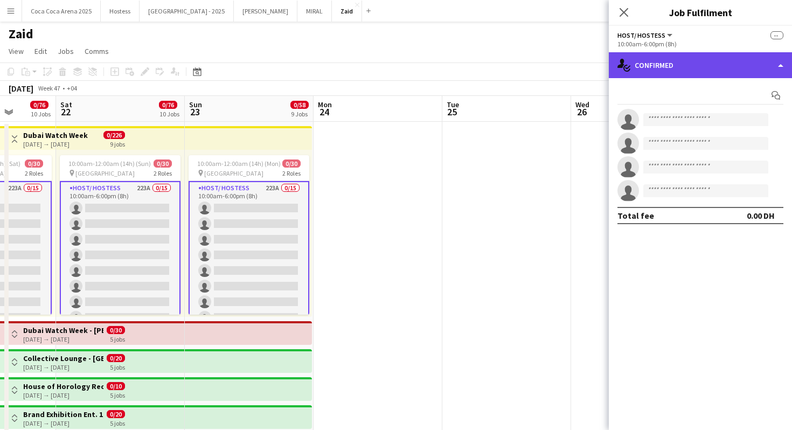
click at [693, 72] on div "single-neutral-actions-check-2 Confirmed" at bounding box center [700, 65] width 183 height 26
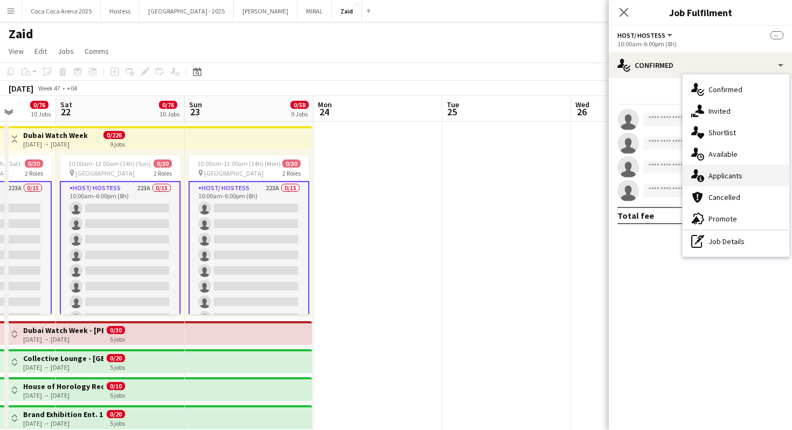
click at [735, 174] on span "Applicants" at bounding box center [726, 176] width 34 height 10
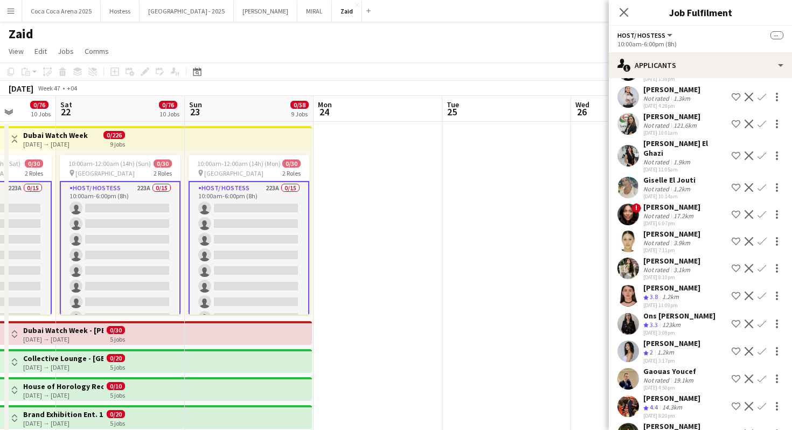
click at [688, 421] on div "[PERSON_NAME]" at bounding box center [671, 426] width 57 height 10
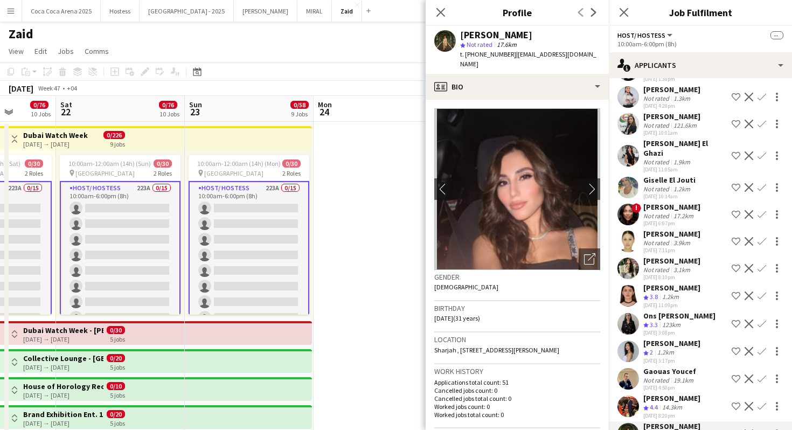
click at [678, 348] on div "Crew rating 2 1.2km" at bounding box center [671, 352] width 57 height 9
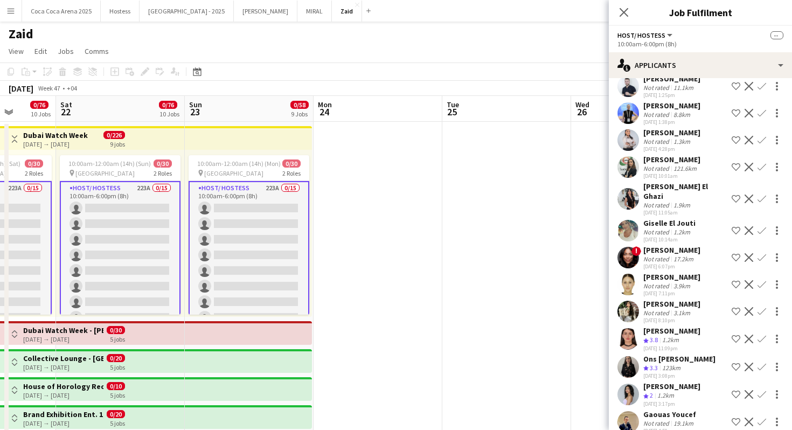
click at [679, 299] on div "[PERSON_NAME]" at bounding box center [671, 304] width 57 height 10
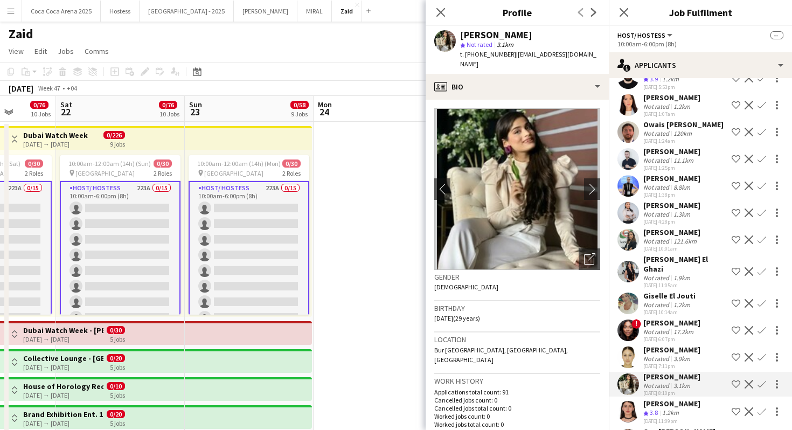
click at [677, 237] on div "121.6km" at bounding box center [684, 241] width 27 height 8
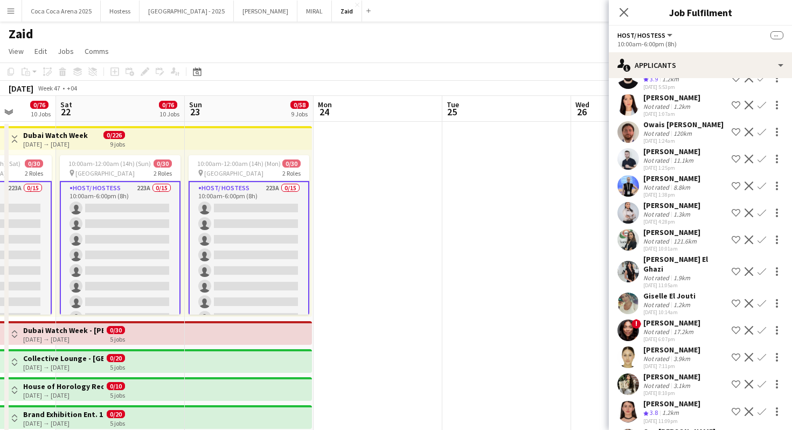
click at [657, 183] on div "Not rated" at bounding box center [657, 187] width 28 height 8
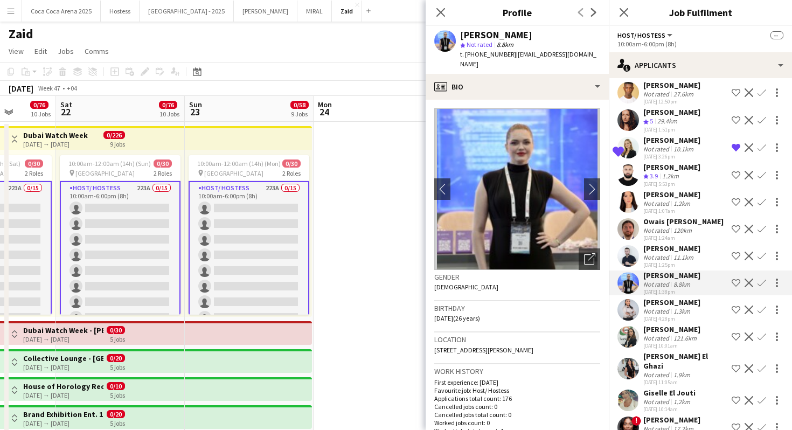
click at [658, 172] on span "3.9" at bounding box center [654, 176] width 8 height 8
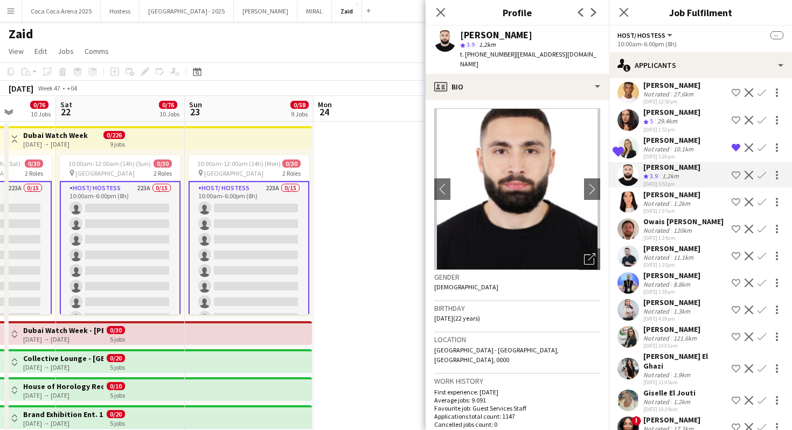
click at [648, 190] on div "[PERSON_NAME]" at bounding box center [671, 195] width 57 height 10
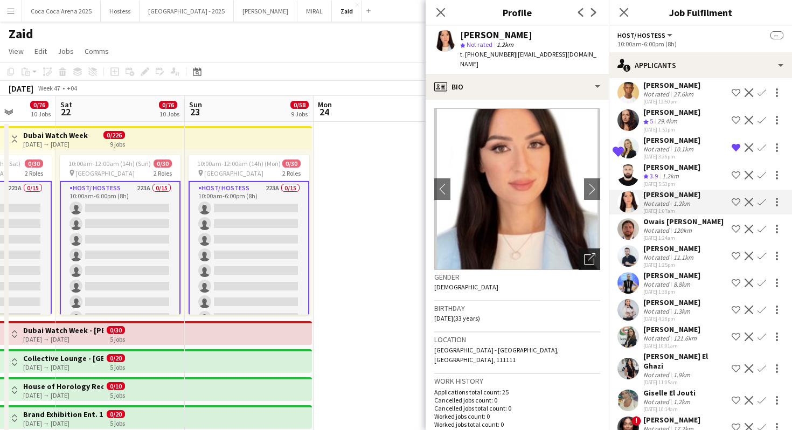
click at [586, 258] on div "Open photos pop-in" at bounding box center [590, 259] width 22 height 22
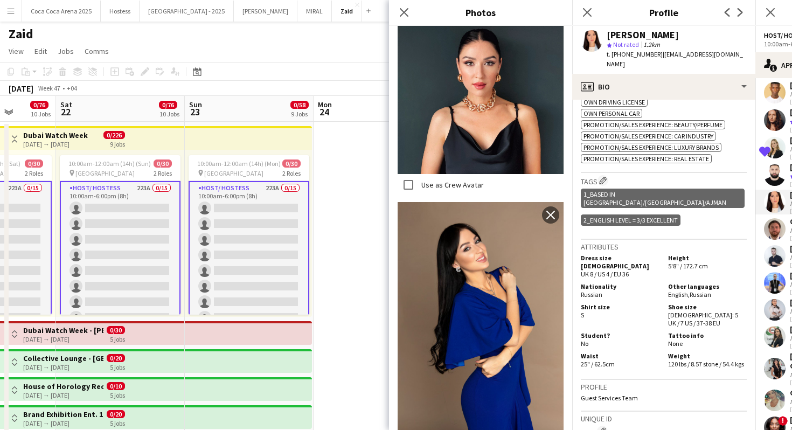
click at [349, 211] on app-date-cell at bounding box center [378, 431] width 129 height 619
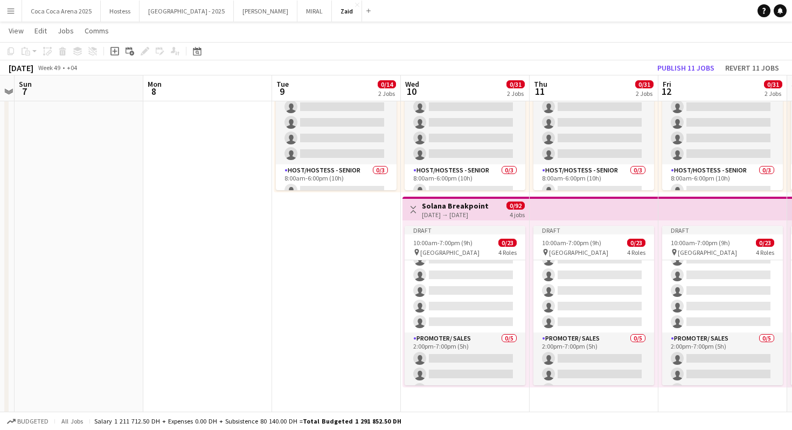
scroll to position [306, 0]
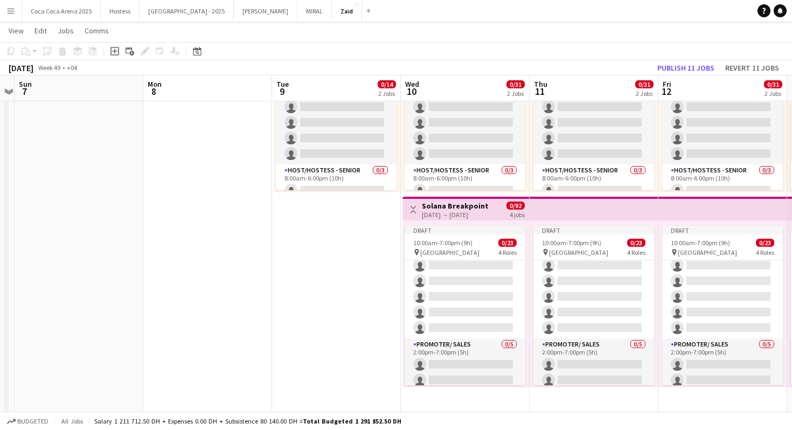
click at [413, 207] on app-icon "Toggle View" at bounding box center [414, 210] width 8 height 8
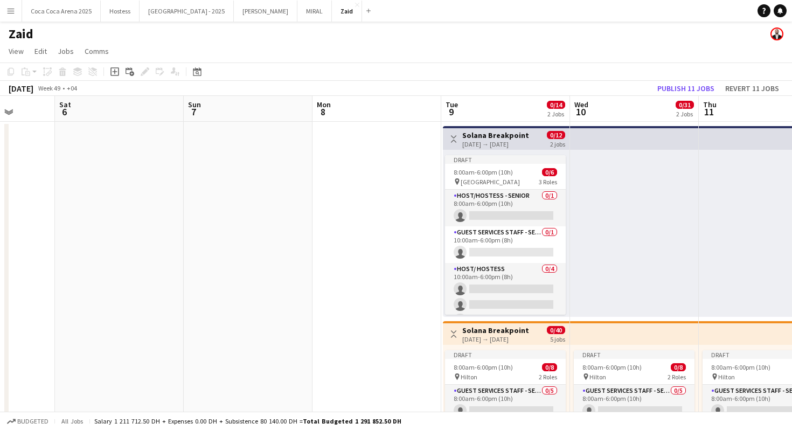
click at [449, 136] on button "Toggle View" at bounding box center [453, 139] width 13 height 13
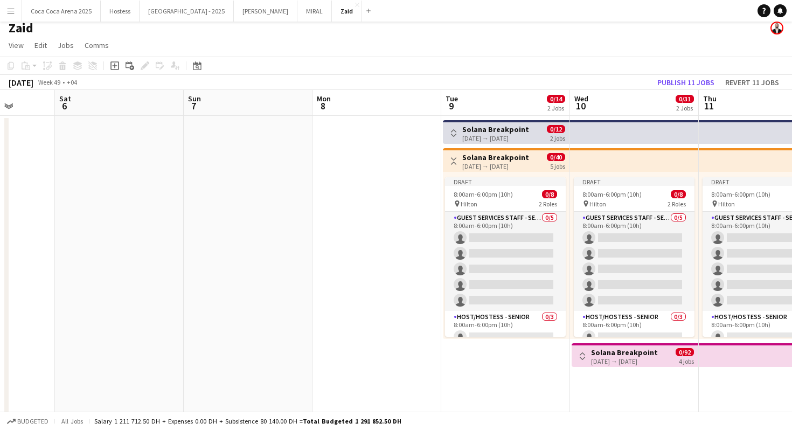
click at [451, 163] on app-icon "Toggle View" at bounding box center [454, 161] width 8 height 8
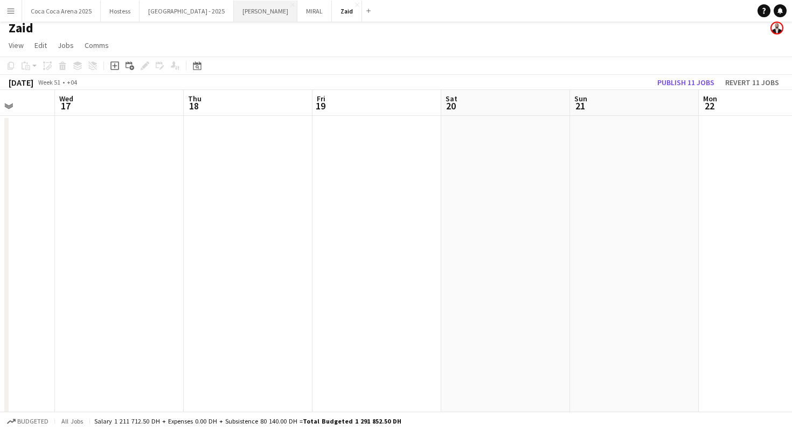
click at [234, 8] on button "[PERSON_NAME]" at bounding box center [266, 11] width 64 height 21
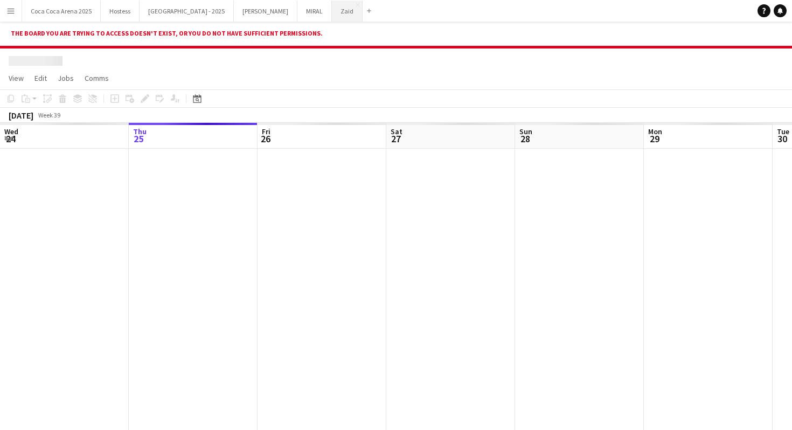
click at [332, 12] on button "Zaid Close" at bounding box center [347, 11] width 31 height 21
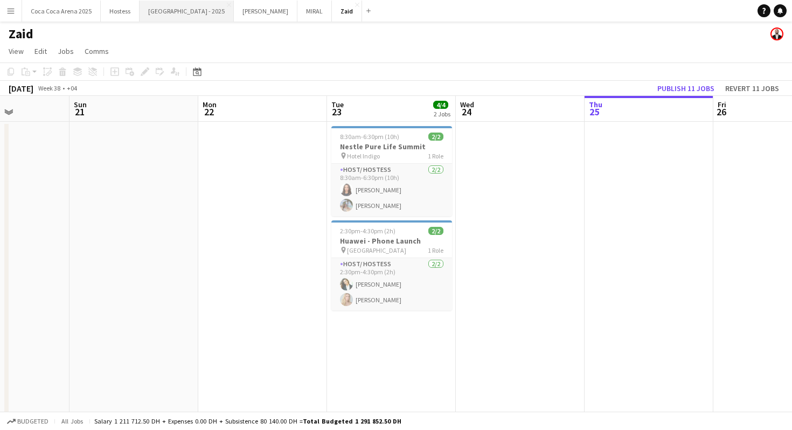
click at [167, 13] on button "[GEOGRAPHIC_DATA] - 2025 Close" at bounding box center [187, 11] width 94 height 21
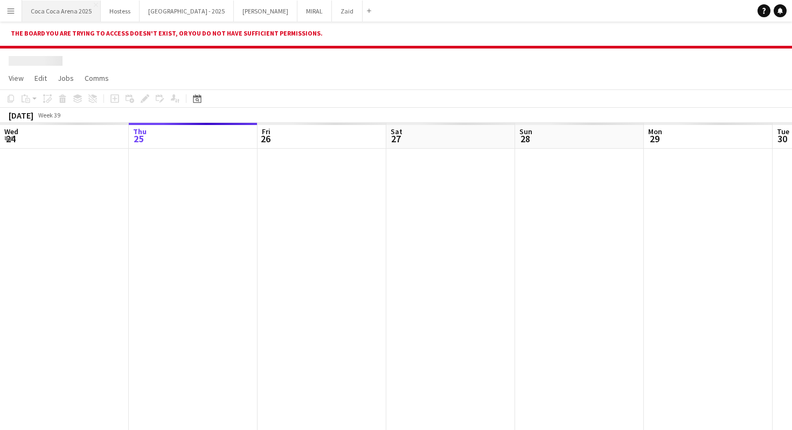
click at [70, 9] on button "[GEOGRAPHIC_DATA] 2025 Close" at bounding box center [61, 11] width 79 height 21
click at [332, 15] on button "Zaid Close" at bounding box center [347, 11] width 31 height 21
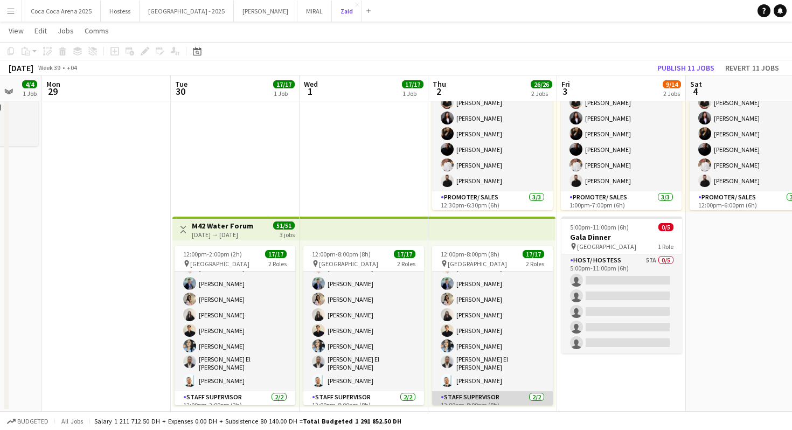
scroll to position [32, 0]
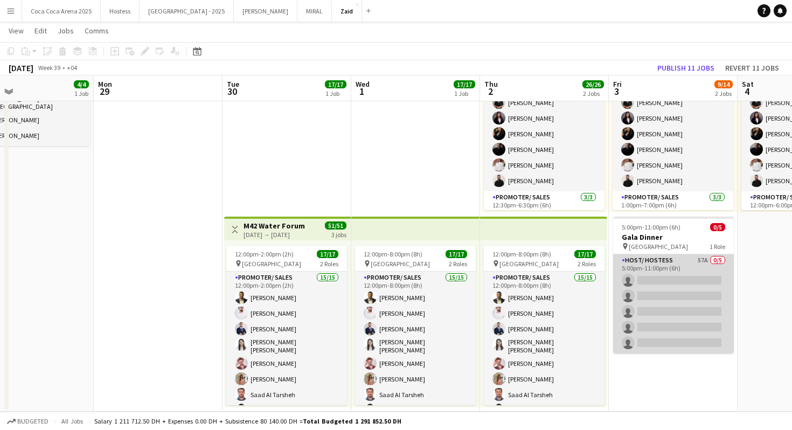
click at [713, 329] on app-card-role "Host/ Hostess 57A 0/5 5:00pm-11:00pm (6h) single-neutral-actions single-neutral…" at bounding box center [673, 303] width 121 height 99
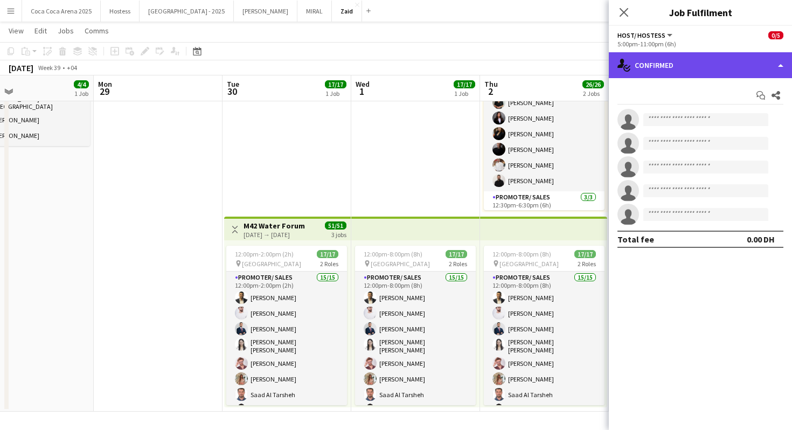
click at [716, 69] on div "single-neutral-actions-check-2 Confirmed" at bounding box center [700, 65] width 183 height 26
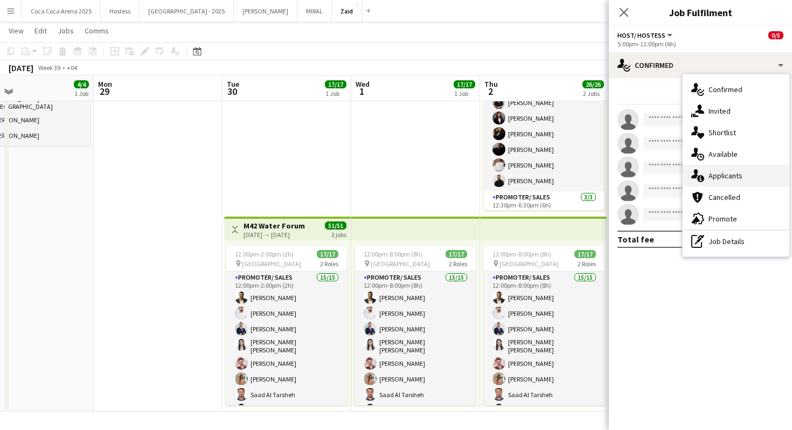
click at [734, 173] on span "Applicants" at bounding box center [726, 176] width 34 height 10
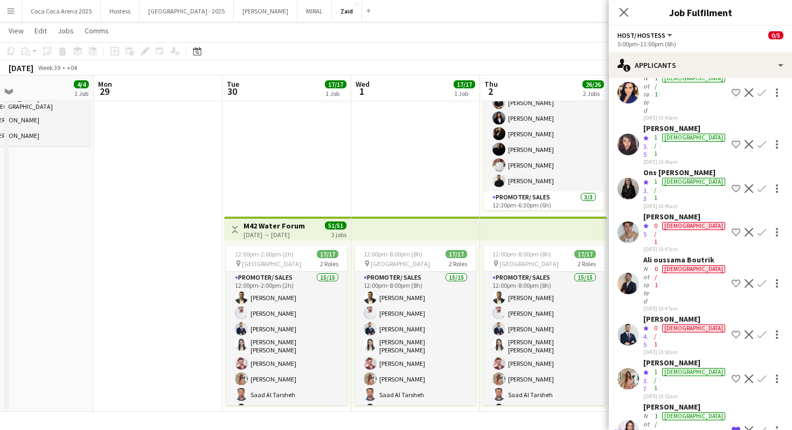
click at [456, 207] on app-date-cell "12:00pm-8:00pm (8h) 17/17 pin Erth Hotel Abudhabi 2 Roles Promoter/ Sales 15/15…" at bounding box center [415, 214] width 129 height 394
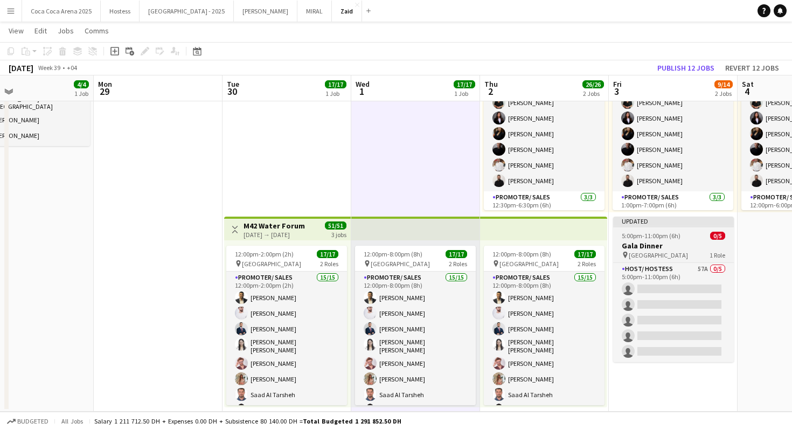
click at [656, 231] on app-job-card "Updated 5:00pm-11:00pm (6h) 0/5 Gala Dinner pin [GEOGRAPHIC_DATA] 1 Role Host/ …" at bounding box center [673, 289] width 121 height 145
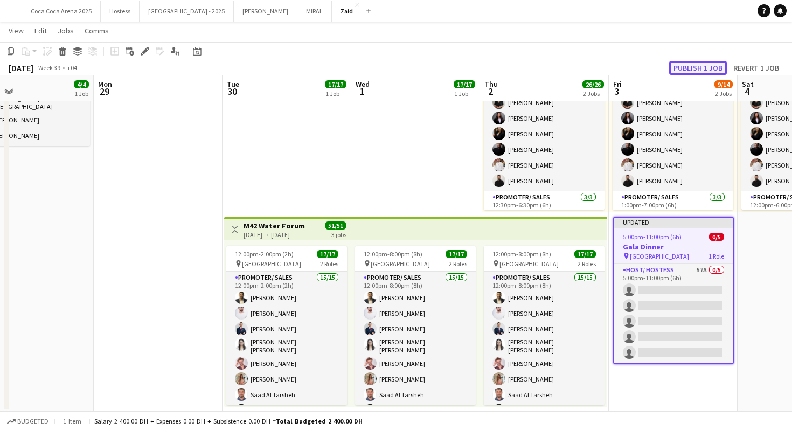
click at [691, 69] on button "Publish 1 job" at bounding box center [698, 68] width 58 height 14
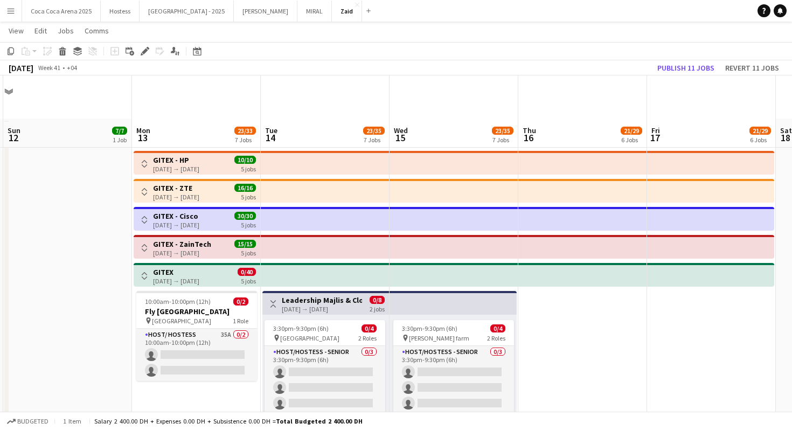
scroll to position [103, 0]
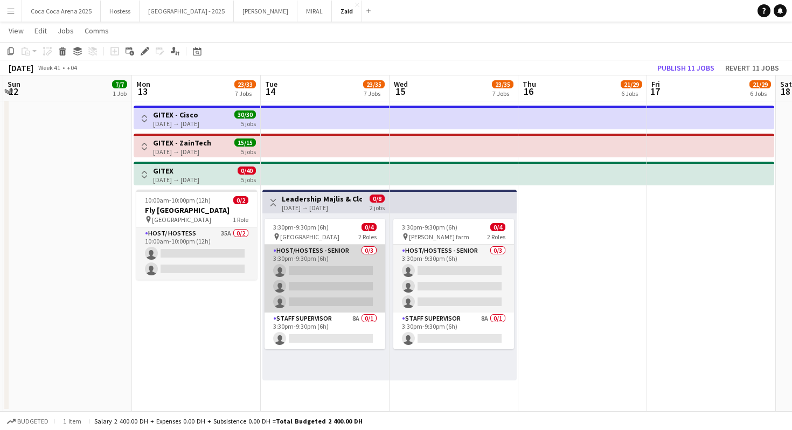
click at [344, 288] on app-card-role "Host/Hostess - Senior 0/3 3:30pm-9:30pm (6h) single-neutral-actions single-neut…" at bounding box center [325, 279] width 121 height 68
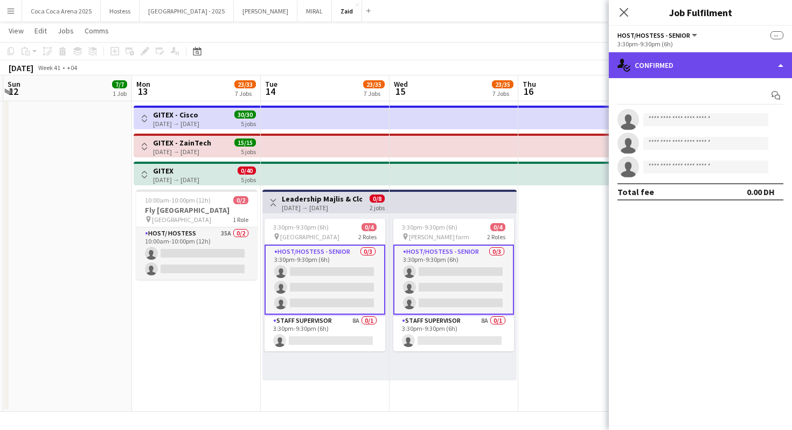
click at [700, 55] on div "single-neutral-actions-check-2 Confirmed" at bounding box center [700, 65] width 183 height 26
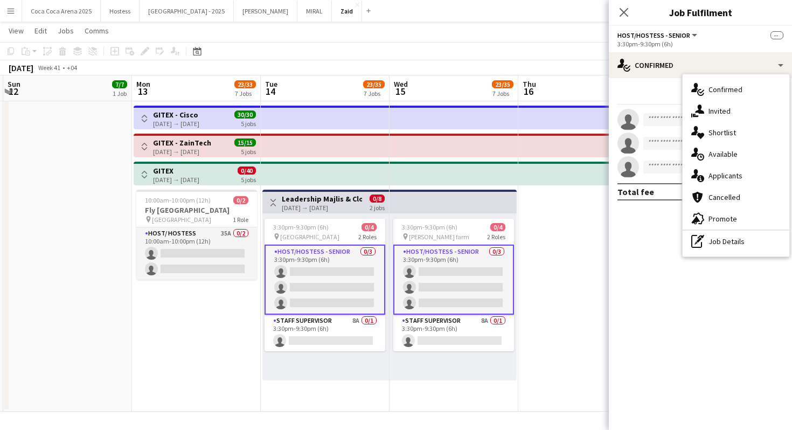
click at [394, 205] on app-top-bar at bounding box center [453, 202] width 127 height 24
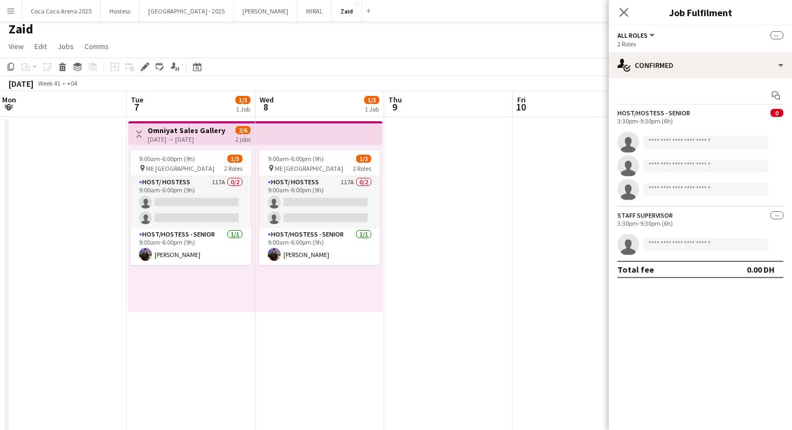
scroll to position [0, 0]
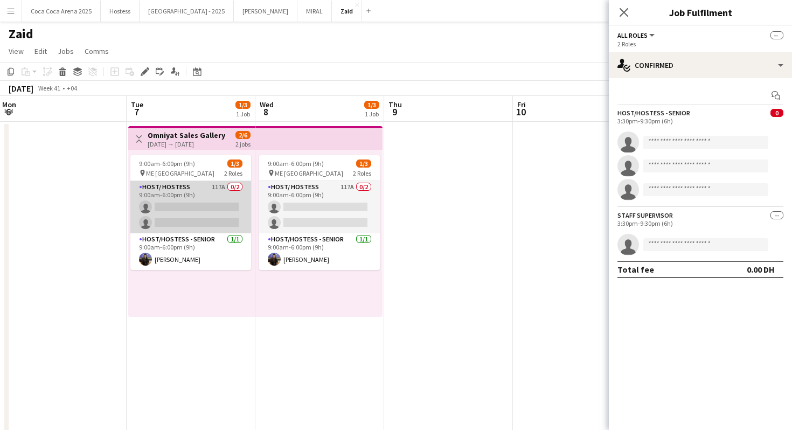
click at [198, 197] on app-card-role "Host/ Hostess 117A 0/2 9:00am-6:00pm (9h) single-neutral-actions single-neutral…" at bounding box center [190, 207] width 121 height 52
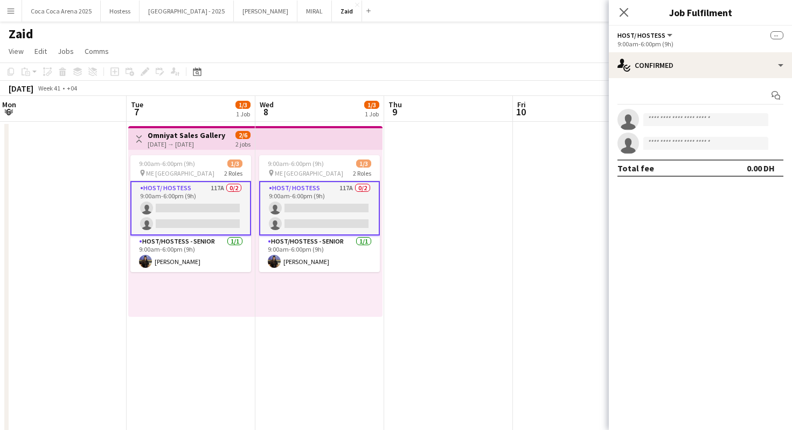
click at [718, 82] on div "Start chat single-neutral-actions single-neutral-actions Total fee 0.00 DH" at bounding box center [700, 131] width 183 height 107
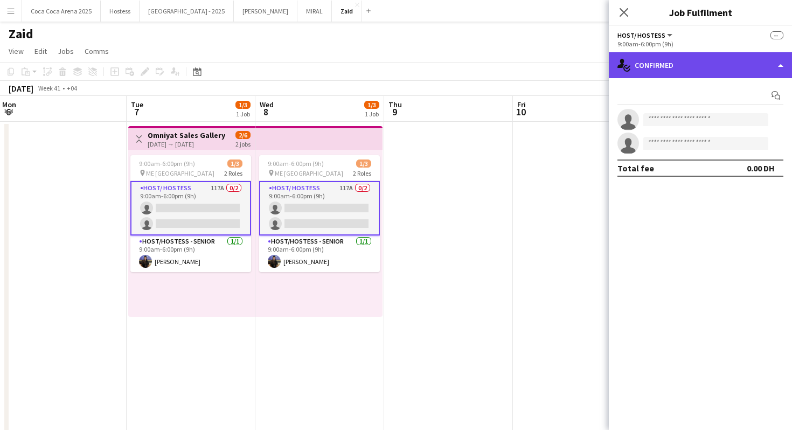
click at [710, 64] on div "single-neutral-actions-check-2 Confirmed" at bounding box center [700, 65] width 183 height 26
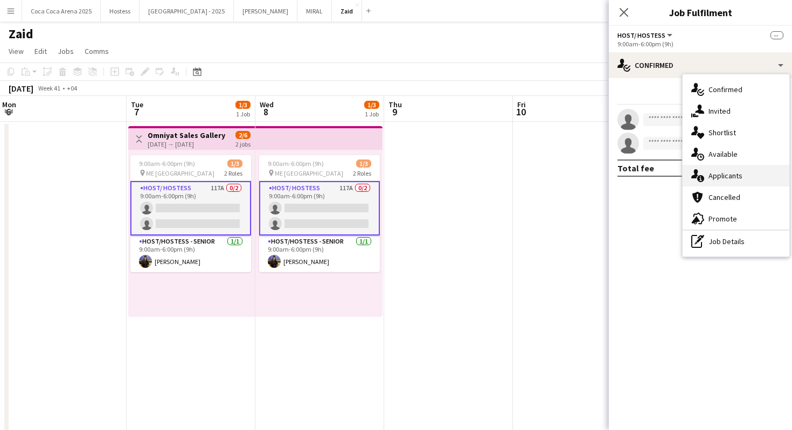
click at [754, 184] on div "single-neutral-actions-information Applicants" at bounding box center [736, 176] width 107 height 22
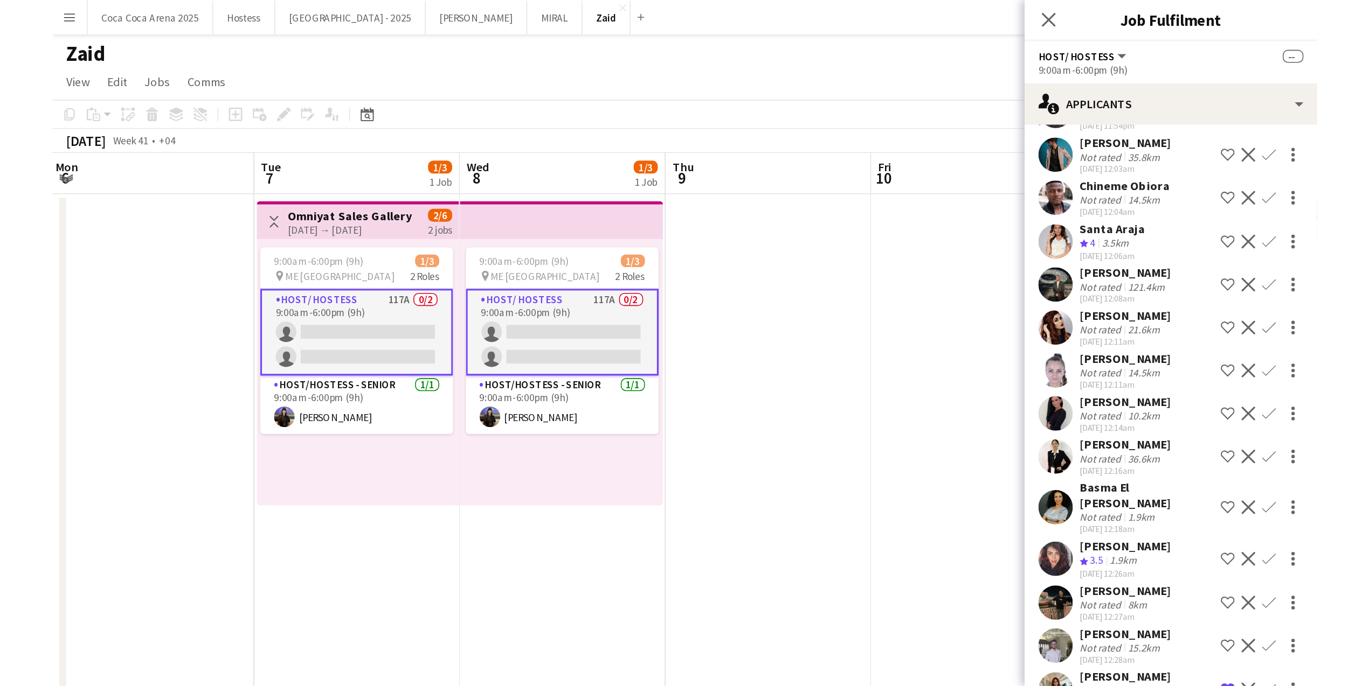
scroll to position [2898, 0]
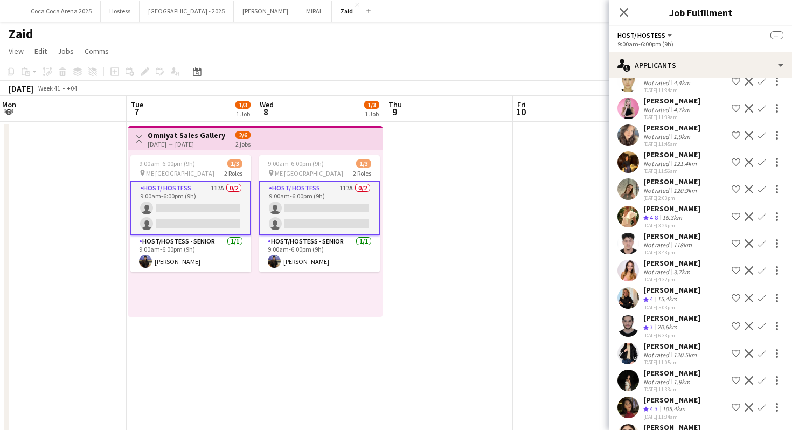
click at [614, 313] on div "Khaled Dukhan Crew rating 3 20.6km 24-09-2025 6:38pm Shortlist crew Decline Con…" at bounding box center [700, 326] width 183 height 26
